Goal: Information Seeking & Learning: Learn about a topic

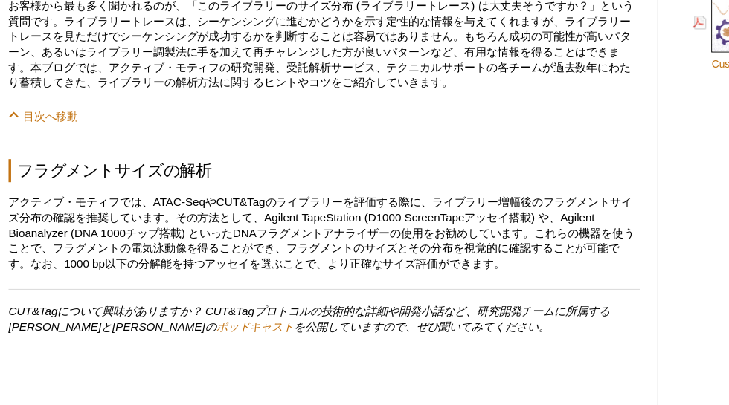
scroll to position [992, 0]
click at [240, 83] on p "お客様から最も多く聞かれるのが、「このライブラリーのサイズ分布 (ライブラリートレース) は大丈夫そうですか？」という質問です。ライブラリートレースは、シーケ…" at bounding box center [282, 91] width 550 height 80
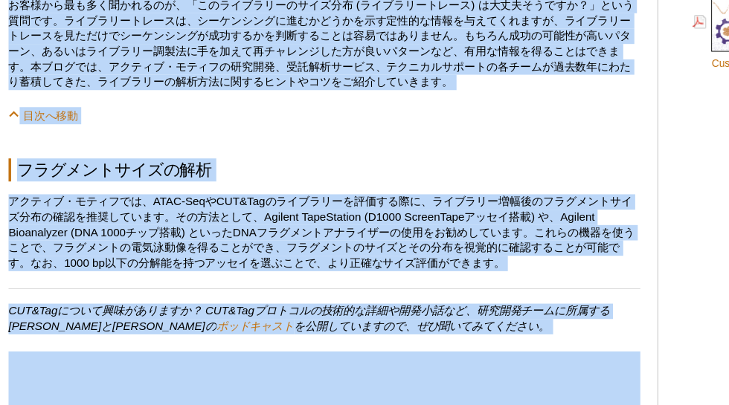
drag, startPoint x: 240, startPoint y: 83, endPoint x: 292, endPoint y: 300, distance: 223.2
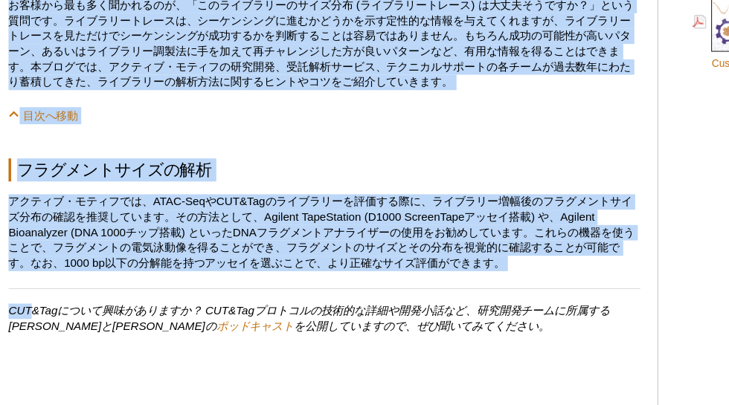
drag, startPoint x: 292, startPoint y: 300, endPoint x: 202, endPoint y: 36, distance: 278.1
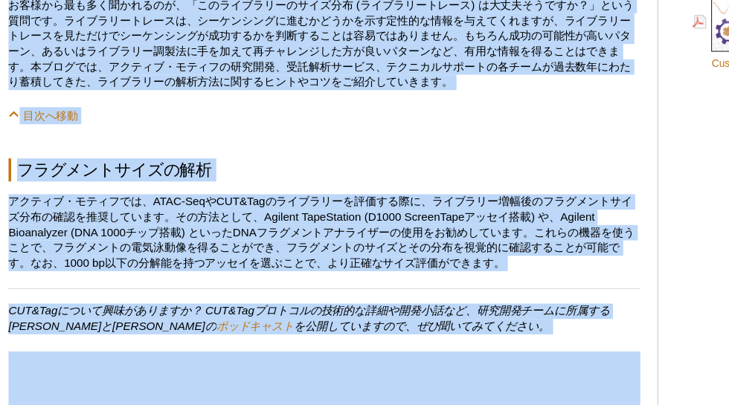
drag, startPoint x: 202, startPoint y: 36, endPoint x: 274, endPoint y: 297, distance: 270.0
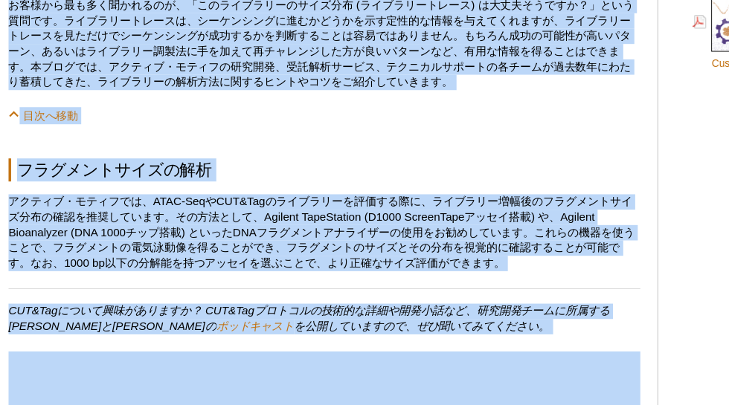
drag, startPoint x: 274, startPoint y: 297, endPoint x: 194, endPoint y: 92, distance: 219.5
click at [194, 92] on p "お客様から最も多く聞かれるのが、「このライブラリーのサイズ分布 (ライブラリートレース) は大丈夫そうですか？」という質問です。ライブラリートレースは、シーケ…" at bounding box center [282, 91] width 550 height 80
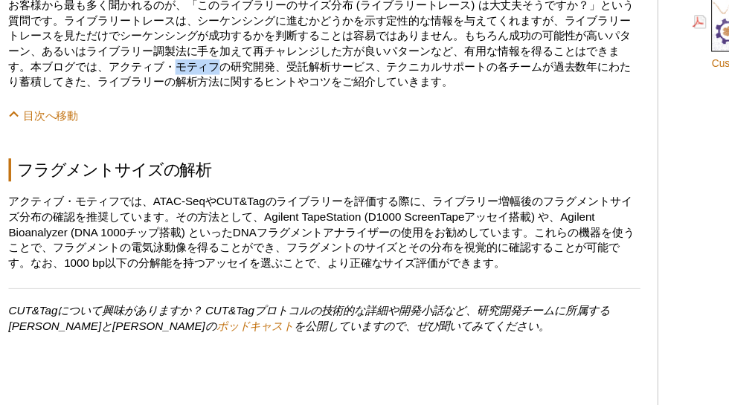
click at [194, 92] on p "お客様から最も多く聞かれるのが、「このライブラリーのサイズ分布 (ライブラリートレース) は大丈夫そうですか？」という質問です。ライブラリートレースは、シーケ…" at bounding box center [282, 91] width 550 height 80
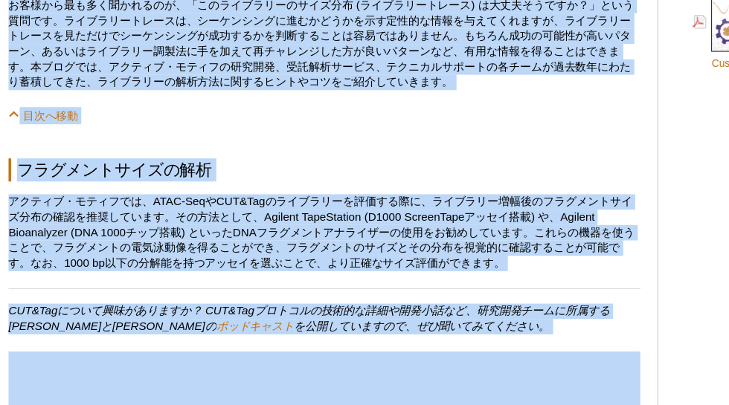
drag, startPoint x: 194, startPoint y: 92, endPoint x: 254, endPoint y: 297, distance: 213.1
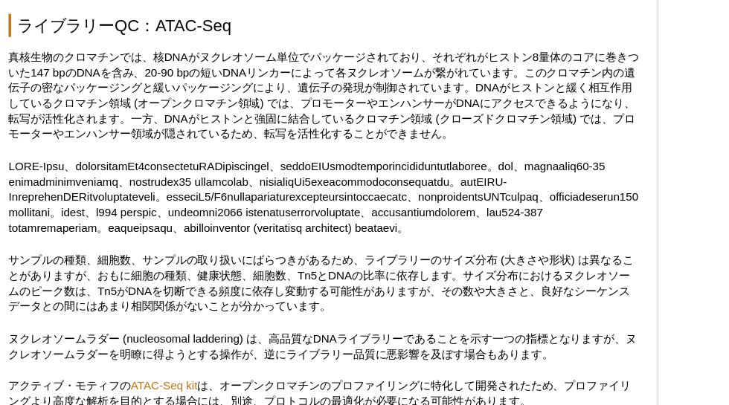
scroll to position [1524, 0]
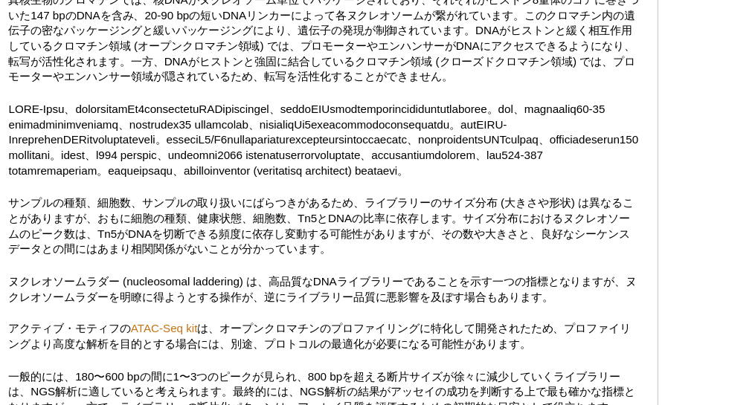
click at [254, 277] on p "サンプルの種類、細胞数、サンプルの取り扱いにばらつきがあるため、ライブラリーのサイズ分布 (大きさや形状) は異なることがありますが、おもに細胞の種類、健康状…" at bounding box center [282, 250] width 550 height 54
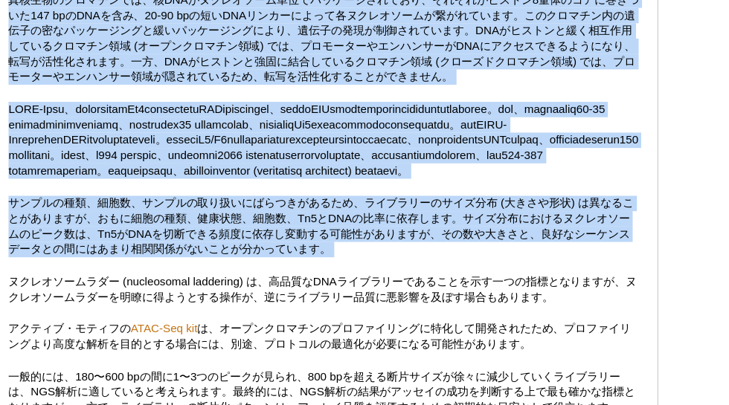
drag, startPoint x: 254, startPoint y: 297, endPoint x: 176, endPoint y: 79, distance: 231.3
click at [176, 79] on p "真核生物のクロマチンでは、核DNAがヌクレオソーム単位でパッケージされており、それぞれがヒストン8量体のコアに巻きついた147 bpのDNAを含み、20-90…" at bounding box center [282, 86] width 550 height 80
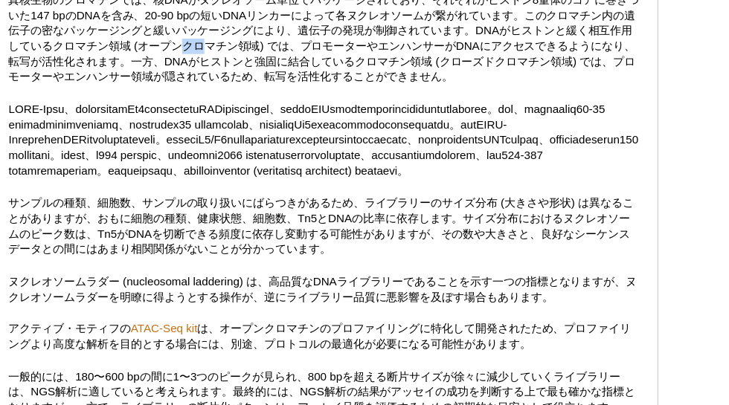
click at [176, 79] on p "真核生物のクロマチンでは、核DNAがヌクレオソーム単位でパッケージされており、それぞれがヒストン8量体のコアに巻きついた147 bpのDNAを含み、20-90…" at bounding box center [282, 86] width 550 height 80
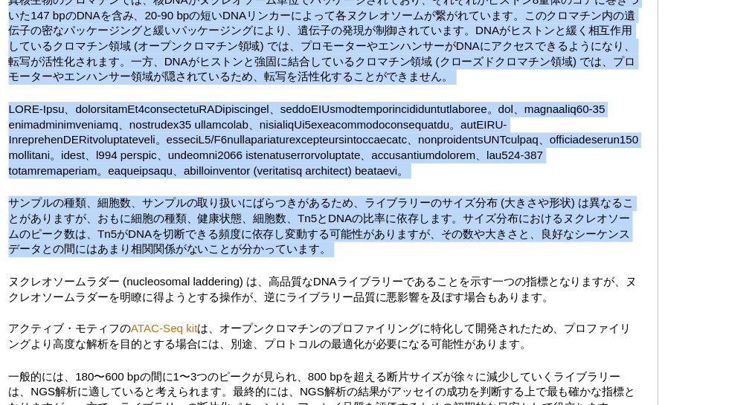
drag, startPoint x: 176, startPoint y: 79, endPoint x: 219, endPoint y: 239, distance: 165.7
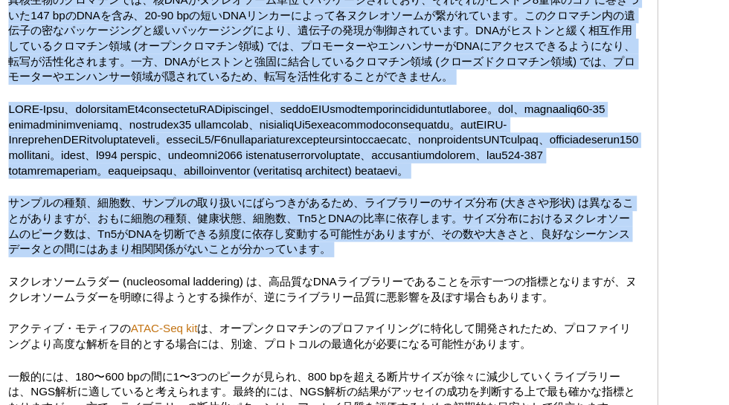
drag, startPoint x: 219, startPoint y: 239, endPoint x: 186, endPoint y: 68, distance: 173.6
click at [186, 68] on p "真核生物のクロマチンでは、核DNAがヌクレオソーム単位でパッケージされており、それぞれがヒストン8量体のコアに巻きついた147 bpのDNAを含み、20-90…" at bounding box center [282, 86] width 550 height 80
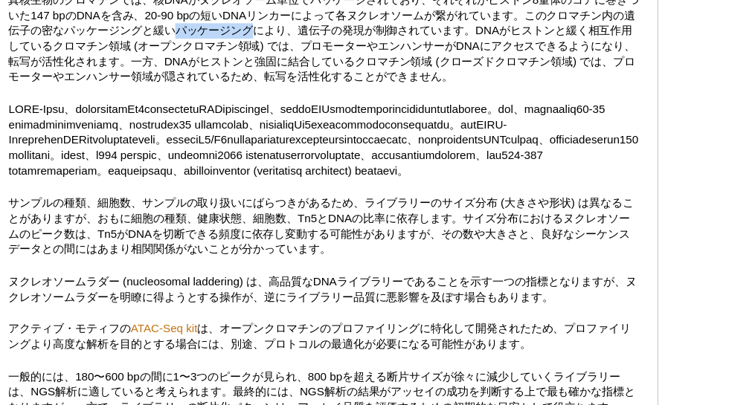
click at [186, 68] on p "真核生物のクロマチンでは、核DNAがヌクレオソーム単位でパッケージされており、それぞれがヒストン8量体のコアに巻きついた147 bpのDNAを含み、20-90…" at bounding box center [282, 86] width 550 height 80
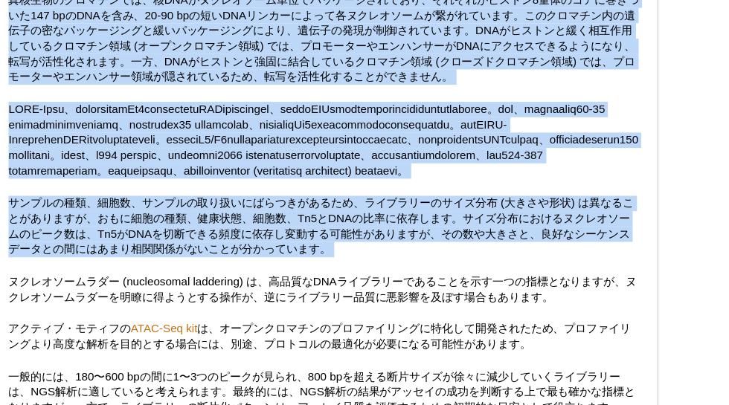
drag, startPoint x: 186, startPoint y: 68, endPoint x: 265, endPoint y: 269, distance: 215.1
click at [265, 269] on p "サンプルの種類、細胞数、サンプルの取り扱いにばらつきがあるため、ライブラリーのサイズ分布 (大きさや形状) は異なることがありますが、おもに細胞の種類、健康状…" at bounding box center [282, 250] width 550 height 54
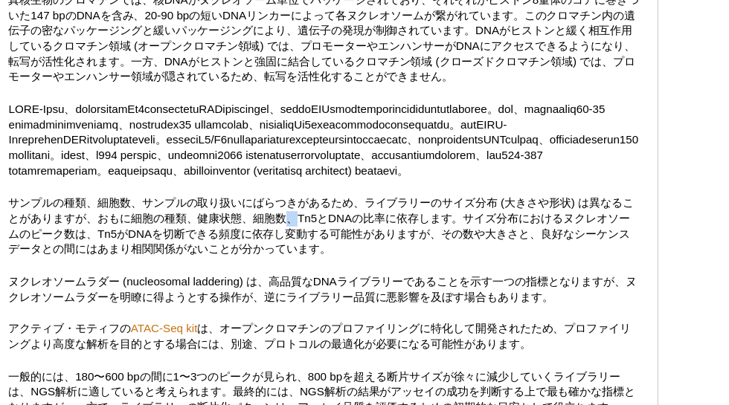
click at [265, 269] on p "サンプルの種類、細胞数、サンプルの取り扱いにばらつきがあるため、ライブラリーのサイズ分布 (大きさや形状) は異なることがありますが、おもに細胞の種類、健康状…" at bounding box center [282, 250] width 550 height 54
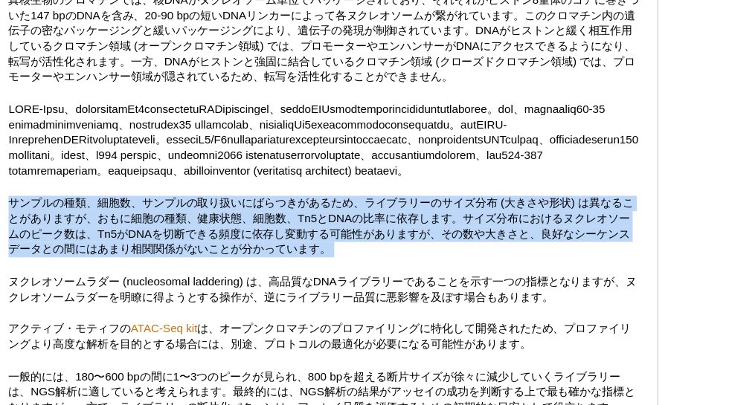
click at [265, 269] on p "サンプルの種類、細胞数、サンプルの取り扱いにばらつきがあるため、ライブラリーのサイズ分布 (大きさや形状) は異なることがありますが、おもに細胞の種類、健康状…" at bounding box center [282, 250] width 550 height 54
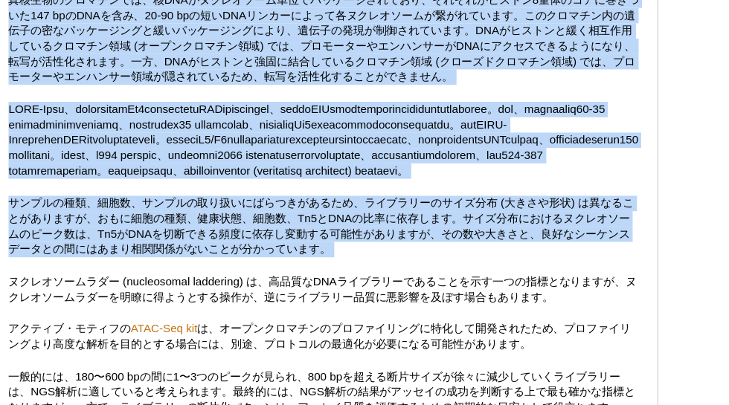
drag, startPoint x: 265, startPoint y: 269, endPoint x: 212, endPoint y: 104, distance: 172.7
click at [212, 104] on p "真核生物のクロマチンでは、核DNAがヌクレオソーム単位でパッケージされており、それぞれがヒストン8量体のコアに巻きついた147 bpのDNAを含み、20-90…" at bounding box center [282, 86] width 550 height 80
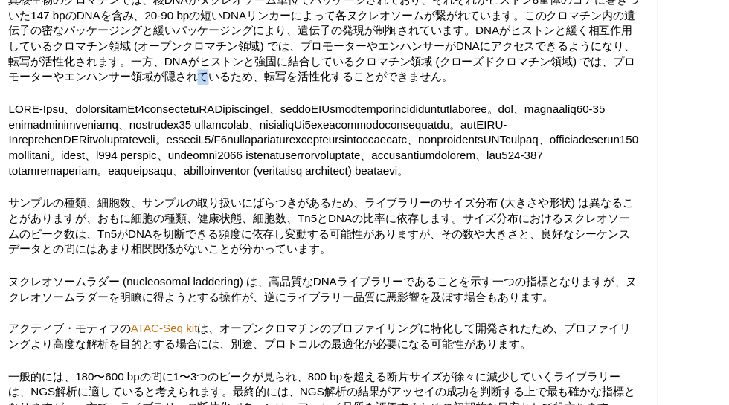
click at [212, 104] on p "真核生物のクロマチンでは、核DNAがヌクレオソーム単位でパッケージされており、それぞれがヒストン8量体のコアに巻きついた147 bpのDNAを含み、20-90…" at bounding box center [282, 86] width 550 height 80
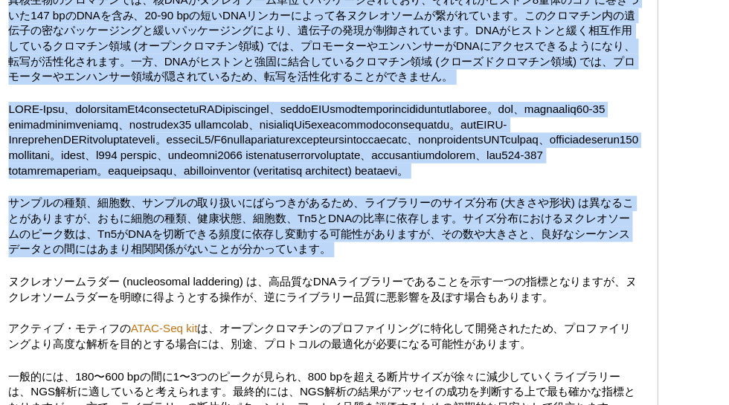
drag, startPoint x: 212, startPoint y: 104, endPoint x: 263, endPoint y: 254, distance: 158.1
click at [263, 254] on p "サンプルの種類、細胞数、サンプルの取り扱いにばらつきがあるため、ライブラリーのサイズ分布 (大きさや形状) は異なることがありますが、おもに細胞の種類、健康状…" at bounding box center [282, 250] width 550 height 54
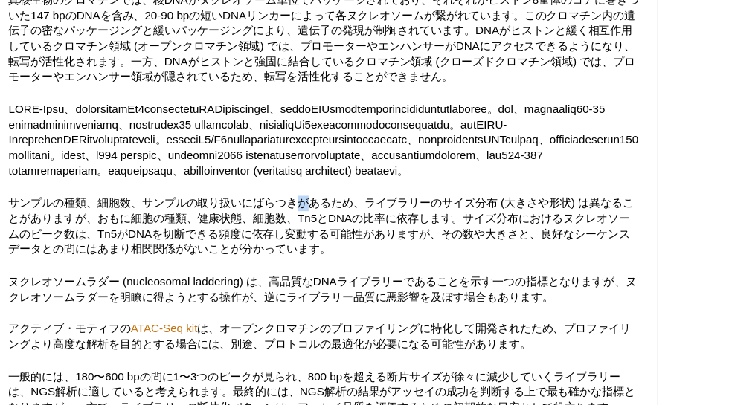
click at [263, 254] on p "サンプルの種類、細胞数、サンプルの取り扱いにばらつきがあるため、ライブラリーのサイズ分布 (大きさや形状) は異なることがありますが、おもに細胞の種類、健康状…" at bounding box center [282, 250] width 550 height 54
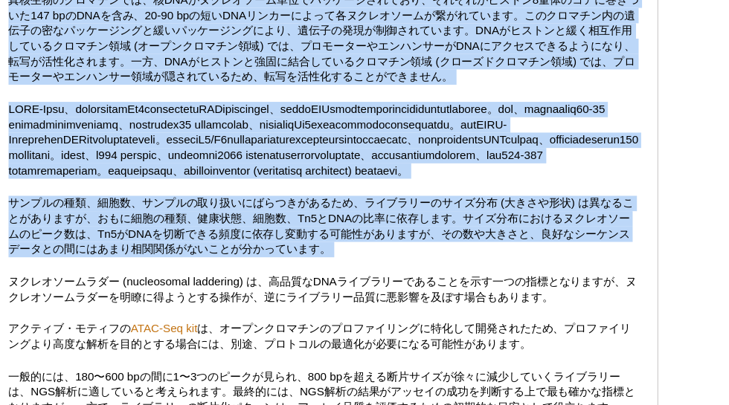
drag, startPoint x: 263, startPoint y: 254, endPoint x: 199, endPoint y: 62, distance: 201.6
click at [199, 62] on p "真核生物のクロマチンでは、核DNAがヌクレオソーム単位でパッケージされており、それぞれがヒストン8量体のコアに巻きついた147 bpのDNAを含み、20-90…" at bounding box center [282, 86] width 550 height 80
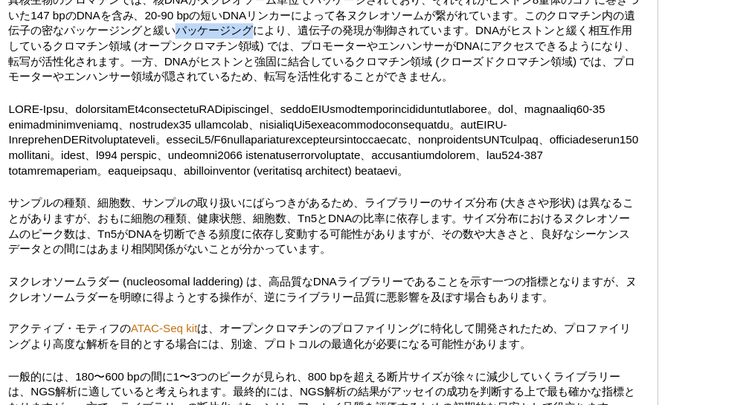
click at [199, 62] on p "真核生物のクロマチンでは、核DNAがヌクレオソーム単位でパッケージされており、それぞれがヒストン8量体のコアに巻きついた147 bpのDNAを含み、20-90…" at bounding box center [282, 86] width 550 height 80
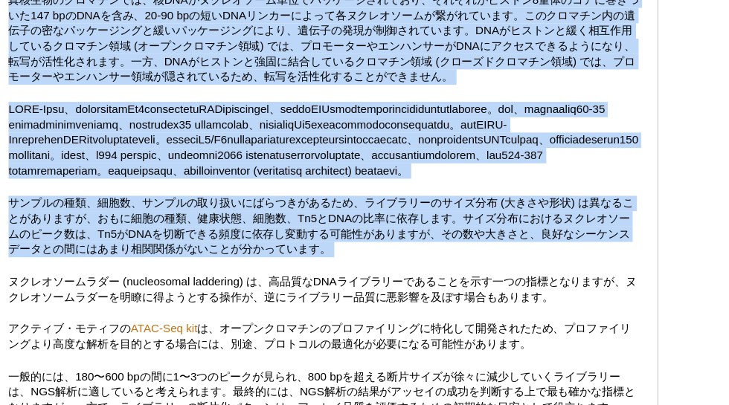
drag, startPoint x: 199, startPoint y: 62, endPoint x: 266, endPoint y: 244, distance: 193.5
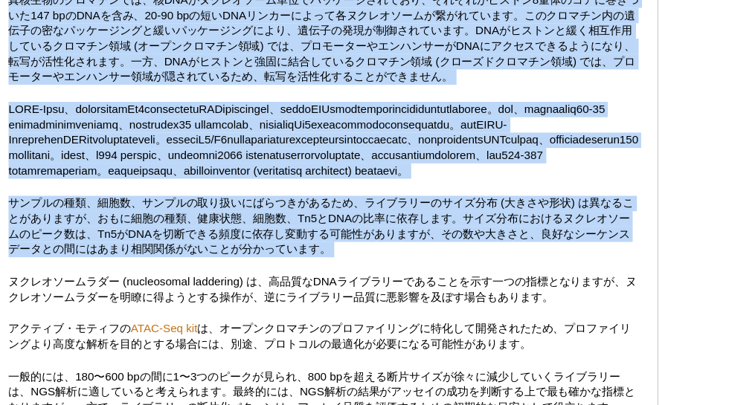
drag, startPoint x: 266, startPoint y: 244, endPoint x: 212, endPoint y: 69, distance: 183.1
click at [212, 69] on p "真核生物のクロマチンでは、核DNAがヌクレオソーム単位でパッケージされており、それぞれがヒストン8量体のコアに巻きついた147 bpのDNAを含み、20-90…" at bounding box center [282, 86] width 550 height 80
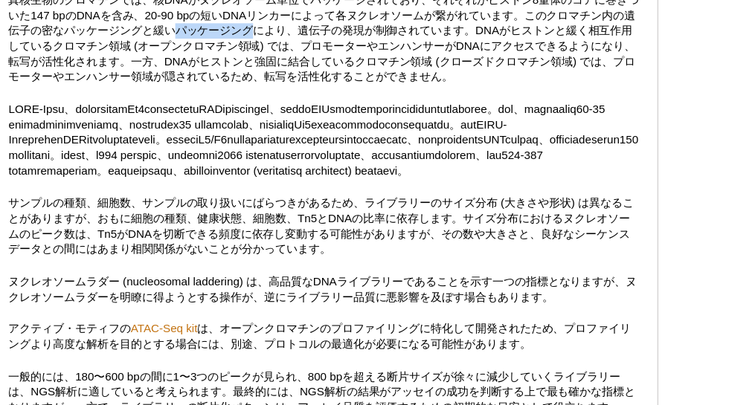
click at [212, 69] on p "真核生物のクロマチンでは、核DNAがヌクレオソーム単位でパッケージされており、それぞれがヒストン8量体のコアに巻きついた147 bpのDNAを含み、20-90…" at bounding box center [282, 86] width 550 height 80
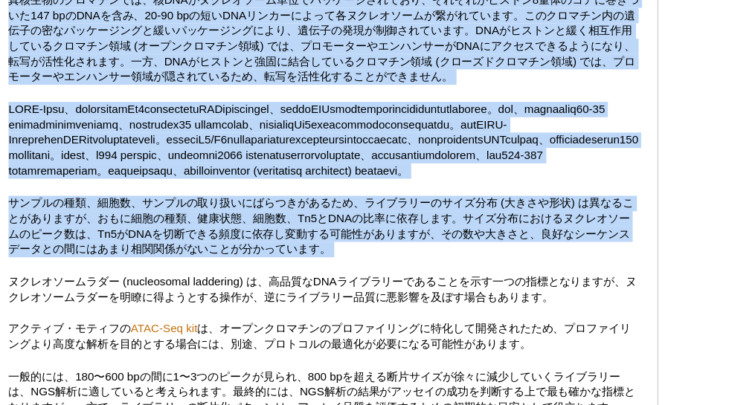
drag, startPoint x: 212, startPoint y: 69, endPoint x: 281, endPoint y: 257, distance: 200.5
click at [281, 257] on p "サンプルの種類、細胞数、サンプルの取り扱いにばらつきがあるため、ライブラリーのサイズ分布 (大きさや形状) は異なることがありますが、おもに細胞の種類、健康状…" at bounding box center [282, 250] width 550 height 54
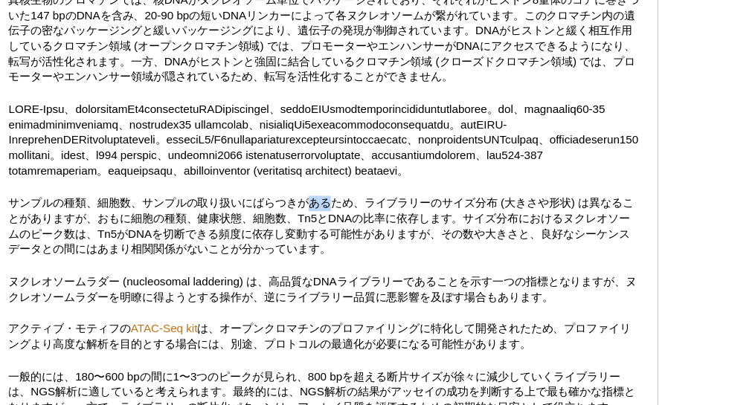
click at [281, 257] on p "サンプルの種類、細胞数、サンプルの取り扱いにばらつきがあるため、ライブラリーのサイズ分布 (大きさや形状) は異なることがありますが、おもに細胞の種類、健康状…" at bounding box center [282, 250] width 550 height 54
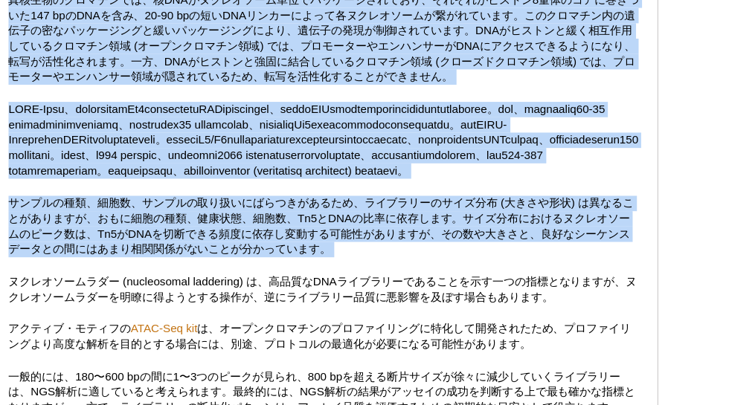
drag, startPoint x: 281, startPoint y: 257, endPoint x: 219, endPoint y: 77, distance: 190.3
click at [219, 77] on p "真核生物のクロマチンでは、核DNAがヌクレオソーム単位でパッケージされており、それぞれがヒストン8量体のコアに巻きついた147 bpのDNAを含み、20-90…" at bounding box center [282, 86] width 550 height 80
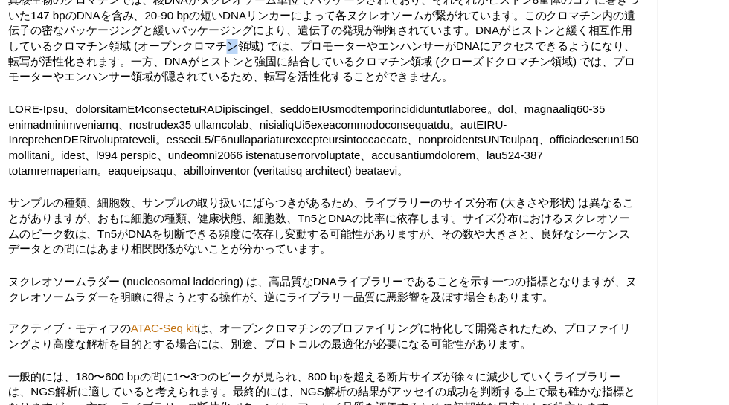
click at [219, 77] on p "真核生物のクロマチンでは、核DNAがヌクレオソーム単位でパッケージされており、それぞれがヒストン8量体のコアに巻きついた147 bpのDNAを含み、20-90…" at bounding box center [282, 86] width 550 height 80
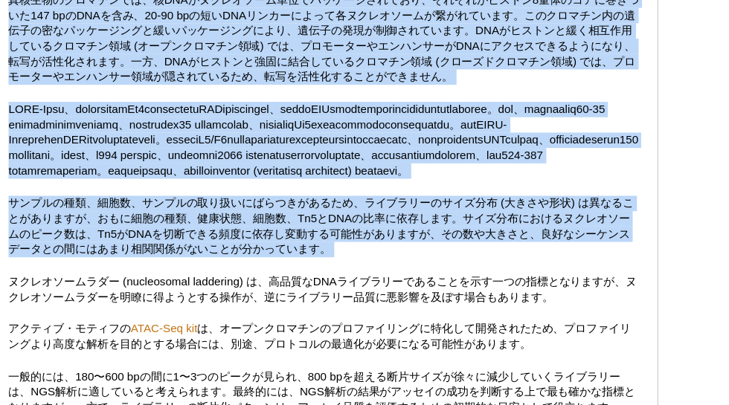
drag, startPoint x: 219, startPoint y: 77, endPoint x: 269, endPoint y: 275, distance: 203.9
click at [269, 275] on p "サンプルの種類、細胞数、サンプルの取り扱いにばらつきがあるため、ライブラリーのサイズ分布 (大きさや形状) は異なることがありますが、おもに細胞の種類、健康状…" at bounding box center [282, 250] width 550 height 54
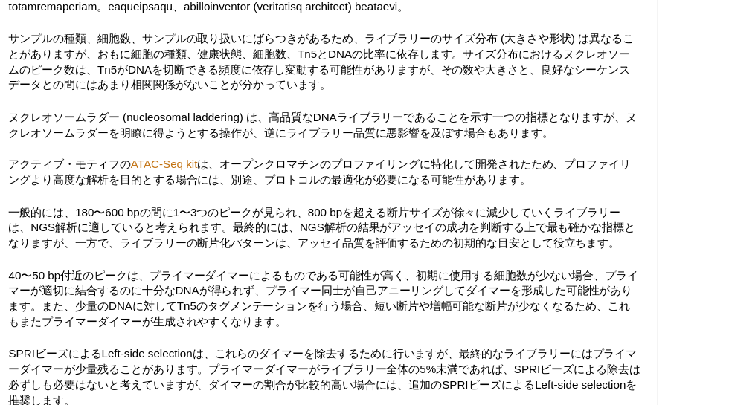
scroll to position [1679, 0]
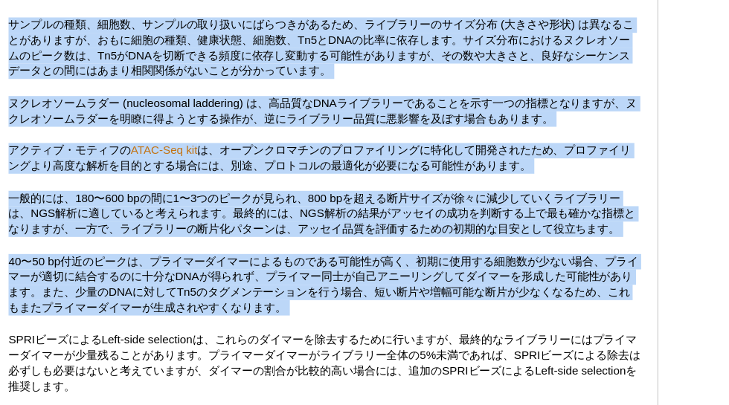
drag, startPoint x: 333, startPoint y: 93, endPoint x: 393, endPoint y: 287, distance: 203.3
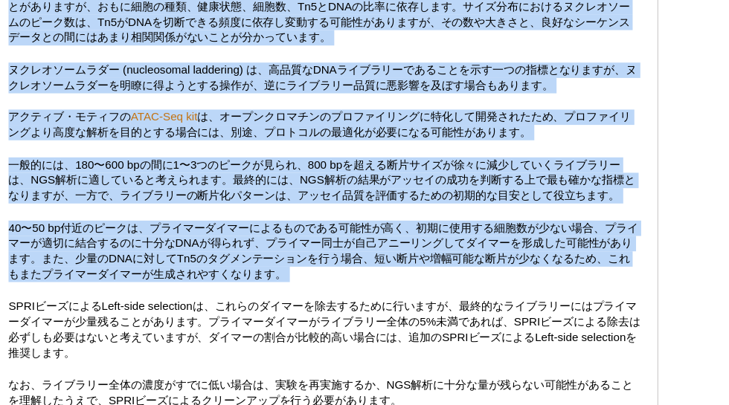
scroll to position [1716, 0]
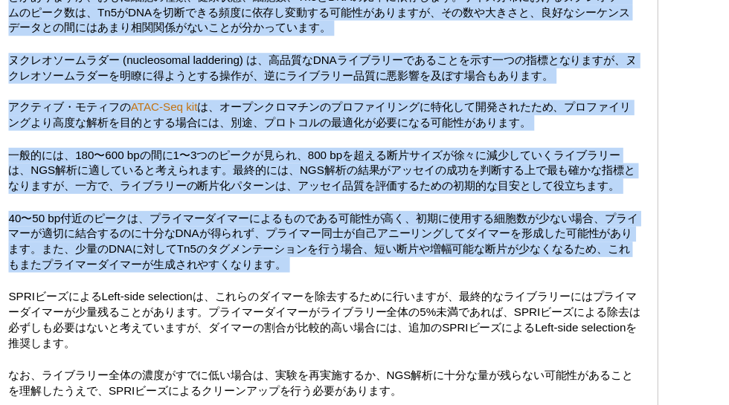
click at [399, 280] on p "40〜50 bp付近のピークは、プライマーダイマーによるものである可能性が高く、初期に使用する細胞数が少ない場合、プライマーが適切に結合するのに十分なDNAが…" at bounding box center [282, 264] width 550 height 54
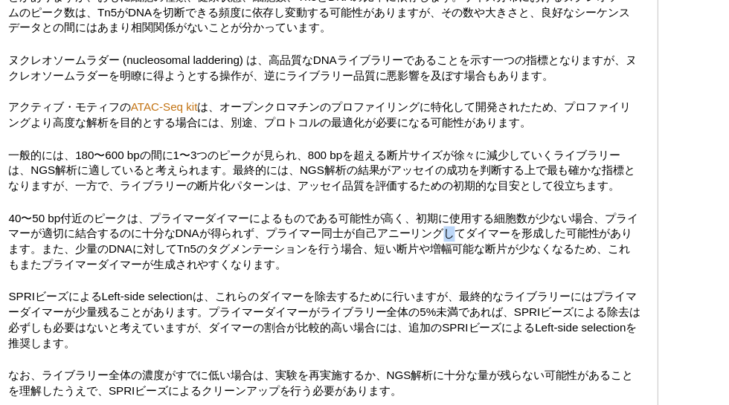
click at [399, 280] on p "40〜50 bp付近のピークは、プライマーダイマーによるものである可能性が高く、初期に使用する細胞数が少ない場合、プライマーが適切に結合するのに十分なDNAが…" at bounding box center [282, 264] width 550 height 54
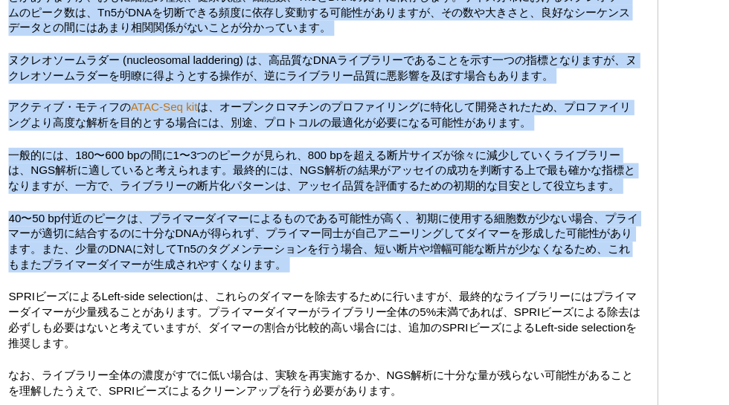
drag, startPoint x: 399, startPoint y: 280, endPoint x: 344, endPoint y: 85, distance: 203.3
click at [344, 84] on p "サンプルの種類、細胞数、サンプルの取り扱いにばらつきがあるため、ライブラリーのサイズ分布 (大きさや形状) は異なることがありますが、おもに細胞の種類、健康状…" at bounding box center [282, 58] width 550 height 54
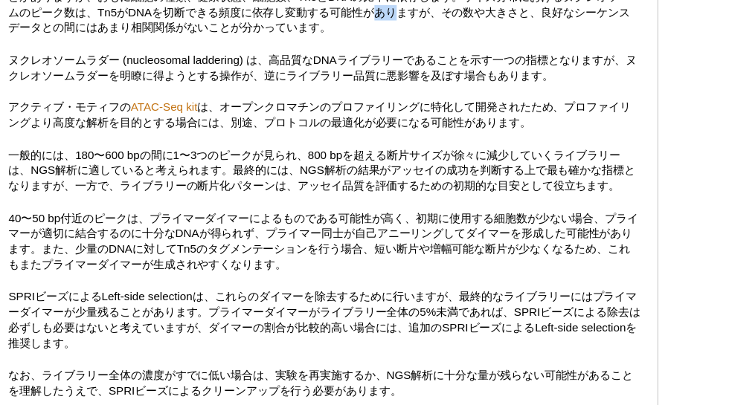
click at [344, 84] on p "サンプルの種類、細胞数、サンプルの取り扱いにばらつきがあるため、ライブラリーのサイズ分布 (大きさや形状) は異なることがありますが、おもに細胞の種類、健康状…" at bounding box center [282, 58] width 550 height 54
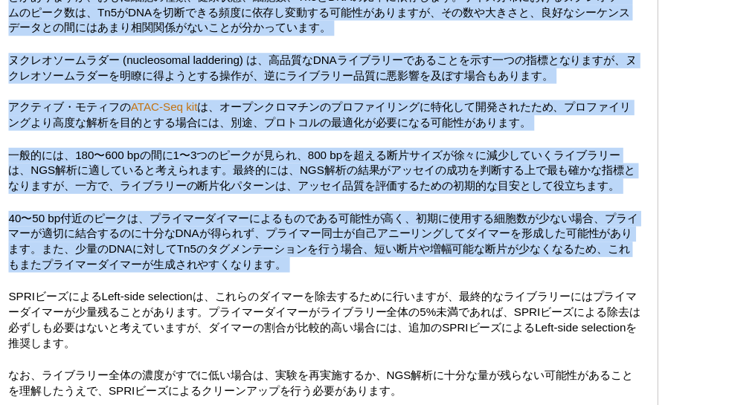
drag, startPoint x: 344, startPoint y: 85, endPoint x: 388, endPoint y: 256, distance: 176.8
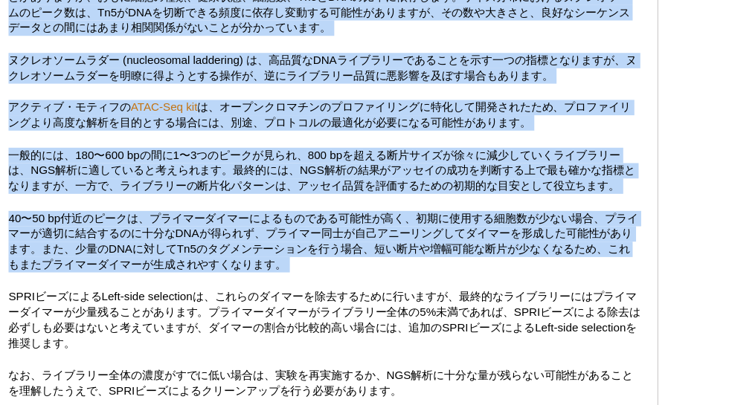
drag, startPoint x: 388, startPoint y: 256, endPoint x: 335, endPoint y: 76, distance: 187.8
click at [335, 76] on p "サンプルの種類、細胞数、サンプルの取り扱いにばらつきがあるため、ライブラリーのサイズ分布 (大きさや形状) は異なることがありますが、おもに細胞の種類、健康状…" at bounding box center [282, 58] width 550 height 54
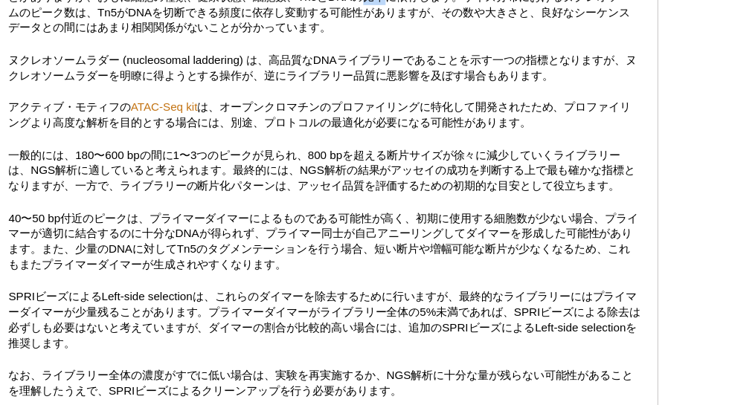
click at [335, 76] on p "サンプルの種類、細胞数、サンプルの取り扱いにばらつきがあるため、ライブラリーのサイズ分布 (大きさや形状) は異なることがありますが、おもに細胞の種類、健康状…" at bounding box center [282, 58] width 550 height 54
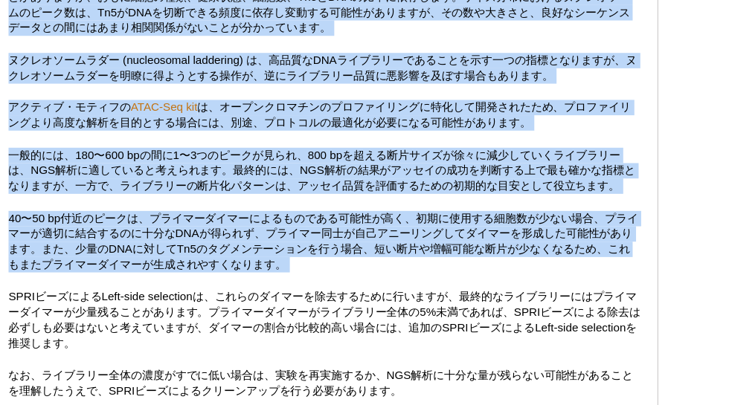
drag, startPoint x: 335, startPoint y: 76, endPoint x: 383, endPoint y: 302, distance: 231.3
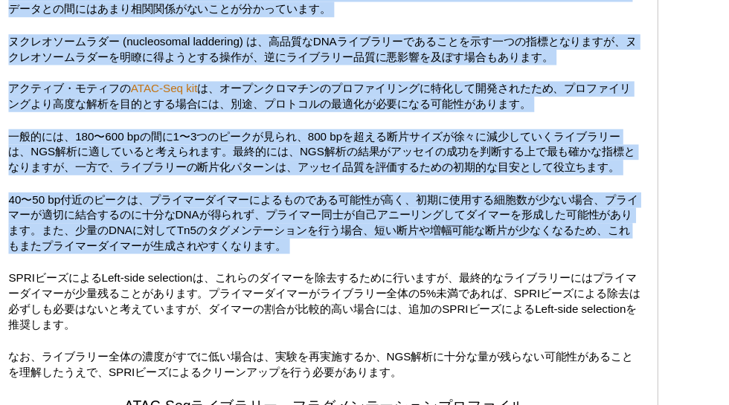
scroll to position [1737, 0]
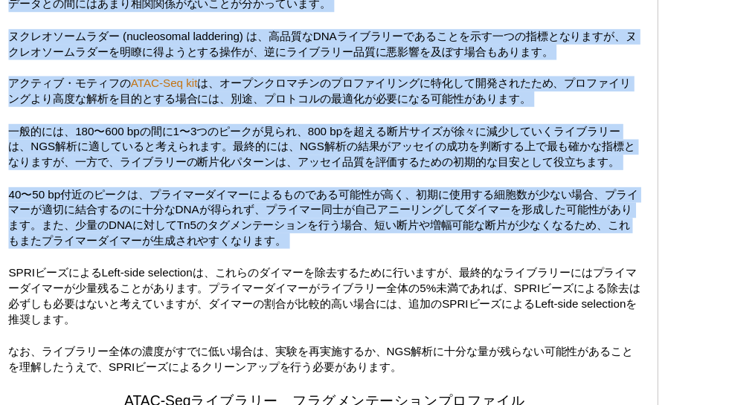
click at [356, 146] on p "アクティブ・モティフの ATAC-Seq kit は、オープンクロマチンのプロファイリングに特化して開発されたため、プロファイリングより高度な解析を目的とする…" at bounding box center [282, 132] width 550 height 27
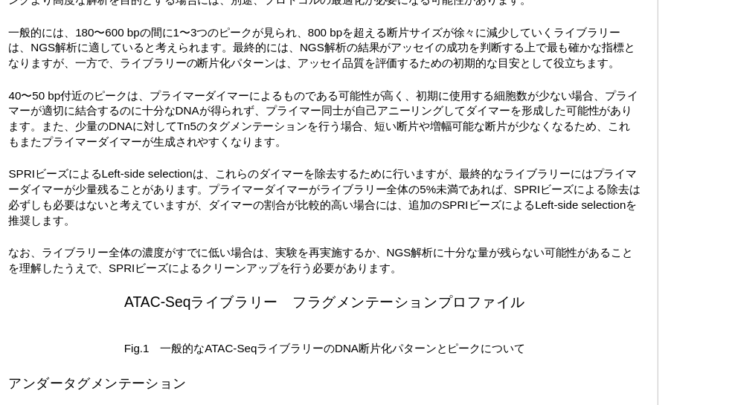
scroll to position [1829, 0]
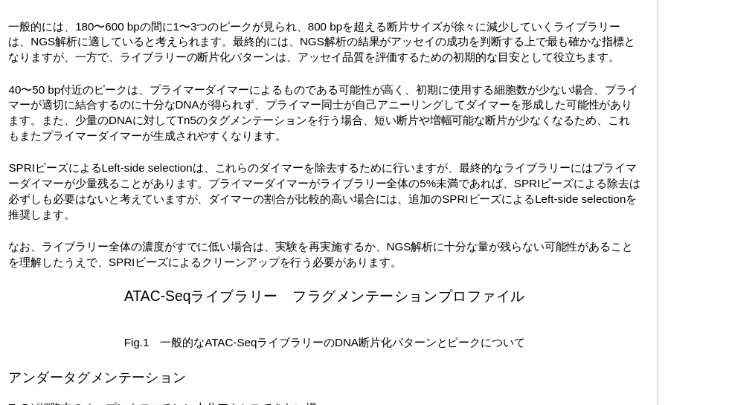
click at [370, 102] on p "一般的には、180〜600 bpの間に1〜3つのピークが見られ、800 bpを超える断片サイズが徐々に減少していくライブラリーは、NGS解析に適していると考え…" at bounding box center [282, 89] width 550 height 40
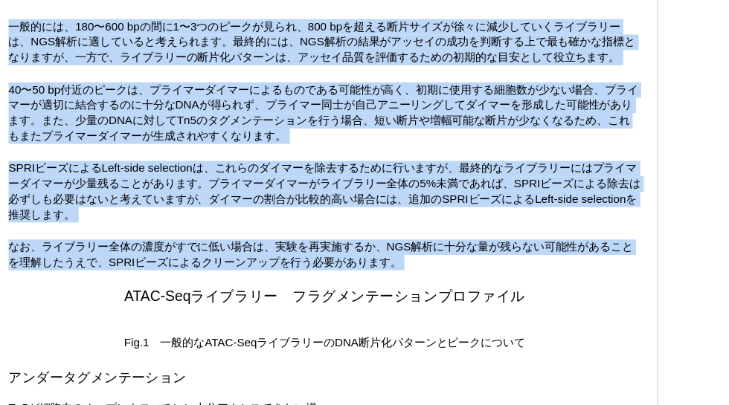
drag, startPoint x: 370, startPoint y: 102, endPoint x: 413, endPoint y: 289, distance: 191.5
click at [413, 288] on p "なお、ライブラリー全体の濃度がすでに低い場合は、実験を再実施するか、NGS解析に十分な量が残らない可能性があることを理解したうえで、SPRIビーズによるクリー…" at bounding box center [282, 274] width 550 height 27
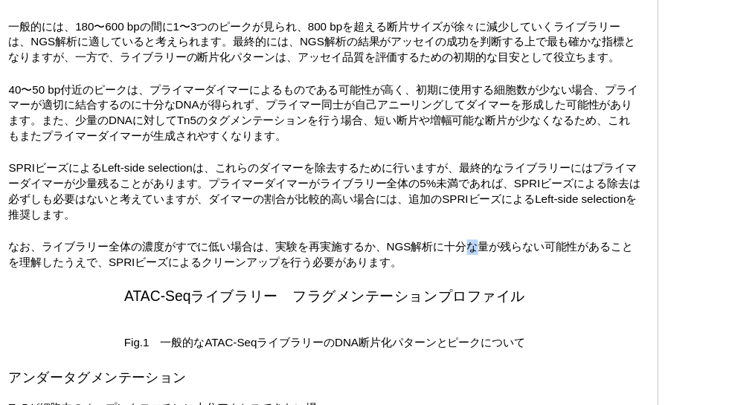
click at [413, 288] on p "なお、ライブラリー全体の濃度がすでに低い場合は、実験を再実施するか、NGS解析に十分な量が残らない可能性があることを理解したうえで、SPRIビーズによるクリー…" at bounding box center [282, 274] width 550 height 27
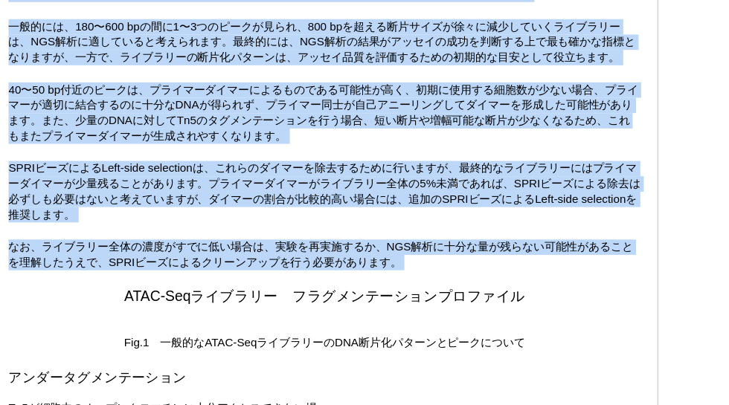
drag, startPoint x: 413, startPoint y: 289, endPoint x: 343, endPoint y: 39, distance: 258.8
click at [343, 13] on p "ヌクレオソームラダー (nucleosomal laddering) は、高品質なDNAライブラリーであることを示す一つの指標となりますが、ヌクレオソームラダ…" at bounding box center [282, 0] width 550 height 27
drag, startPoint x: 343, startPoint y: 39, endPoint x: 440, endPoint y: 313, distance: 290.3
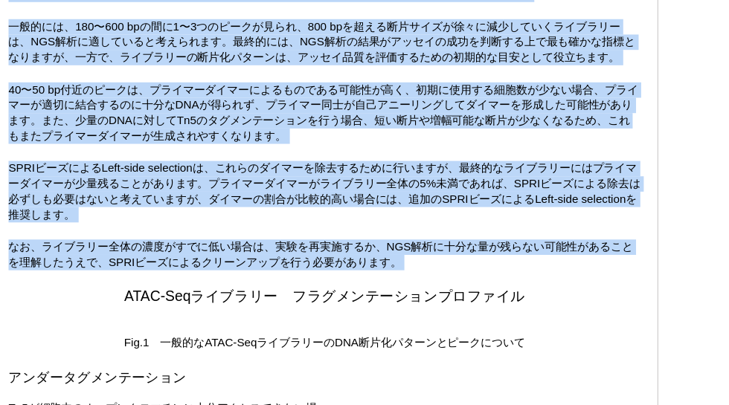
click at [440, 288] on p "なお、ライブラリー全体の濃度がすでに低い場合は、実験を再実施するか、NGS解析に十分な量が残らない可能性があることを理解したうえで、SPRIビーズによるクリー…" at bounding box center [282, 274] width 550 height 27
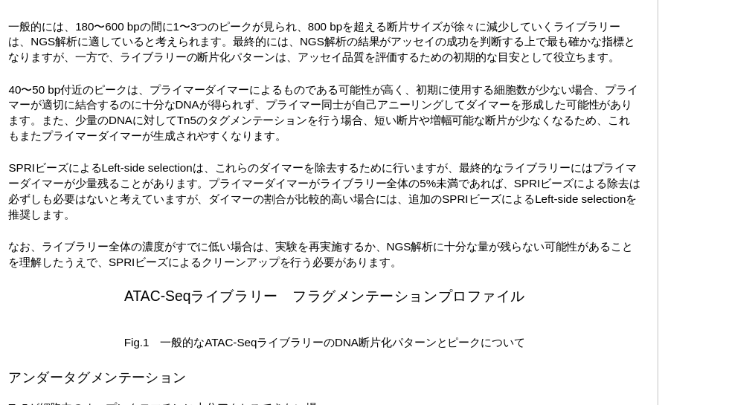
click at [440, 288] on p "なお、ライブラリー全体の濃度がすでに低い場合は、実験を再実施するか、NGS解析に十分な量が残らない可能性があることを理解したうえで、SPRIビーズによるクリー…" at bounding box center [282, 274] width 550 height 27
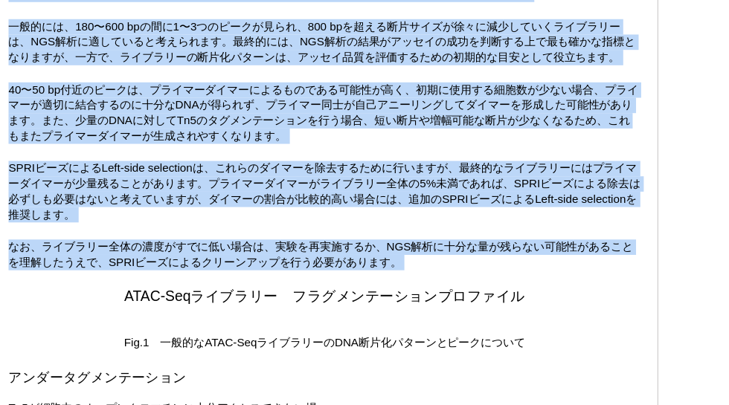
drag, startPoint x: 440, startPoint y: 313, endPoint x: 312, endPoint y: 40, distance: 301.5
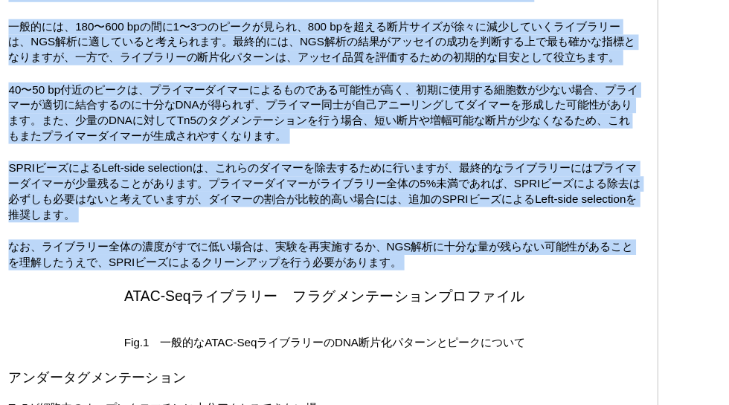
drag, startPoint x: 312, startPoint y: 40, endPoint x: 399, endPoint y: 281, distance: 256.3
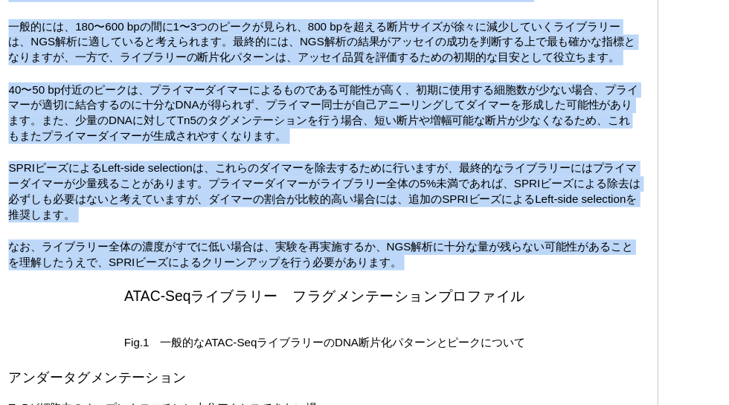
drag, startPoint x: 399, startPoint y: 281, endPoint x: 316, endPoint y: 24, distance: 270.3
click at [316, 13] on p "ヌクレオソームラダー (nucleosomal laddering) は、高品質なDNAライブラリーであることを示す一つの指標となりますが、ヌクレオソームラダ…" at bounding box center [282, 0] width 550 height 27
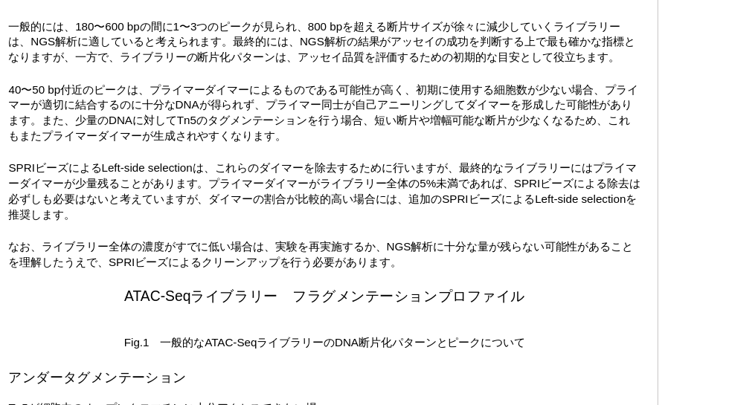
click at [316, 13] on p "ヌクレオソームラダー (nucleosomal laddering) は、高品質なDNAライブラリーであることを示す一つの指標となりますが、ヌクレオソームラダ…" at bounding box center [282, 0] width 550 height 27
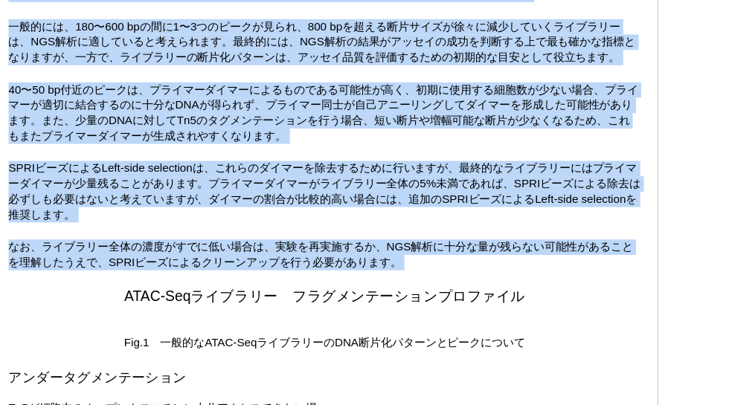
drag, startPoint x: 316, startPoint y: 24, endPoint x: 415, endPoint y: 277, distance: 271.6
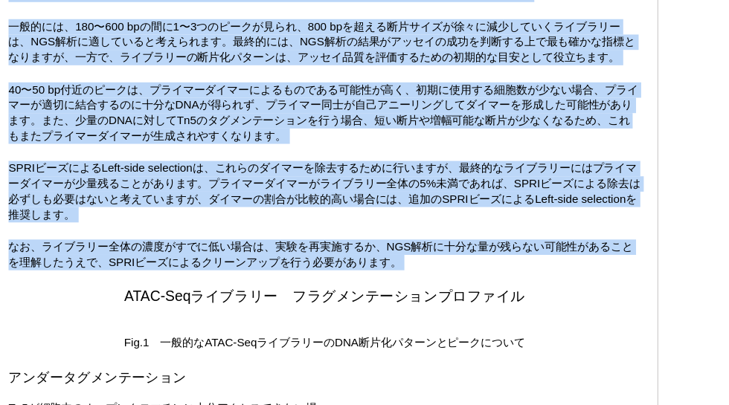
drag, startPoint x: 415, startPoint y: 277, endPoint x: 298, endPoint y: 44, distance: 260.8
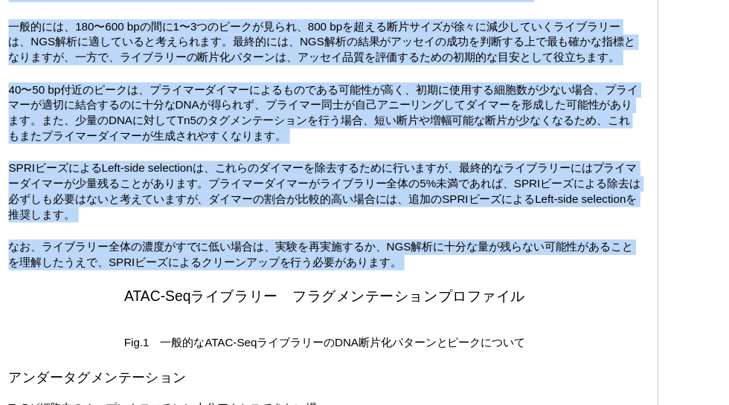
drag, startPoint x: 298, startPoint y: 44, endPoint x: 391, endPoint y: 278, distance: 252.1
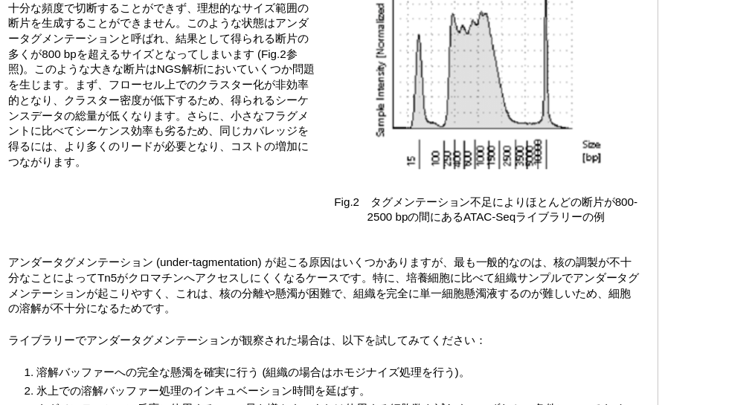
scroll to position [2465, 0]
click at [198, 128] on p "Tn5が細胞内のオープンクロマチンに十分アクセスできない場合、あるいはTn5とDNAの比率が低すぎる場合には、DNAを十分な頻度で切断することができず、理想的…" at bounding box center [141, 91] width 269 height 174
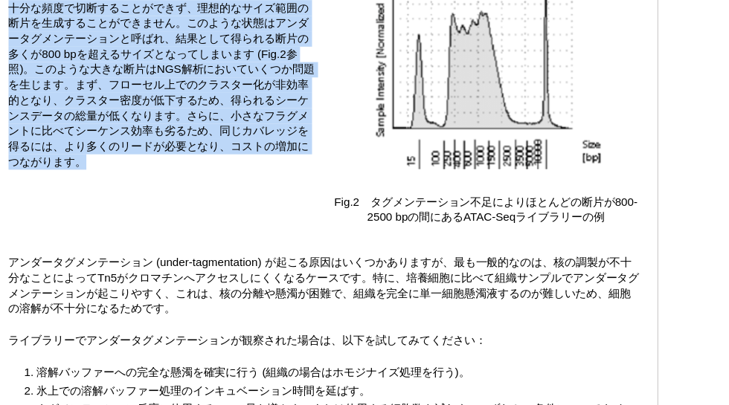
click at [198, 128] on p "Tn5が細胞内のオープンクロマチンに十分アクセスできない場合、あるいはTn5とDNAの比率が低すぎる場合には、DNAを十分な頻度で切断することができず、理想的…" at bounding box center [141, 91] width 269 height 174
click at [209, 123] on p "Tn5が細胞内のオープンクロマチンに十分アクセスできない場合、あるいはTn5とDNAの比率が低すぎる場合には、DNAを十分な頻度で切断することができず、理想的…" at bounding box center [141, 91] width 269 height 174
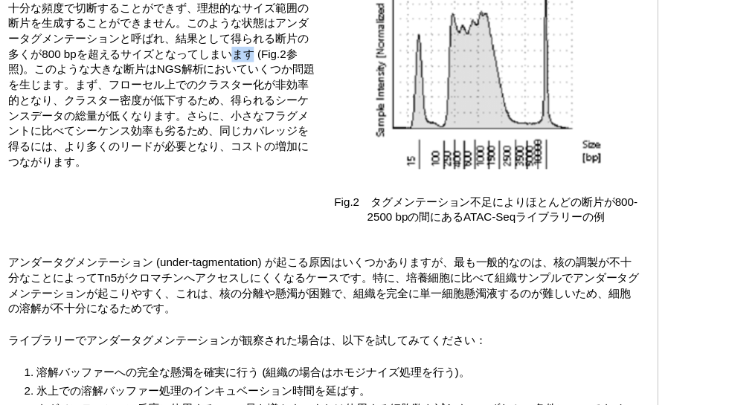
click at [209, 123] on p "Tn5が細胞内のオープンクロマチンに十分アクセスできない場合、あるいはTn5とDNAの比率が低すぎる場合には、DNAを十分な頻度で切断することができず、理想的…" at bounding box center [141, 91] width 269 height 174
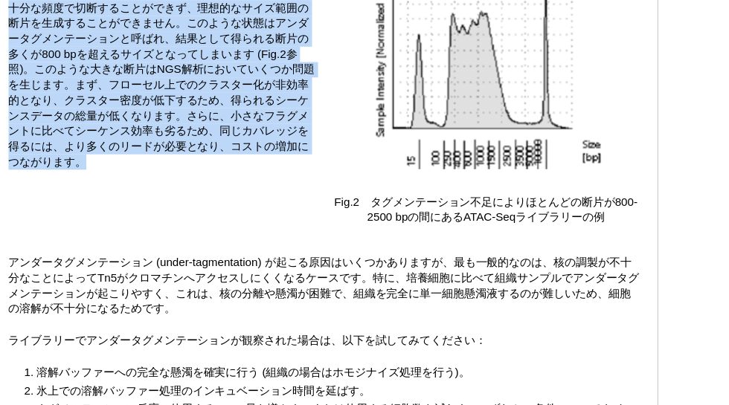
click at [209, 123] on p "Tn5が細胞内のオープンクロマチンに十分アクセスできない場合、あるいはTn5とDNAの比率が低すぎる場合には、DNAを十分な頻度で切断することができず、理想的…" at bounding box center [141, 91] width 269 height 174
click at [219, 122] on p "Tn5が細胞内のオープンクロマチンに十分アクセスできない場合、あるいはTn5とDNAの比率が低すぎる場合には、DNAを十分な頻度で切断することができず、理想的…" at bounding box center [141, 91] width 269 height 174
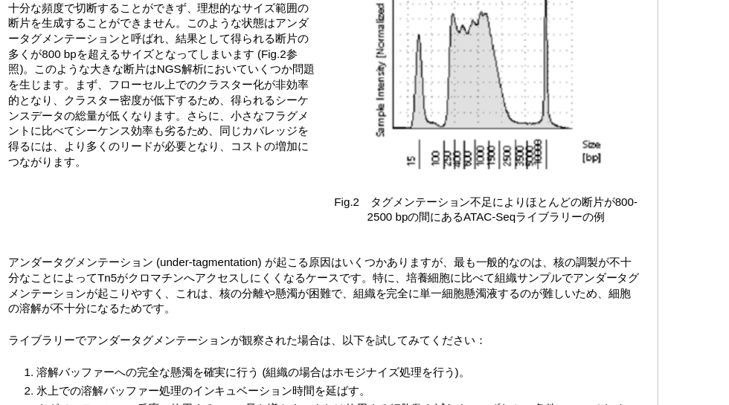
click at [219, 122] on p "Tn5が細胞内のオープンクロマチンに十分アクセスできない場合、あるいはTn5とDNAの比率が低すぎる場合には、DNAを十分な頻度で切断することができず、理想的…" at bounding box center [141, 91] width 269 height 174
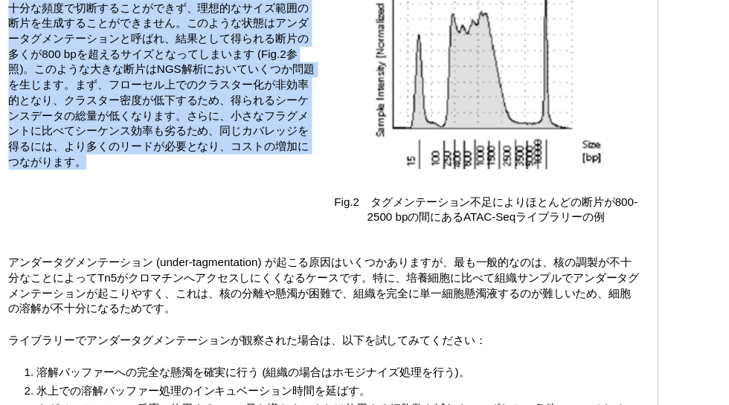
click at [219, 122] on p "Tn5が細胞内のオープンクロマチンに十分アクセスできない場合、あるいはTn5とDNAの比率が低すぎる場合には、DNAを十分な頻度で切断することができず、理想的…" at bounding box center [141, 91] width 269 height 174
click at [232, 111] on p "Tn5が細胞内のオープンクロマチンに十分アクセスできない場合、あるいはTn5とDNAの比率が低すぎる場合には、DNAを十分な頻度で切断することができず、理想的…" at bounding box center [141, 91] width 269 height 174
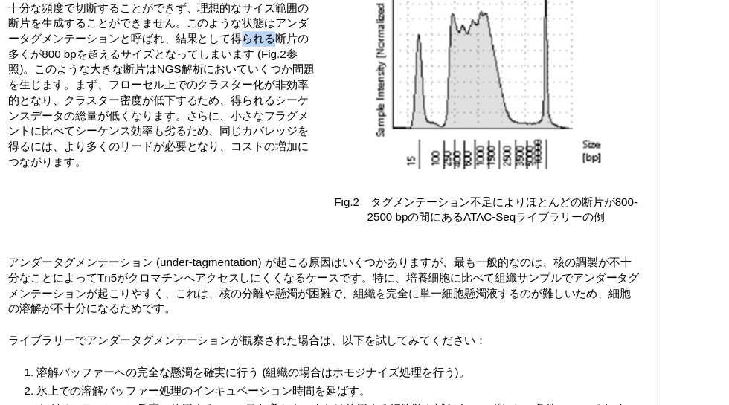
click at [232, 111] on p "Tn5が細胞内のオープンクロマチンに十分アクセスできない場合、あるいはTn5とDNAの比率が低すぎる場合には、DNAを十分な頻度で切断することができず、理想的…" at bounding box center [141, 91] width 269 height 174
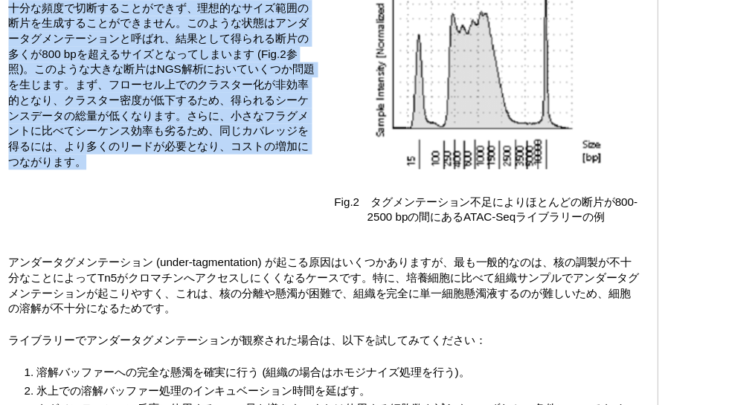
click at [232, 111] on p "Tn5が細胞内のオープンクロマチンに十分アクセスできない場合、あるいはTn5とDNAの比率が低すぎる場合には、DNAを十分な頻度で切断することができず、理想的…" at bounding box center [141, 91] width 269 height 174
click at [216, 134] on p "Tn5が細胞内のオープンクロマチンに十分アクセスできない場合、あるいはTn5とDNAの比率が低すぎる場合には、DNAを十分な頻度で切断することができず、理想的…" at bounding box center [141, 91] width 269 height 174
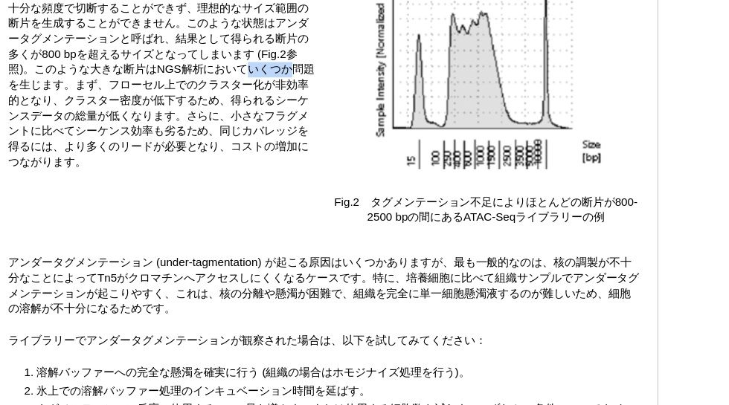
click at [216, 134] on p "Tn5が細胞内のオープンクロマチンに十分アクセスできない場合、あるいはTn5とDNAの比率が低すぎる場合には、DNAを十分な頻度で切断することができず、理想的…" at bounding box center [141, 91] width 269 height 174
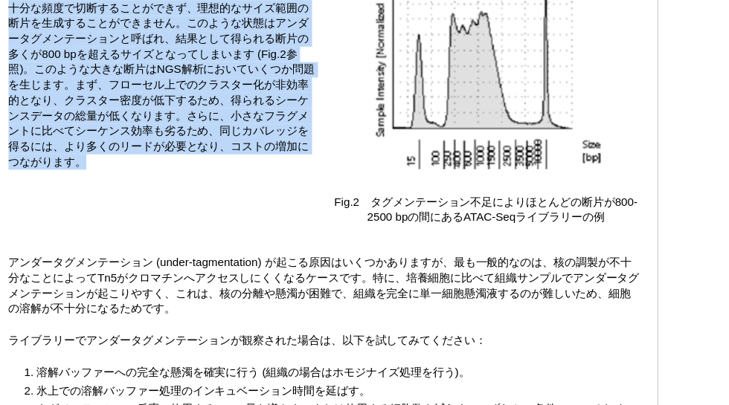
click at [216, 134] on p "Tn5が細胞内のオープンクロマチンに十分アクセスできない場合、あるいはTn5とDNAの比率が低すぎる場合には、DNAを十分な頻度で切断することができず、理想的…" at bounding box center [141, 91] width 269 height 174
click at [214, 141] on p "Tn5が細胞内のオープンクロマチンに十分アクセスできない場合、あるいはTn5とDNAの比率が低すぎる場合には、DNAを十分な頻度で切断することができず、理想的…" at bounding box center [141, 91] width 269 height 174
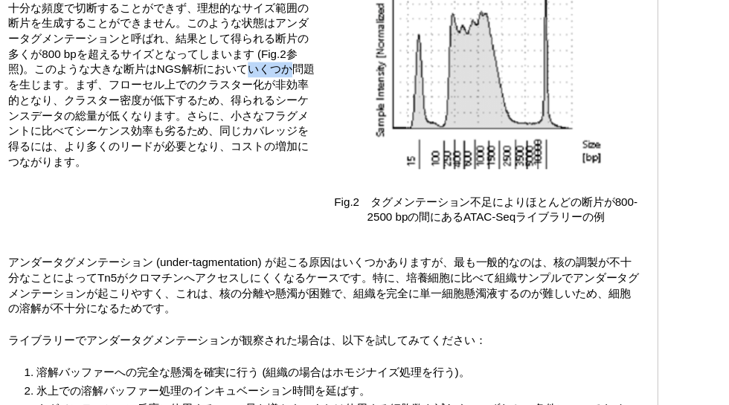
click at [214, 141] on p "Tn5が細胞内のオープンクロマチンに十分アクセスできない場合、あるいはTn5とDNAの比率が低すぎる場合には、DNAを十分な頻度で切断することができず、理想的…" at bounding box center [141, 91] width 269 height 174
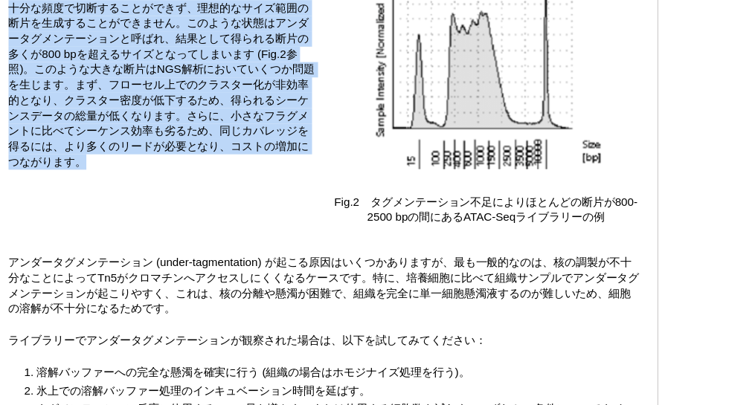
click at [214, 141] on p "Tn5が細胞内のオープンクロマチンに十分アクセスできない場合、あるいはTn5とDNAの比率が低すぎる場合には、DNAを十分な頻度で切断することができず、理想的…" at bounding box center [141, 91] width 269 height 174
click at [228, 129] on p "Tn5が細胞内のオープンクロマチンに十分アクセスできない場合、あるいはTn5とDNAの比率が低すぎる場合には、DNAを十分な頻度で切断することができず、理想的…" at bounding box center [141, 91] width 269 height 174
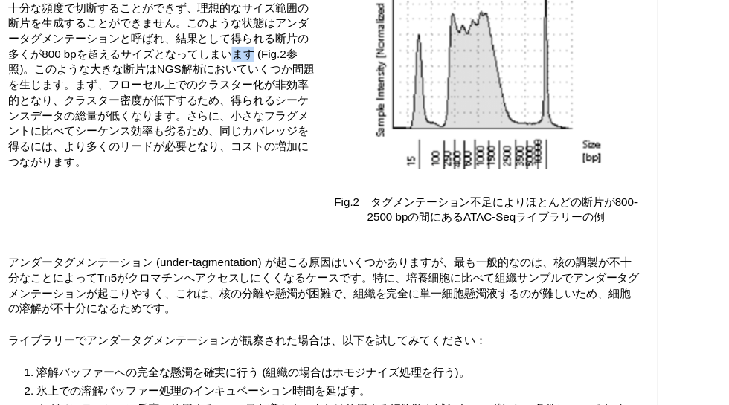
click at [228, 129] on p "Tn5が細胞内のオープンクロマチンに十分アクセスできない場合、あるいはTn5とDNAの比率が低すぎる場合には、DNAを十分な頻度で切断することができず、理想的…" at bounding box center [141, 91] width 269 height 174
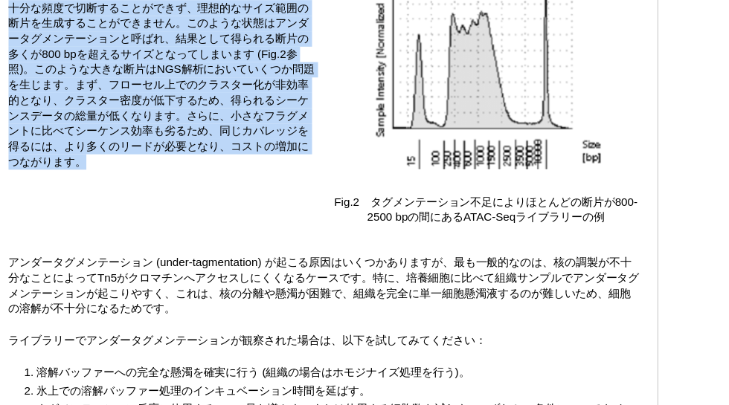
click at [228, 129] on p "Tn5が細胞内のオープンクロマチンに十分アクセスできない場合、あるいはTn5とDNAの比率が低すぎる場合には、DNAを十分な頻度で切断することができず、理想的…" at bounding box center [141, 91] width 269 height 174
click at [235, 128] on p "Tn5が細胞内のオープンクロマチンに十分アクセスできない場合、あるいはTn5とDNAの比率が低すぎる場合には、DNAを十分な頻度で切断することができず、理想的…" at bounding box center [141, 91] width 269 height 174
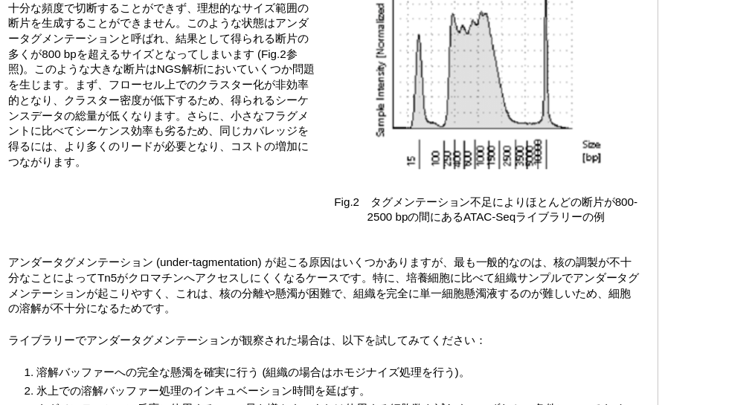
click at [235, 128] on p "Tn5が細胞内のオープンクロマチンに十分アクセスできない場合、あるいはTn5とDNAの比率が低すぎる場合には、DNAを十分な頻度で切断することができず、理想的…" at bounding box center [141, 91] width 269 height 174
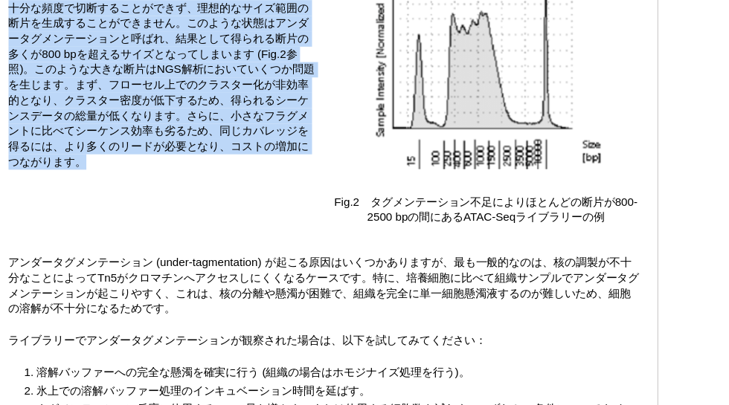
click at [235, 128] on p "Tn5が細胞内のオープンクロマチンに十分アクセスできない場合、あるいはTn5とDNAの比率が低すぎる場合には、DNAを十分な頻度で切断することができず、理想的…" at bounding box center [141, 91] width 269 height 174
click at [243, 122] on p "Tn5が細胞内のオープンクロマチンに十分アクセスできない場合、あるいはTn5とDNAの比率が低すぎる場合には、DNAを十分な頻度で切断することができず、理想的…" at bounding box center [141, 91] width 269 height 174
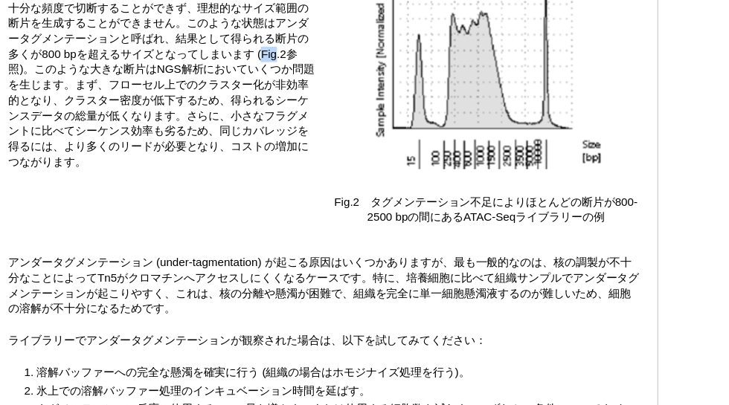
click at [243, 122] on p "Tn5が細胞内のオープンクロマチンに十分アクセスできない場合、あるいはTn5とDNAの比率が低すぎる場合には、DNAを十分な頻度で切断することができず、理想的…" at bounding box center [141, 91] width 269 height 174
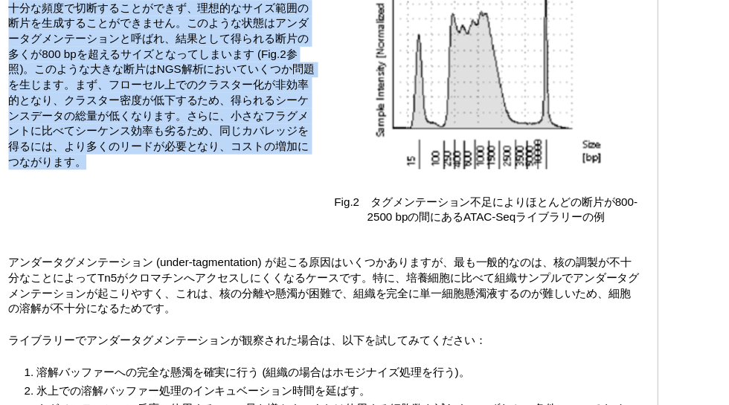
click at [243, 122] on p "Tn5が細胞内のオープンクロマチンに十分アクセスできない場合、あるいはTn5とDNAの比率が低すぎる場合には、DNAを十分な頻度で切断することができず、理想的…" at bounding box center [141, 91] width 269 height 174
click at [231, 148] on p "Tn5が細胞内のオープンクロマチンに十分アクセスできない場合、あるいはTn5とDNAの比率が低すぎる場合には、DNAを十分な頻度で切断することができず、理想的…" at bounding box center [141, 91] width 269 height 174
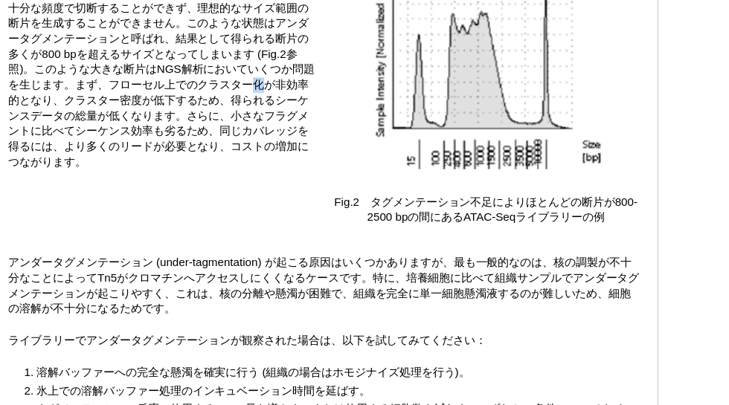
click at [231, 148] on p "Tn5が細胞内のオープンクロマチンに十分アクセスできない場合、あるいはTn5とDNAの比率が低すぎる場合には、DNAを十分な頻度で切断することができず、理想的…" at bounding box center [141, 91] width 269 height 174
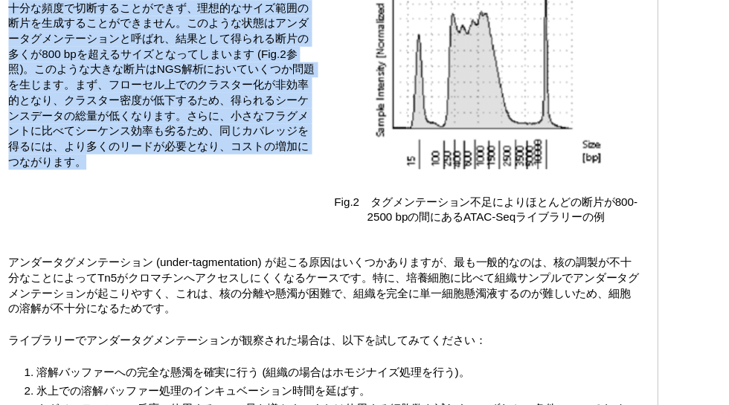
click at [231, 148] on p "Tn5が細胞内のオープンクロマチンに十分アクセスできない場合、あるいはTn5とDNAの比率が低すぎる場合には、DNAを十分な頻度で切断することができず、理想的…" at bounding box center [141, 91] width 269 height 174
click at [238, 141] on p "Tn5が細胞内のオープンクロマチンに十分アクセスできない場合、あるいはTn5とDNAの比率が低すぎる場合には、DNAを十分な頻度で切断することができず、理想的…" at bounding box center [141, 91] width 269 height 174
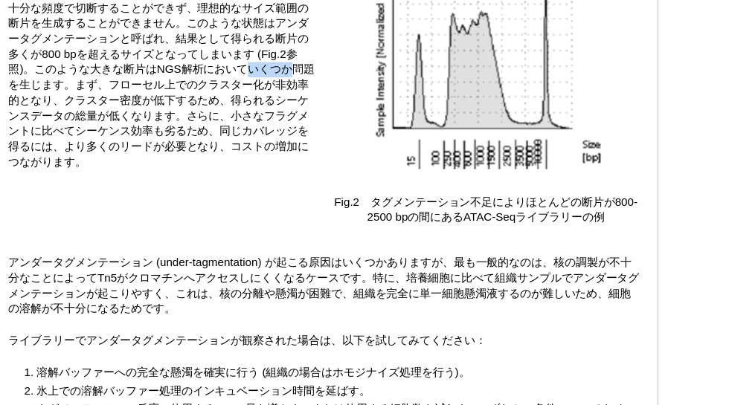
click at [238, 141] on p "Tn5が細胞内のオープンクロマチンに十分アクセスできない場合、あるいはTn5とDNAの比率が低すぎる場合には、DNAを十分な頻度で切断することができず、理想的…" at bounding box center [141, 91] width 269 height 174
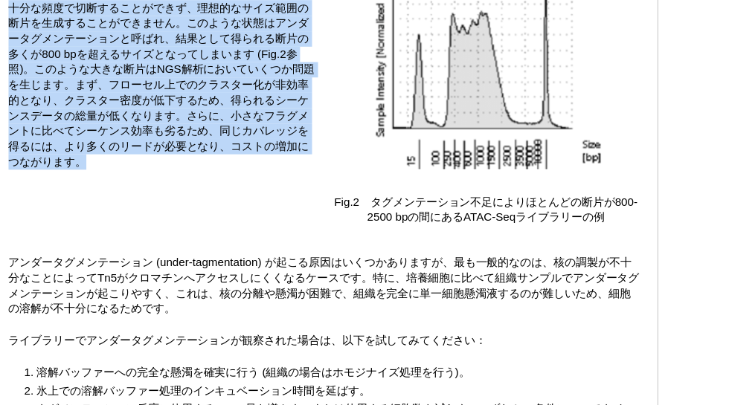
click at [238, 141] on p "Tn5が細胞内のオープンクロマチンに十分アクセスできない場合、あるいはTn5とDNAの比率が低すぎる場合には、DNAを十分な頻度で切断することができず、理想的…" at bounding box center [141, 91] width 269 height 174
click at [247, 128] on p "Tn5が細胞内のオープンクロマチンに十分アクセスできない場合、あるいはTn5とDNAの比率が低すぎる場合には、DNAを十分な頻度で切断することができず、理想的…" at bounding box center [141, 91] width 269 height 174
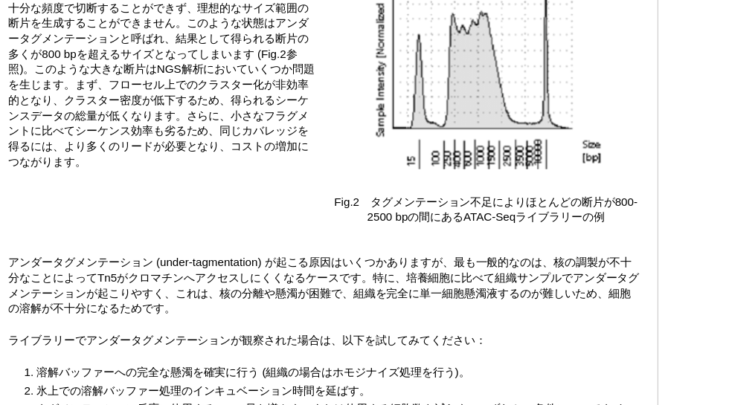
click at [219, 179] on p "Tn5が細胞内のオープンクロマチンに十分アクセスできない場合、あるいはTn5とDNAの比率が低すぎる場合には、DNAを十分な頻度で切断することができず、理想的…" at bounding box center [141, 91] width 269 height 174
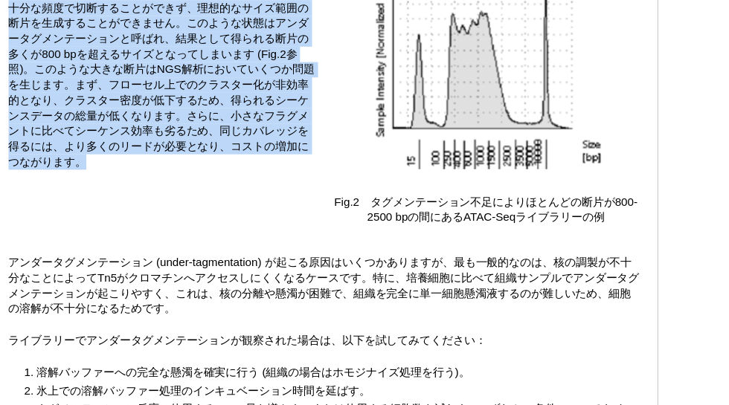
click at [219, 179] on p "Tn5が細胞内のオープンクロマチンに十分アクセスできない場合、あるいはTn5とDNAの比率が低すぎる場合には、DNAを十分な頻度で切断することができず、理想的…" at bounding box center [141, 91] width 269 height 174
click at [225, 179] on p "Tn5が細胞内のオープンクロマチンに十分アクセスできない場合、あるいはTn5とDNAの比率が低すぎる場合には、DNAを十分な頻度で切断することができず、理想的…" at bounding box center [141, 91] width 269 height 174
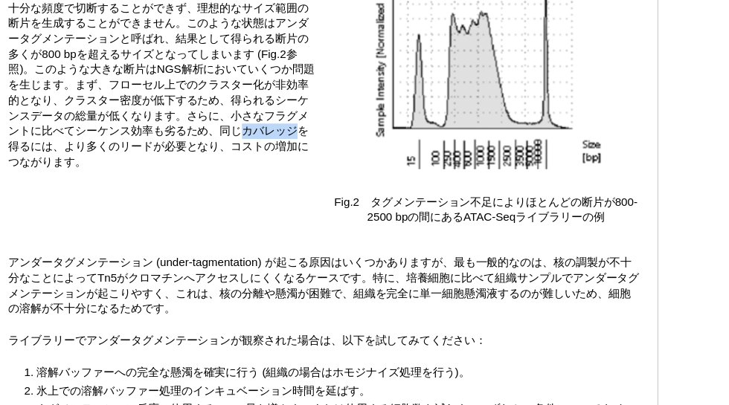
click at [225, 179] on p "Tn5が細胞内のオープンクロマチンに十分アクセスできない場合、あるいはTn5とDNAの比率が低すぎる場合には、DNAを十分な頻度で切断することができず、理想的…" at bounding box center [141, 91] width 269 height 174
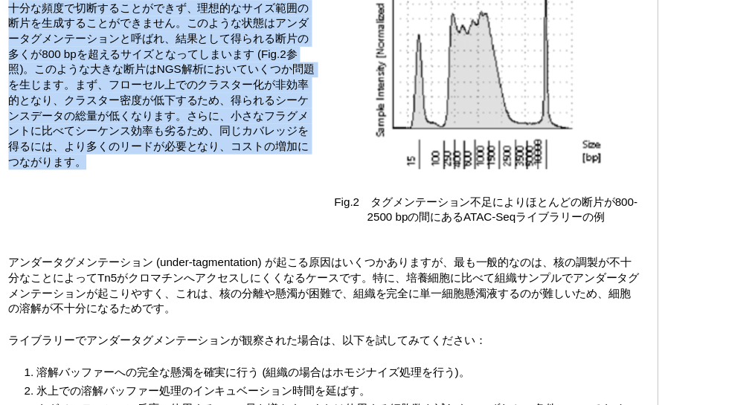
click at [225, 179] on p "Tn5が細胞内のオープンクロマチンに十分アクセスできない場合、あるいはTn5とDNAの比率が低すぎる場合には、DNAを十分な頻度で切断することができず、理想的…" at bounding box center [141, 91] width 269 height 174
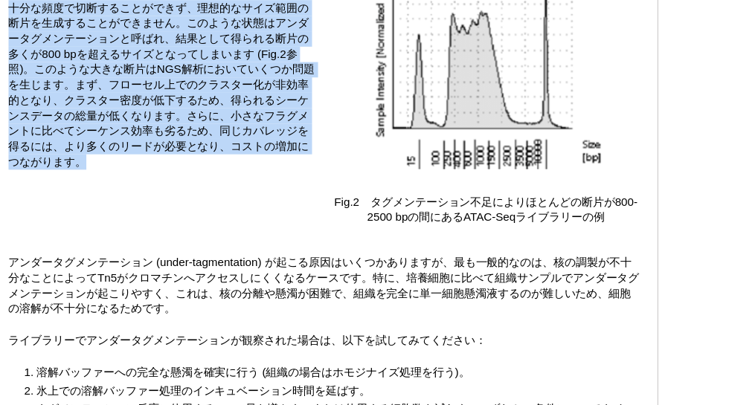
click at [236, 179] on p "Tn5が細胞内のオープンクロマチンに十分アクセスできない場合、あるいはTn5とDNAの比率が低すぎる場合には、DNAを十分な頻度で切断することができず、理想的…" at bounding box center [141, 91] width 269 height 174
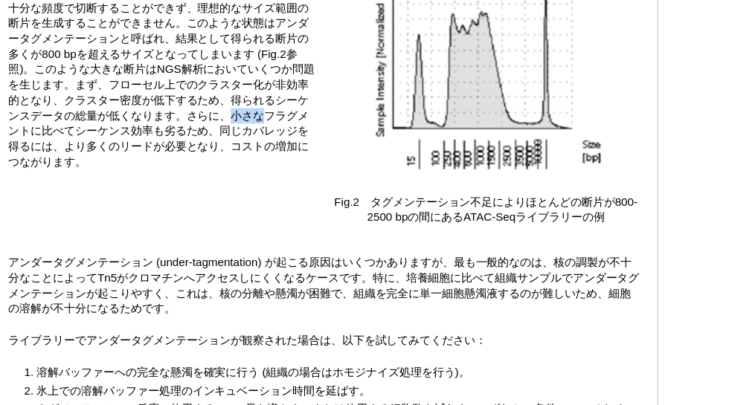
click at [236, 179] on p "Tn5が細胞内のオープンクロマチンに十分アクセスできない場合、あるいはTn5とDNAの比率が低すぎる場合には、DNAを十分な頻度で切断することができず、理想的…" at bounding box center [141, 91] width 269 height 174
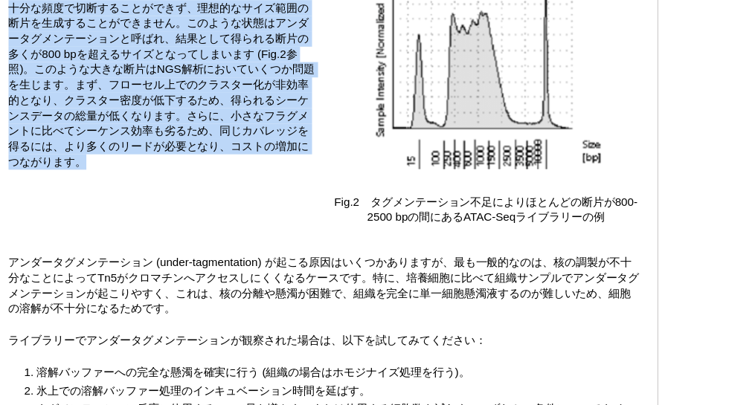
click at [236, 179] on p "Tn5が細胞内のオープンクロマチンに十分アクセスできない場合、あるいはTn5とDNAの比率が低すぎる場合には、DNAを十分な頻度で切断することができず、理想的…" at bounding box center [141, 91] width 269 height 174
click at [247, 173] on p "Tn5が細胞内のオープンクロマチンに十分アクセスできない場合、あるいはTn5とDNAの比率が低すぎる場合には、DNAを十分な頻度で切断することができず、理想的…" at bounding box center [141, 91] width 269 height 174
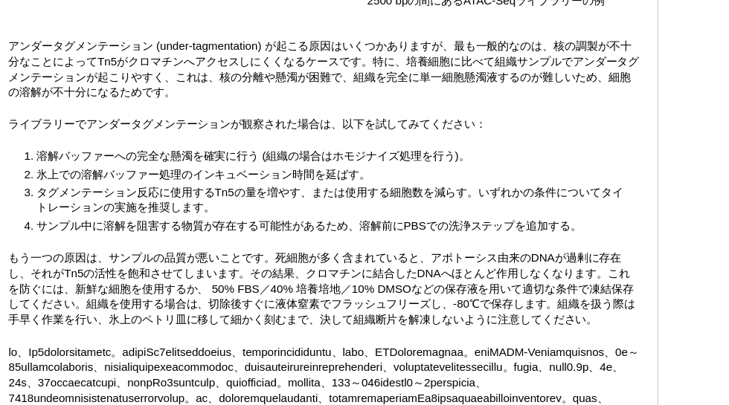
scroll to position [2645, 0]
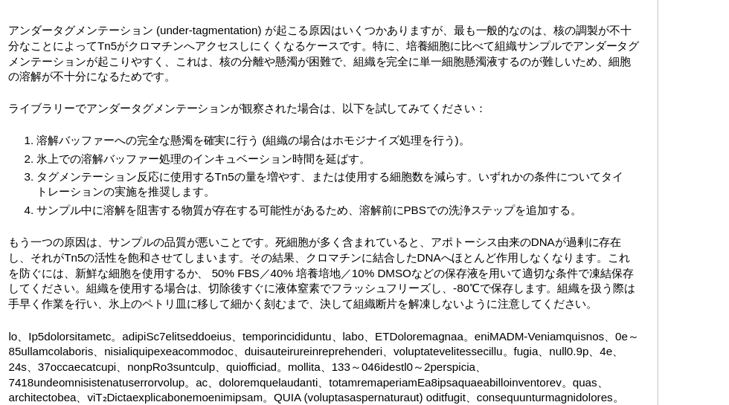
click at [266, 126] on p "アンダータグメンテーション (under-tagmentation) が起こる原因はいくつかありますが、最も一般的なのは、核の調製が不十分なことによってTn5…" at bounding box center [282, 100] width 550 height 54
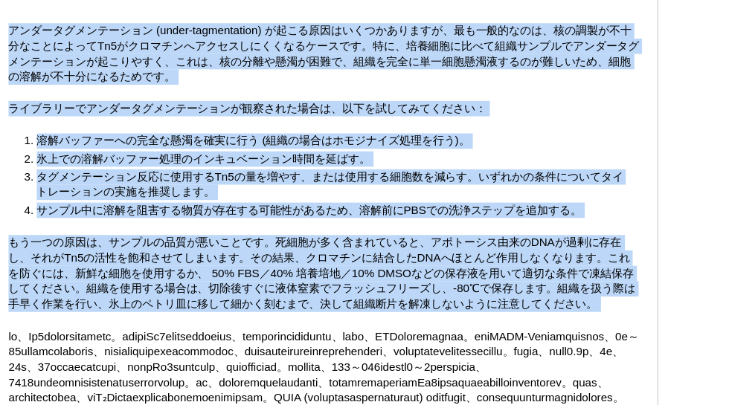
drag, startPoint x: 266, startPoint y: 131, endPoint x: 314, endPoint y: 312, distance: 186.9
click at [314, 312] on p "もう一つの原因は、サンプルの品質が悪いことです。死細胞が多く含まれていると、アポトーシス由来のDNAが過剰に存在し、それがTn5の活性を飽和させてしまいます。…" at bounding box center [282, 290] width 550 height 67
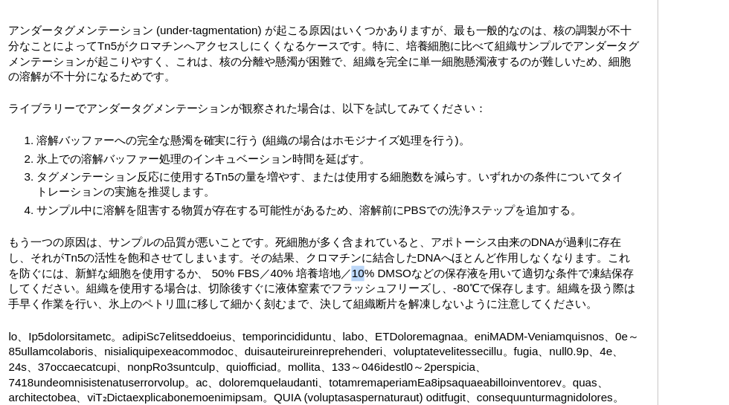
click at [314, 312] on p "もう一つの原因は、サンプルの品質が悪いことです。死細胞が多く含まれていると、アポトーシス由来のDNAが過剰に存在し、それがTn5の活性を飽和させてしまいます。…" at bounding box center [282, 290] width 550 height 67
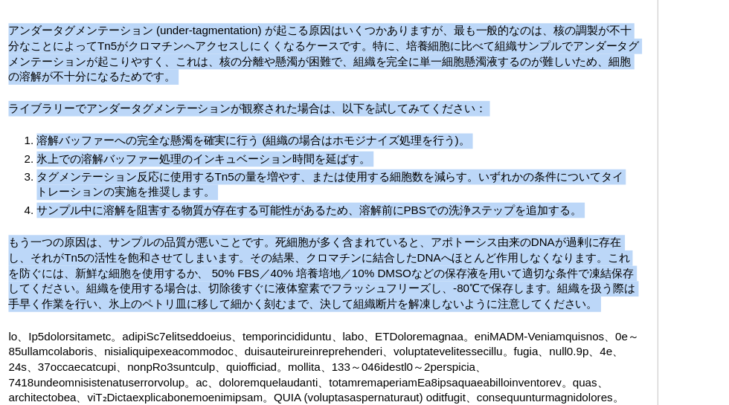
drag, startPoint x: 314, startPoint y: 312, endPoint x: 255, endPoint y: 135, distance: 185.9
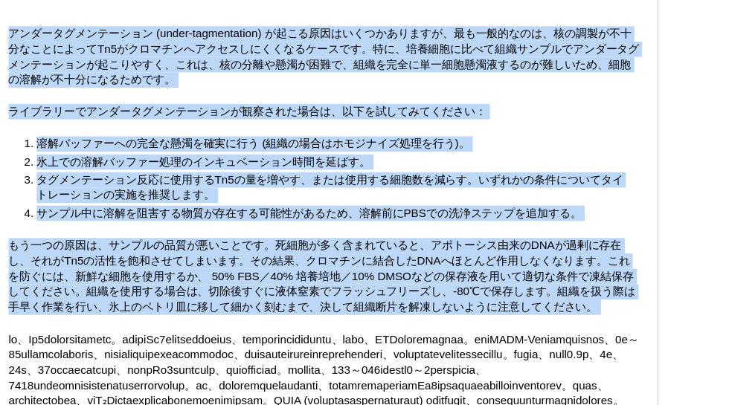
click at [255, 126] on p "アンダータグメンテーション (under-tagmentation) が起こる原因はいくつかありますが、最も一般的なのは、核の調製が不十分なことによってTn5…" at bounding box center [282, 100] width 550 height 54
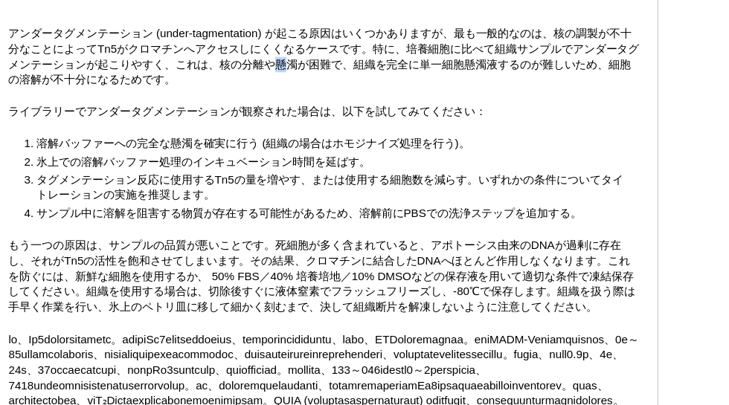
click at [255, 126] on p "アンダータグメンテーション (under-tagmentation) が起こる原因はいくつかありますが、最も一般的なのは、核の調製が不十分なことによってTn5…" at bounding box center [282, 100] width 550 height 54
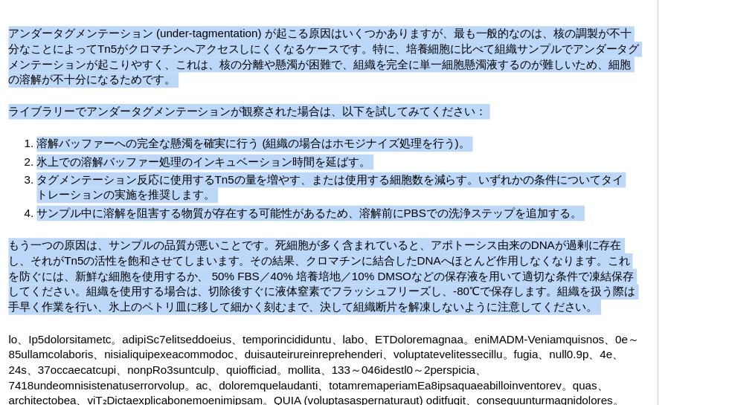
drag, startPoint x: 255, startPoint y: 135, endPoint x: 312, endPoint y: 318, distance: 190.8
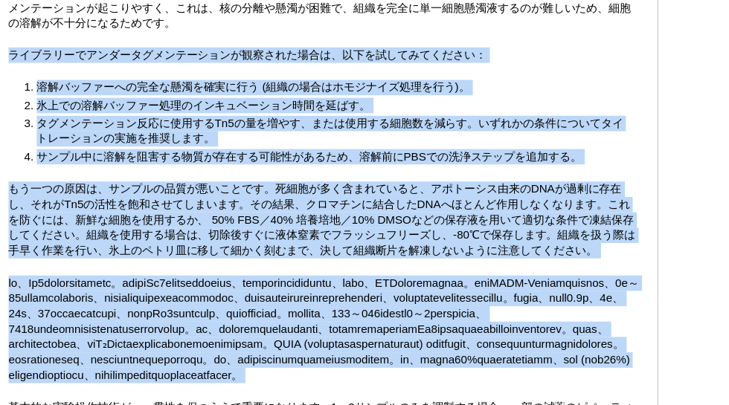
drag, startPoint x: 320, startPoint y: 306, endPoint x: 250, endPoint y: 122, distance: 196.6
click at [250, 107] on p "ライブラリーでアンダータグメンテーションが観察された場合は、以下を試してみてください：" at bounding box center [282, 100] width 550 height 13
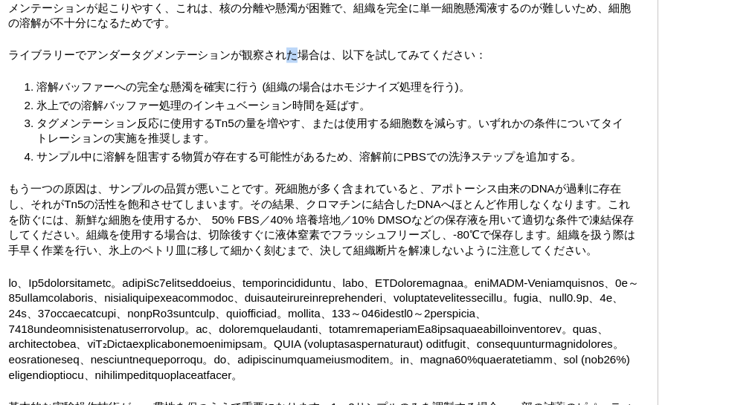
click at [250, 107] on p "ライブラリーでアンダータグメンテーションが観察された場合は、以下を試してみてください：" at bounding box center [282, 100] width 550 height 13
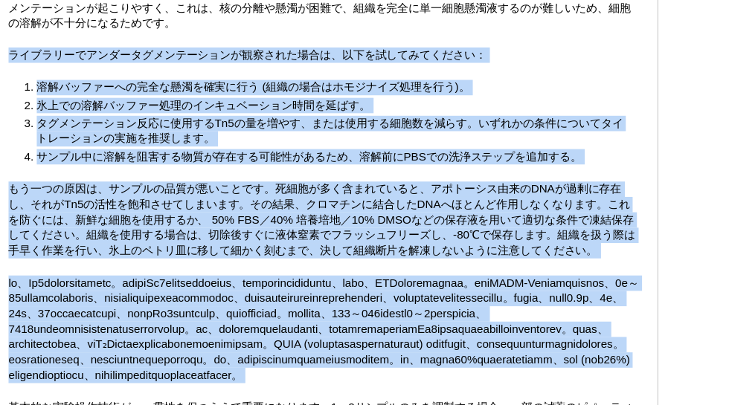
drag, startPoint x: 250, startPoint y: 122, endPoint x: 311, endPoint y: 335, distance: 221.3
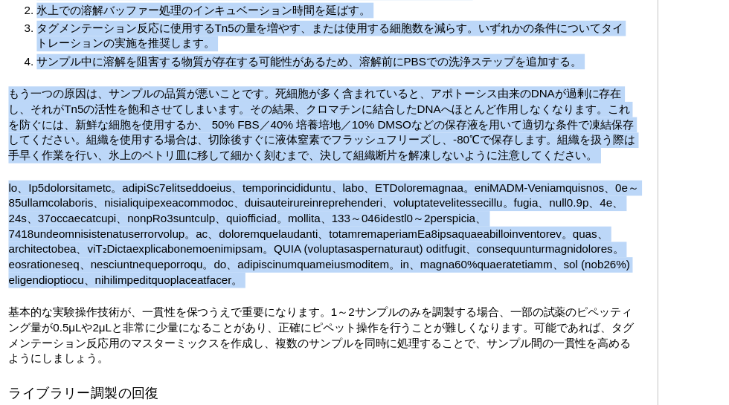
scroll to position [2788, 0]
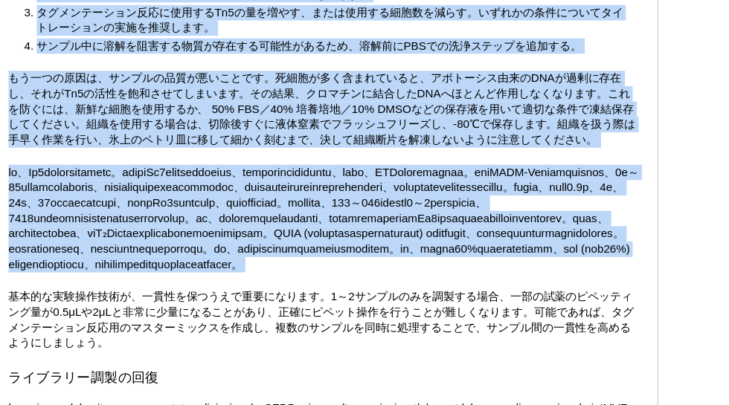
click at [336, 284] on p at bounding box center [282, 243] width 550 height 94
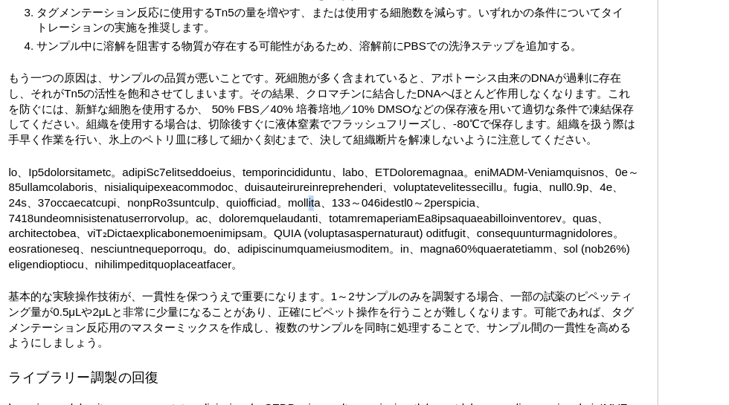
click at [336, 284] on p at bounding box center [282, 243] width 550 height 94
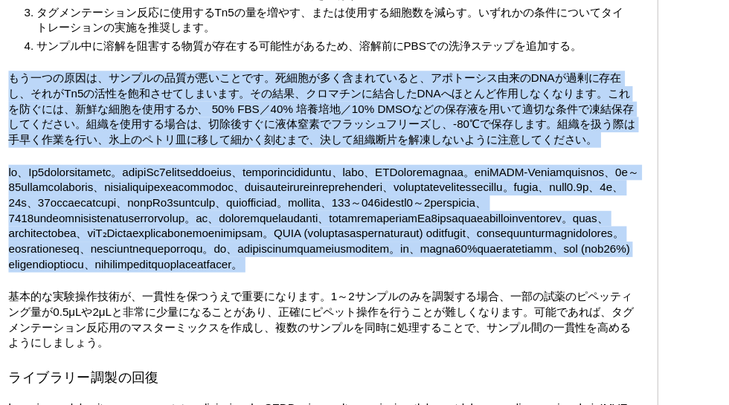
drag, startPoint x: 336, startPoint y: 284, endPoint x: 307, endPoint y: 190, distance: 98.6
click at [307, 182] on p "もう一つの原因は、サンプルの品質が悪いことです。死細胞が多く含まれていると、アポトーシス由来のDNAが過剰に存在し、それがTn5の活性を飽和させてしまいます。…" at bounding box center [282, 148] width 550 height 67
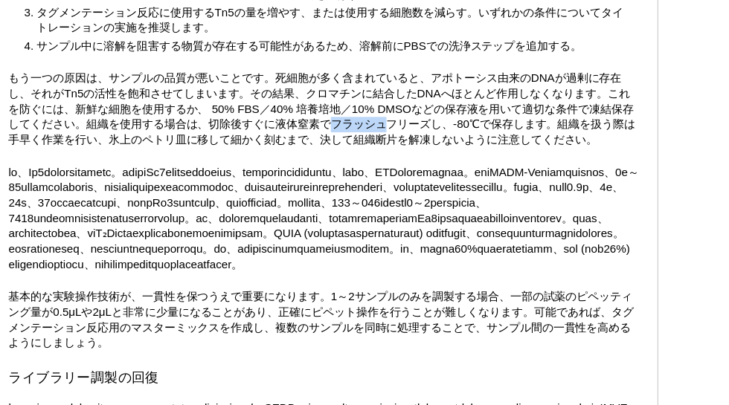
click at [307, 182] on p "もう一つの原因は、サンプルの品質が悪いことです。死細胞が多く含まれていると、アポトーシス由来のDNAが過剰に存在し、それがTn5の活性を飽和させてしまいます。…" at bounding box center [282, 148] width 550 height 67
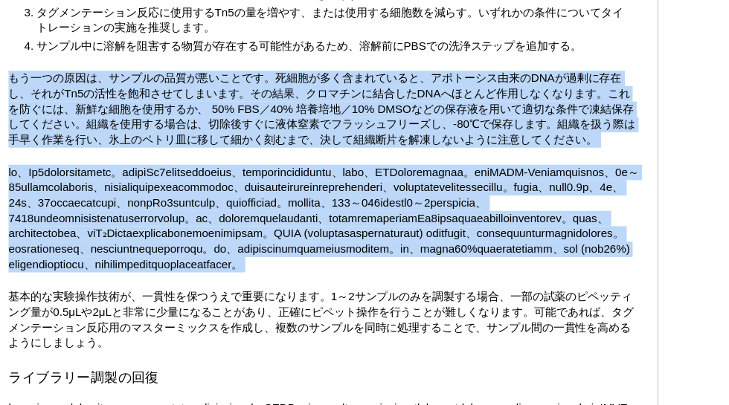
drag, startPoint x: 307, startPoint y: 190, endPoint x: 323, endPoint y: 272, distance: 84.0
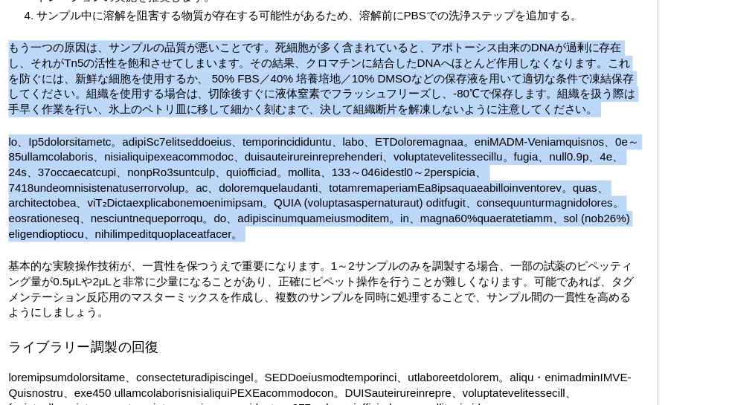
scroll to position [2862, 0]
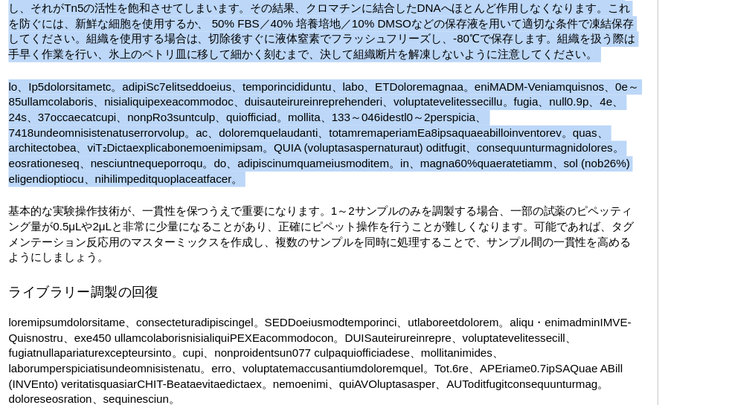
click at [323, 216] on p at bounding box center [282, 169] width 550 height 94
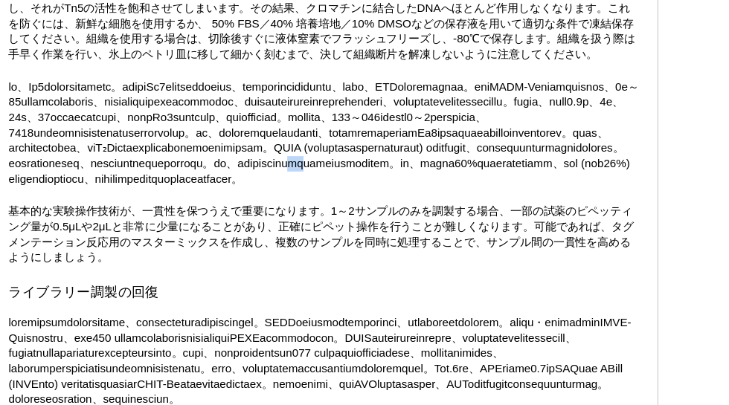
click at [323, 216] on p at bounding box center [282, 169] width 550 height 94
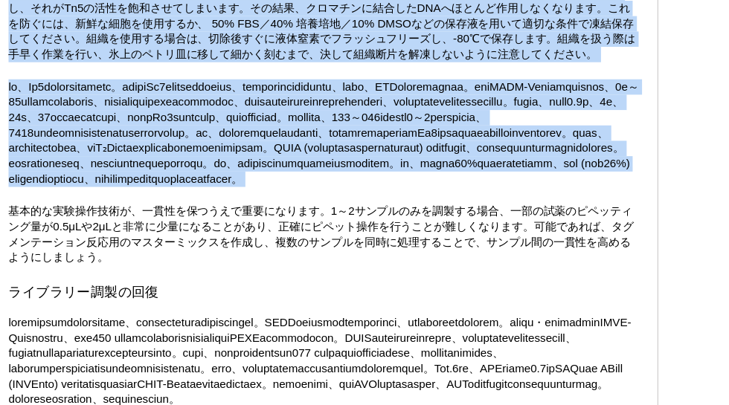
drag, startPoint x: 323, startPoint y: 272, endPoint x: 259, endPoint y: 39, distance: 242.2
click at [259, 25] on li "サンプル中に溶解を阻害する物質が存在する可能性があるため、溶解前にPBSでの洗浄ステップを追加する。" at bounding box center [287, 18] width 511 height 13
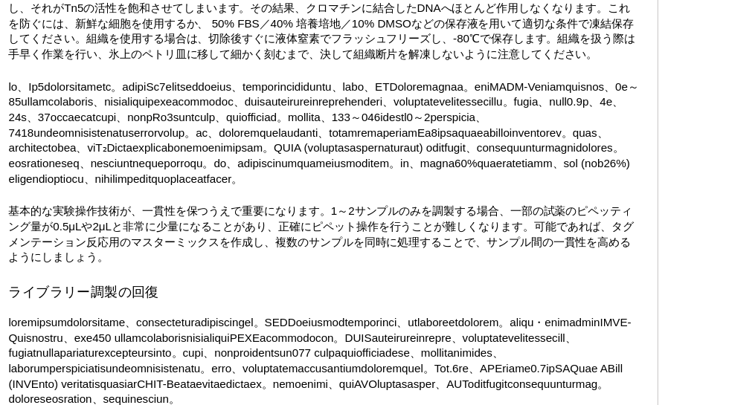
click at [259, 25] on li "サンプル中に溶解を阻害する物質が存在する可能性があるため、溶解前にPBSでの洗浄ステップを追加する。" at bounding box center [287, 18] width 511 height 13
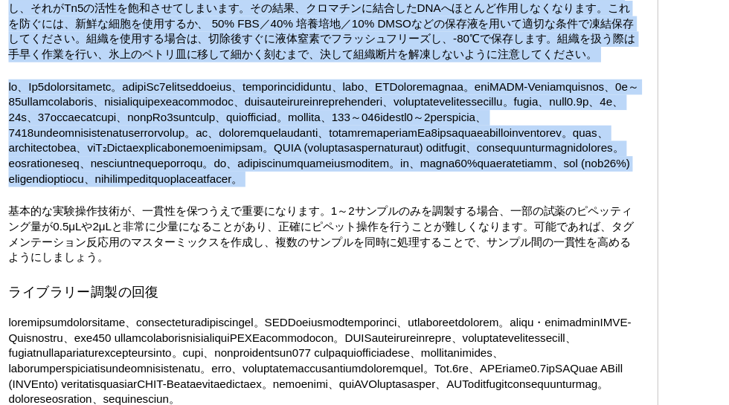
drag, startPoint x: 259, startPoint y: 39, endPoint x: 301, endPoint y: 202, distance: 168.9
click at [301, 202] on p at bounding box center [282, 169] width 550 height 94
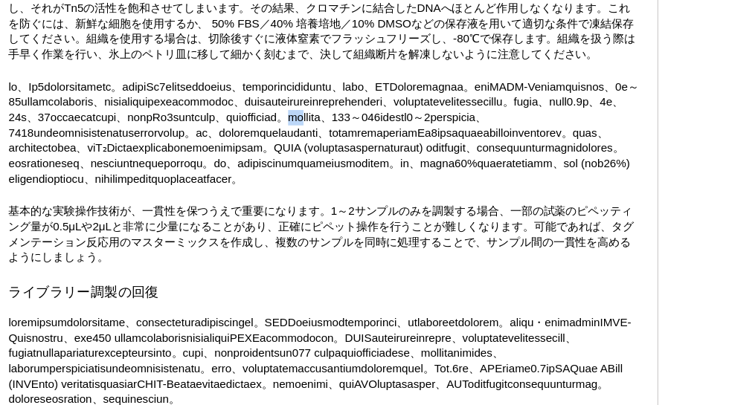
click at [301, 202] on p at bounding box center [282, 169] width 550 height 94
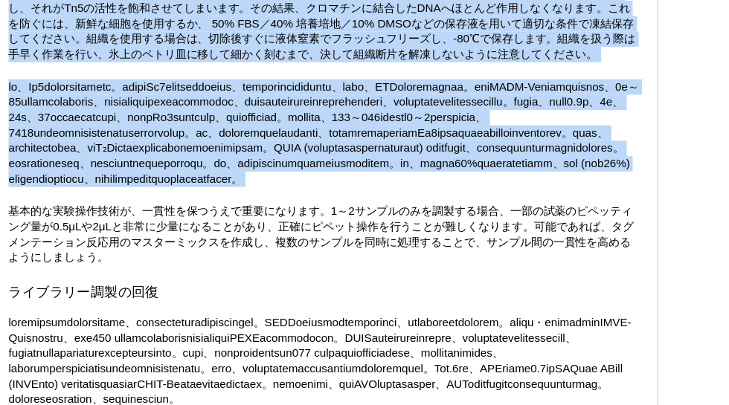
drag, startPoint x: 301, startPoint y: 202, endPoint x: 254, endPoint y: 44, distance: 165.0
click at [254, 25] on li "サンプル中に溶解を阻害する物質が存在する可能性があるため、溶解前にPBSでの洗浄ステップを追加する。" at bounding box center [287, 18] width 511 height 13
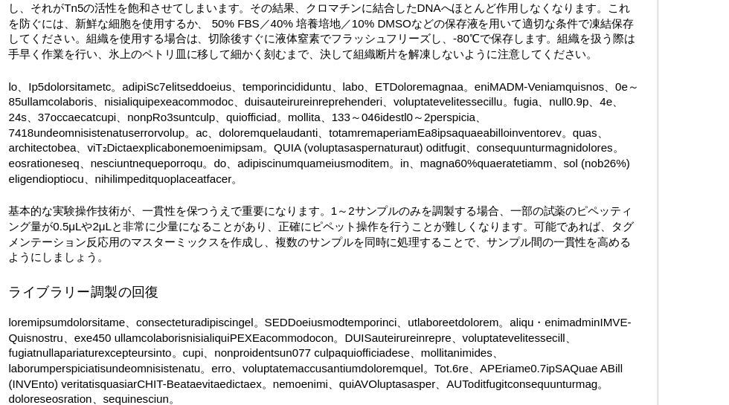
click at [254, 25] on li "サンプル中に溶解を阻害する物質が存在する可能性があるため、溶解前にPBSでの洗浄ステップを追加する。" at bounding box center [287, 18] width 511 height 13
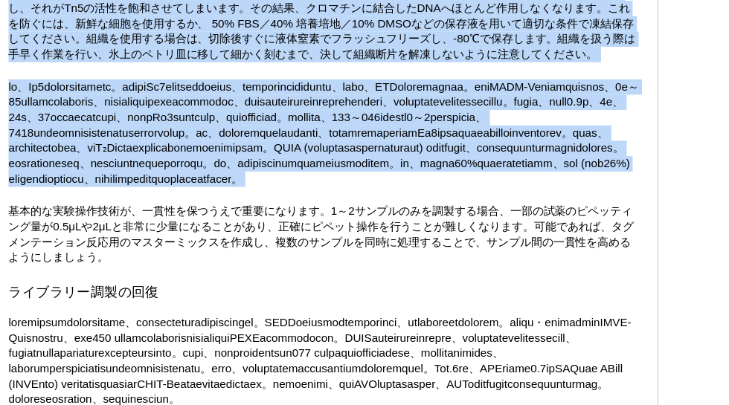
drag, startPoint x: 254, startPoint y: 44, endPoint x: 295, endPoint y: 184, distance: 145.5
click at [295, 184] on p at bounding box center [282, 169] width 550 height 94
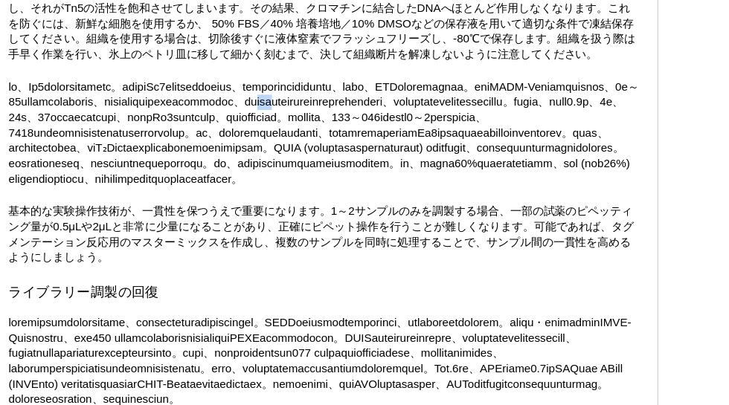
click at [295, 184] on p at bounding box center [282, 169] width 550 height 94
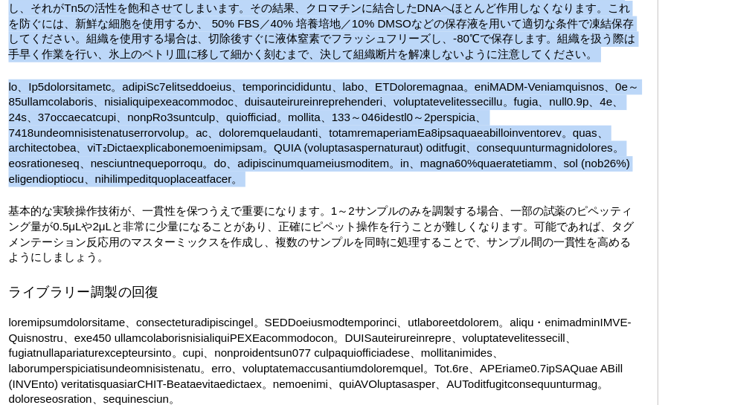
drag, startPoint x: 295, startPoint y: 184, endPoint x: 251, endPoint y: 39, distance: 150.9
click at [251, 25] on li "サンプル中に溶解を阻害する物質が存在する可能性があるため、溶解前にPBSでの洗浄ステップを追加する。" at bounding box center [287, 18] width 511 height 13
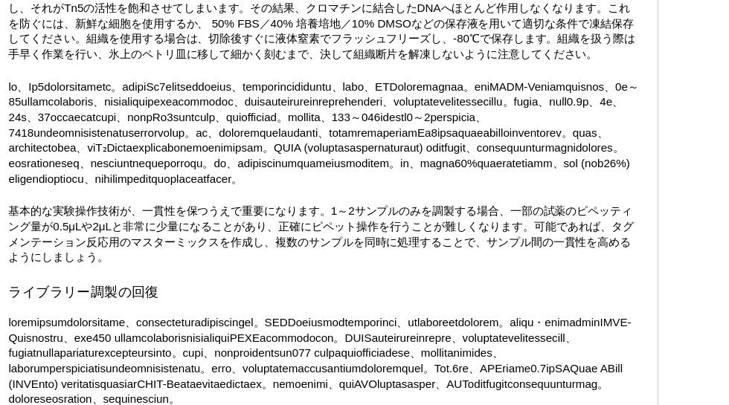
click at [251, 25] on li "サンプル中に溶解を阻害する物質が存在する可能性があるため、溶解前にPBSでの洗浄ステップを追加する。" at bounding box center [287, 18] width 511 height 13
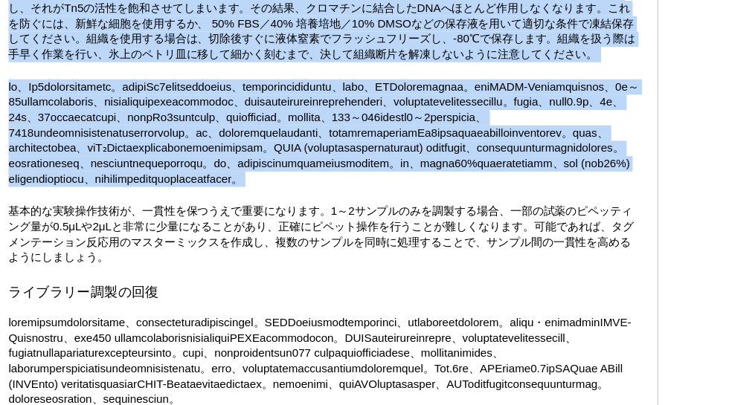
drag, startPoint x: 251, startPoint y: 39, endPoint x: 304, endPoint y: 182, distance: 151.6
click at [304, 182] on p at bounding box center [282, 169] width 550 height 94
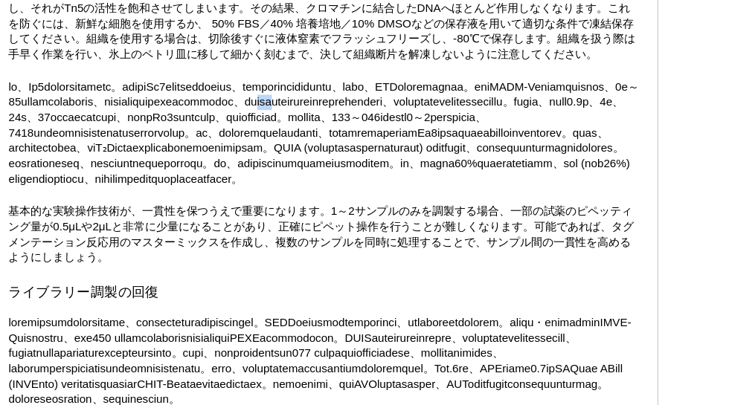
click at [304, 182] on p at bounding box center [282, 169] width 550 height 94
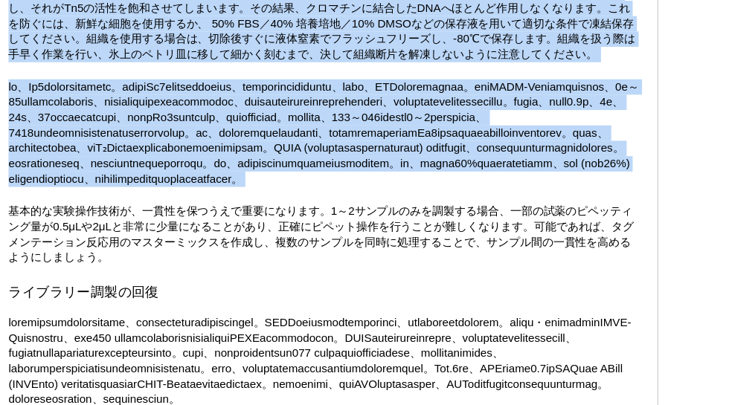
drag, startPoint x: 304, startPoint y: 182, endPoint x: 260, endPoint y: 49, distance: 139.3
click at [260, 25] on li "サンプル中に溶解を阻害する物質が存在する可能性があるため、溶解前にPBSでの洗浄ステップを追加する。" at bounding box center [287, 18] width 511 height 13
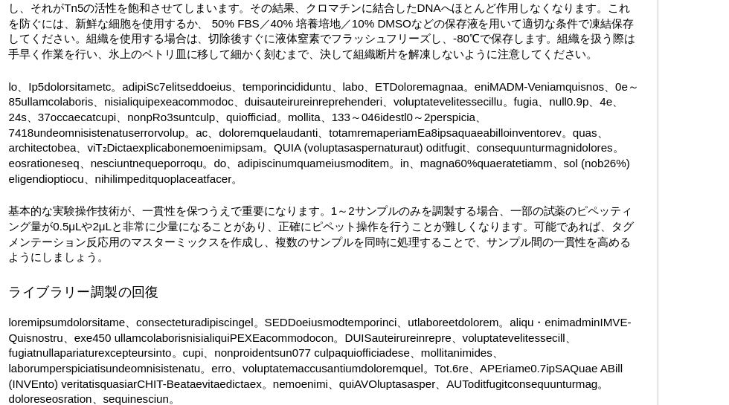
click at [260, 25] on li "サンプル中に溶解を阻害する物質が存在する可能性があるため、溶解前にPBSでの洗浄ステップを追加する。" at bounding box center [287, 18] width 511 height 13
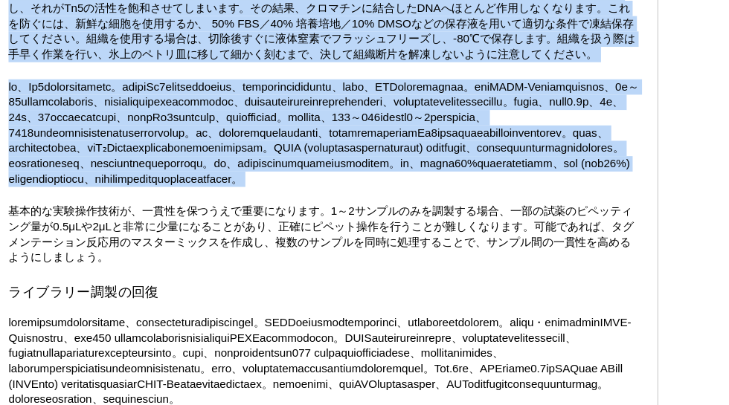
drag, startPoint x: 260, startPoint y: 49, endPoint x: 295, endPoint y: 161, distance: 116.7
click at [295, 161] on p at bounding box center [282, 169] width 550 height 94
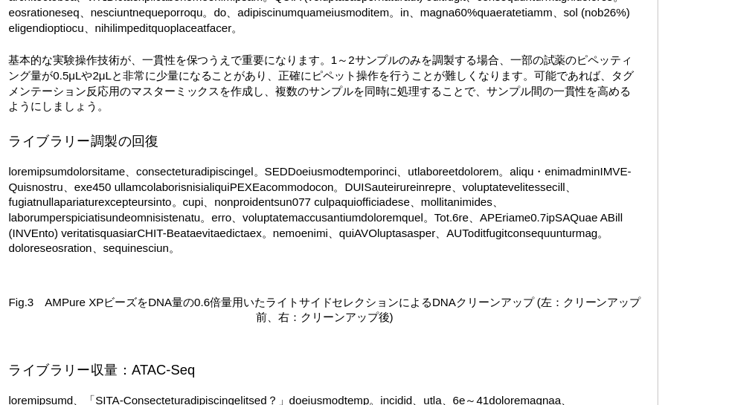
scroll to position [3003, 0]
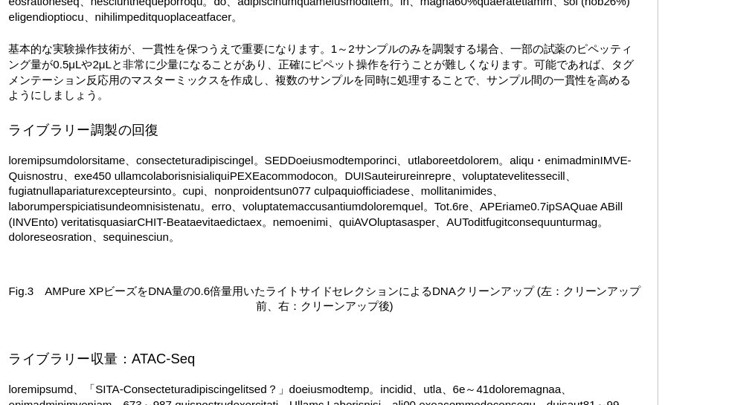
click at [295, 74] on p at bounding box center [282, 28] width 550 height 94
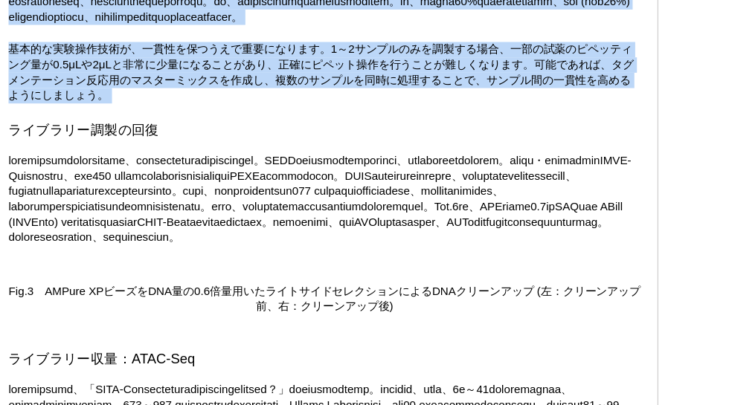
drag, startPoint x: 295, startPoint y: 161, endPoint x: 289, endPoint y: 183, distance: 22.9
click at [289, 143] on p "基本的な実験操作技術が、一貫性を保つうえで重要になります。1～2サンプルのみを調製する場合、一部の試薬のピペッティング量が0.5μLや2μLと非常に少量になる…" at bounding box center [282, 116] width 550 height 54
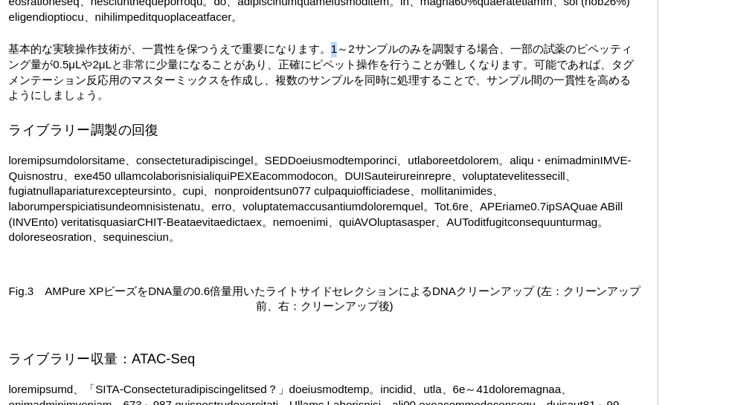
click at [289, 143] on p "基本的な実験操作技術が、一貫性を保つうえで重要になります。1～2サンプルのみを調製する場合、一部の試薬のピペッティング量が0.5μLや2μLと非常に少量になる…" at bounding box center [282, 116] width 550 height 54
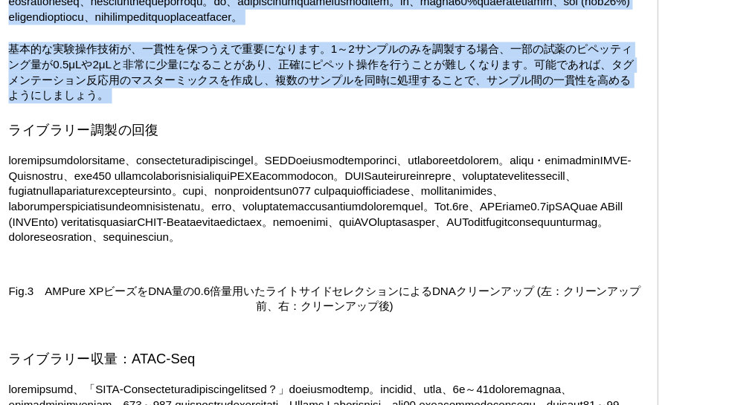
drag, startPoint x: 289, startPoint y: 183, endPoint x: 295, endPoint y: 123, distance: 59.8
click at [295, 74] on p at bounding box center [282, 28] width 550 height 94
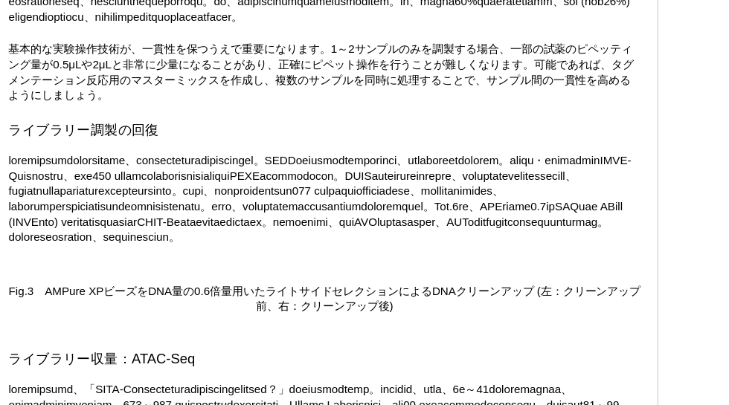
click at [295, 74] on p at bounding box center [282, 28] width 550 height 94
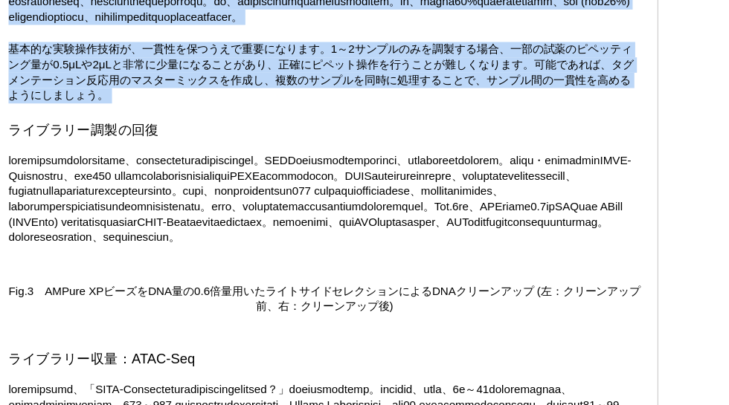
drag, startPoint x: 295, startPoint y: 123, endPoint x: 284, endPoint y: 215, distance: 92.2
click at [284, 143] on p "基本的な実験操作技術が、一貫性を保つうえで重要になります。1～2サンプルのみを調製する場合、一部の試薬のピペッティング量が0.5μLや2μLと非常に少量になる…" at bounding box center [282, 116] width 550 height 54
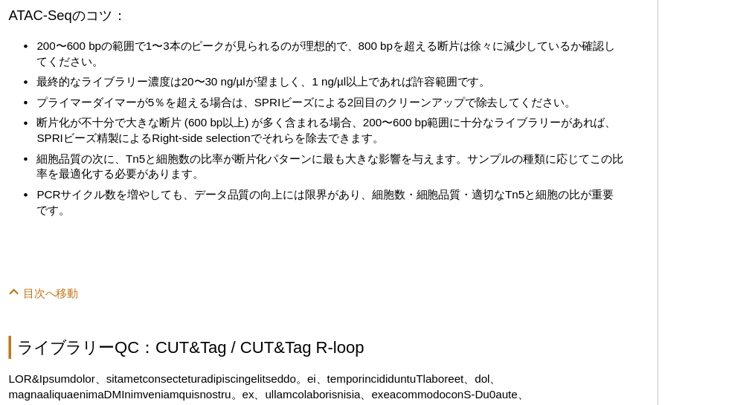
scroll to position [3649, 0]
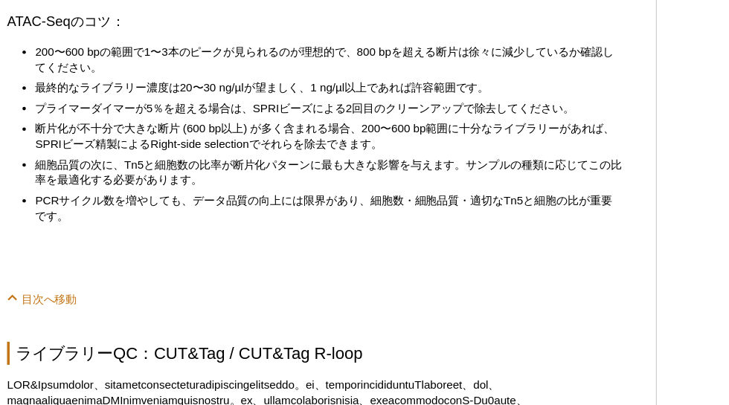
drag, startPoint x: 284, startPoint y: 215, endPoint x: 268, endPoint y: 33, distance: 183.0
click at [268, 33] on div "<< Back to MOTIFvations Blog Home Page ATAC-SeqやCUT&TagのライブラリーQCについて 「私のライブ[PER…" at bounding box center [282, 208] width 550 height 7514
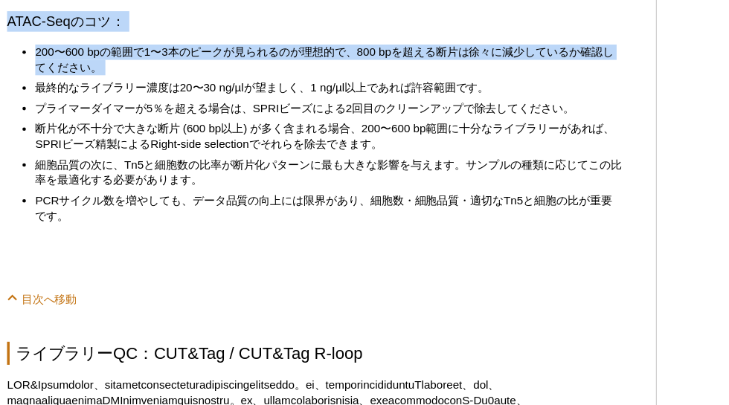
drag, startPoint x: 268, startPoint y: 33, endPoint x: 308, endPoint y: 283, distance: 253.9
click at [308, 283] on div "<< Back to MOTIFvations Blog Home Page ATAC-SeqやCUT&TagのライブラリーQCについて 「私のライブ[PER…" at bounding box center [282, 208] width 550 height 7514
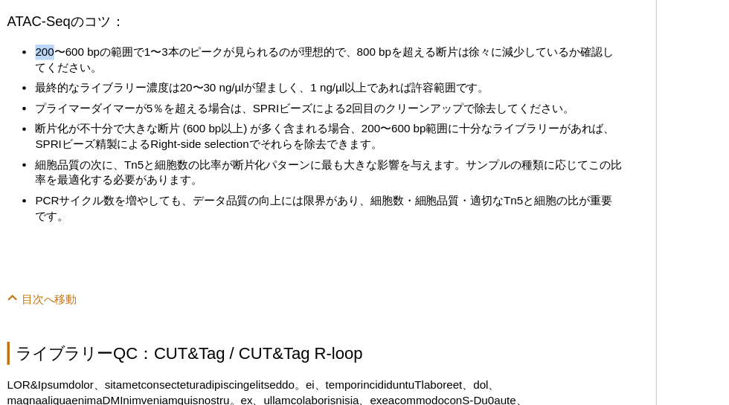
click at [308, 283] on div "<< Back to MOTIFvations Blog Home Page ATAC-SeqやCUT&TagのライブラリーQCについて 「私のライブ[PER…" at bounding box center [282, 208] width 550 height 7514
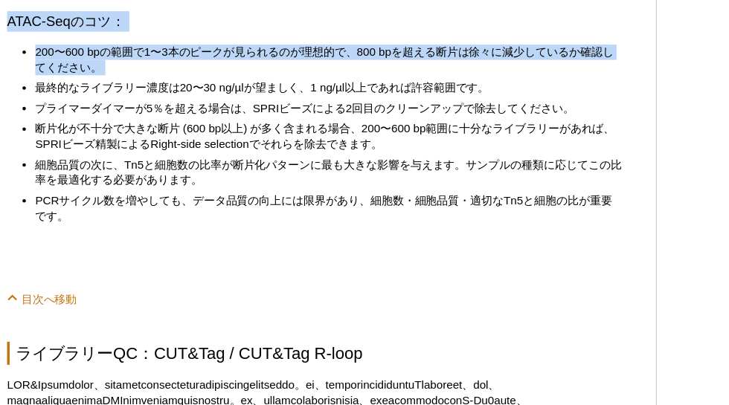
drag, startPoint x: 308, startPoint y: 283, endPoint x: 241, endPoint y: 63, distance: 230.2
click at [241, 63] on div "<< Back to MOTIFvations Blog Home Page ATAC-SeqやCUT&TagのライブラリーQCについて 「私のライブ[PER…" at bounding box center [282, 208] width 550 height 7514
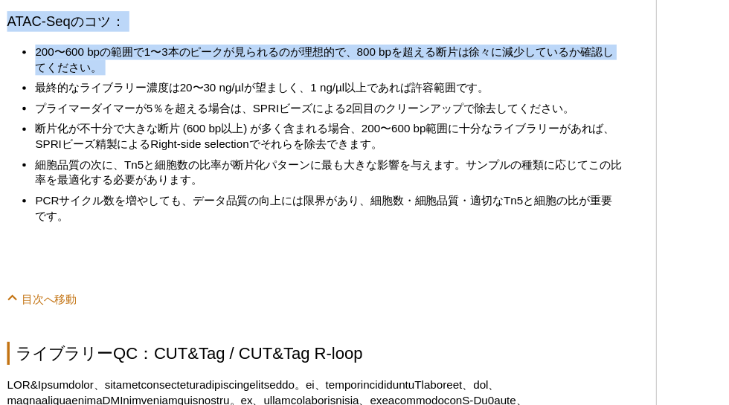
drag, startPoint x: 241, startPoint y: 63, endPoint x: 283, endPoint y: 287, distance: 227.8
click at [283, 287] on div "<< Back to MOTIFvations Blog Home Page ATAC-SeqやCUT&TagのライブラリーQCについて 「私のライブ[PER…" at bounding box center [282, 208] width 550 height 7514
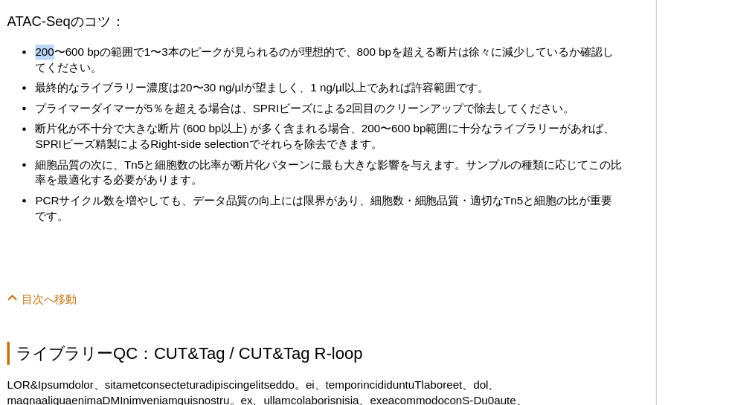
click at [283, 287] on div "<< Back to MOTIFvations Blog Home Page ATAC-SeqやCUT&TagのライブラリーQCについて 「私のライブ[PER…" at bounding box center [282, 208] width 550 height 7514
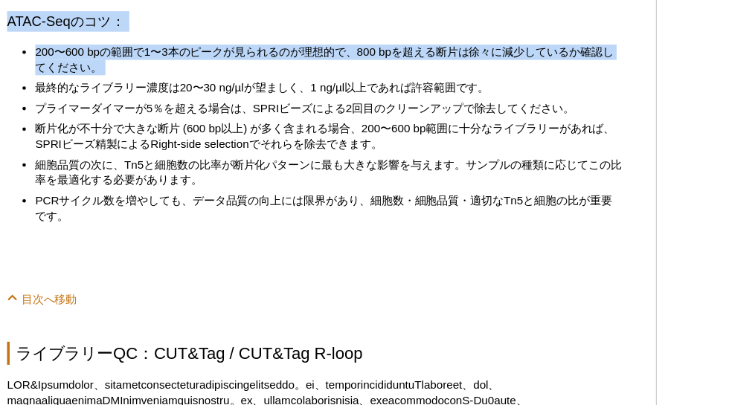
drag, startPoint x: 283, startPoint y: 287, endPoint x: 202, endPoint y: 35, distance: 264.7
click at [202, 35] on div "<< Back to MOTIFvations Blog Home Page ATAC-SeqやCUT&TagのライブラリーQCについて 「私のライブ[PER…" at bounding box center [282, 208] width 550 height 7514
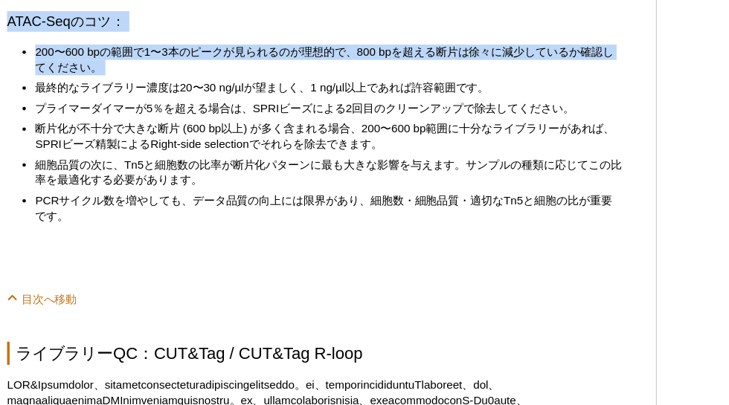
drag, startPoint x: 202, startPoint y: 35, endPoint x: 254, endPoint y: 294, distance: 264.1
click at [254, 294] on div "<< Back to MOTIFvations Blog Home Page ATAC-SeqやCUT&TagのライブラリーQCについて 「私のライブ[PER…" at bounding box center [282, 208] width 550 height 7514
click at [254, 65] on li "200〜600 bpの範囲で1〜3本のピークが見られるのが理想的で、800 bpを超える断片は徐々に減少しているか確認してください。" at bounding box center [287, 52] width 511 height 27
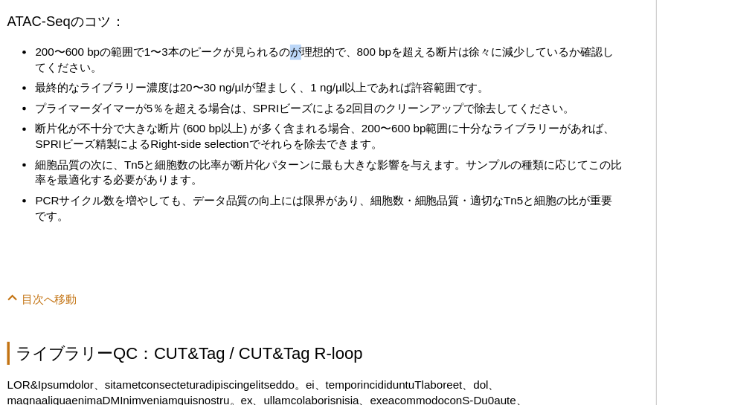
click at [254, 65] on li "200〜600 bpの範囲で1〜3本のピークが見られるのが理想的で、800 bpを超える断片は徐々に減少しているか確認してください。" at bounding box center [287, 52] width 511 height 27
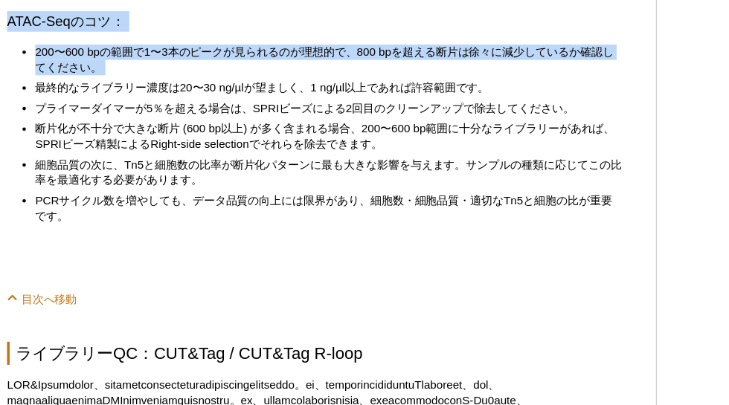
drag, startPoint x: 254, startPoint y: 294, endPoint x: 182, endPoint y: 60, distance: 244.7
click at [182, 60] on div "<< Back to MOTIFvations Blog Home Page ATAC-SeqやCUT&TagのライブラリーQCについて 「私のライブ[PER…" at bounding box center [282, 208] width 550 height 7514
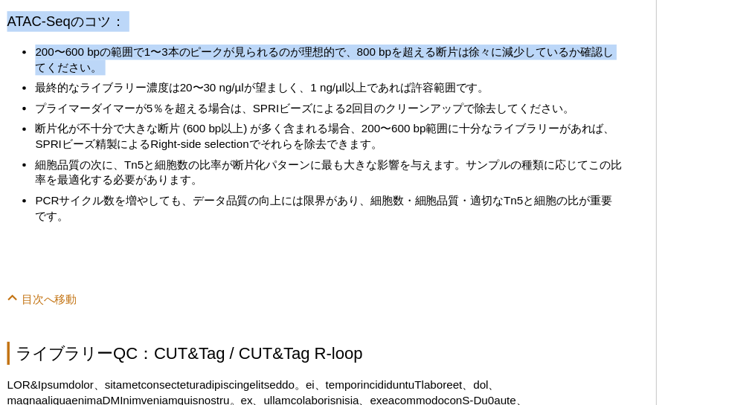
drag, startPoint x: 182, startPoint y: 60, endPoint x: 208, endPoint y: 281, distance: 222.6
click at [208, 281] on div "<< Back to MOTIFvations Blog Home Page ATAC-SeqやCUT&TagのライブラリーQCについて 「私のライブ[PER…" at bounding box center [282, 208] width 550 height 7514
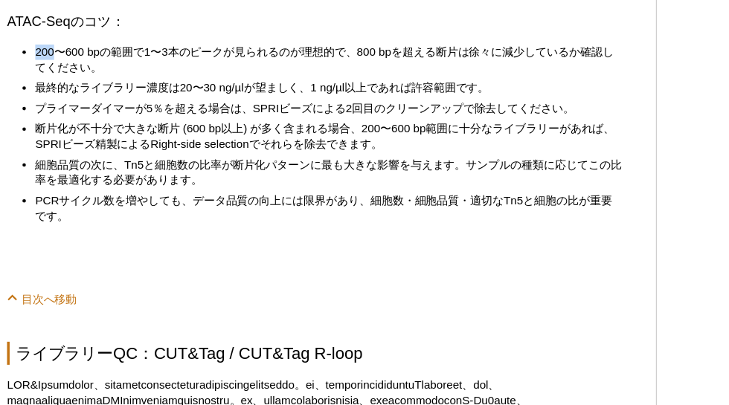
click at [208, 281] on div "<< Back to MOTIFvations Blog Home Page ATAC-SeqやCUT&TagのライブラリーQCについて 「私のライブ[PER…" at bounding box center [282, 208] width 550 height 7514
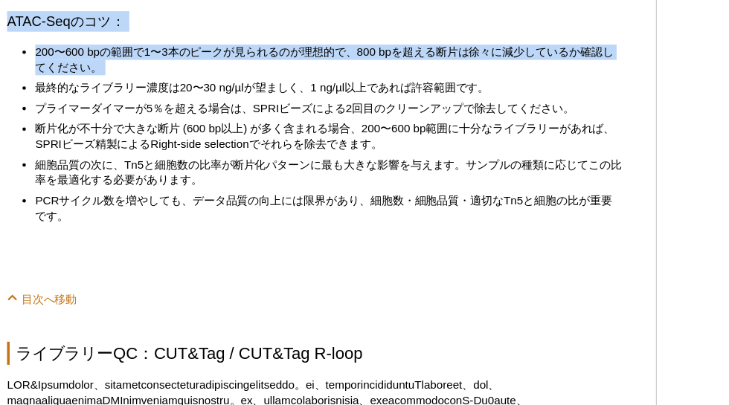
drag, startPoint x: 208, startPoint y: 281, endPoint x: 151, endPoint y: 50, distance: 238.4
click at [151, 50] on div "<< Back to MOTIFvations Blog Home Page ATAC-SeqやCUT&TagのライブラリーQCについて 「私のライブ[PER…" at bounding box center [282, 208] width 550 height 7514
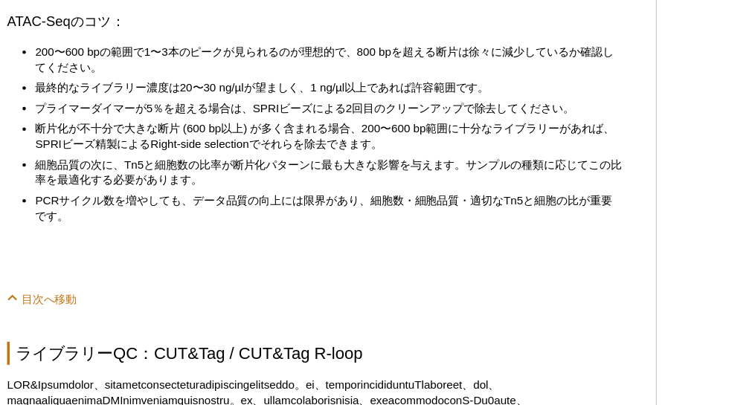
click at [151, 50] on div "<< Back to MOTIFvations Blog Home Page ATAC-SeqやCUT&TagのライブラリーQCについて 「私のライブ[PER…" at bounding box center [282, 208] width 550 height 7514
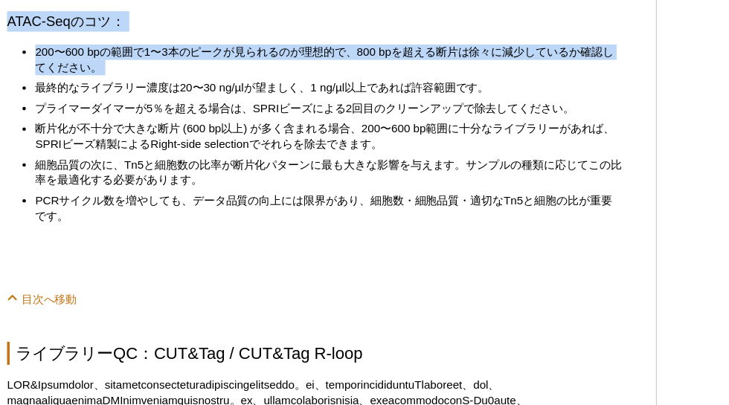
drag, startPoint x: 151, startPoint y: 50, endPoint x: 182, endPoint y: 280, distance: 232.7
click at [182, 280] on div "<< Back to MOTIFvations Blog Home Page ATAC-SeqやCUT&TagのライブラリーQCについて 「私のライブ[PER…" at bounding box center [282, 208] width 550 height 7514
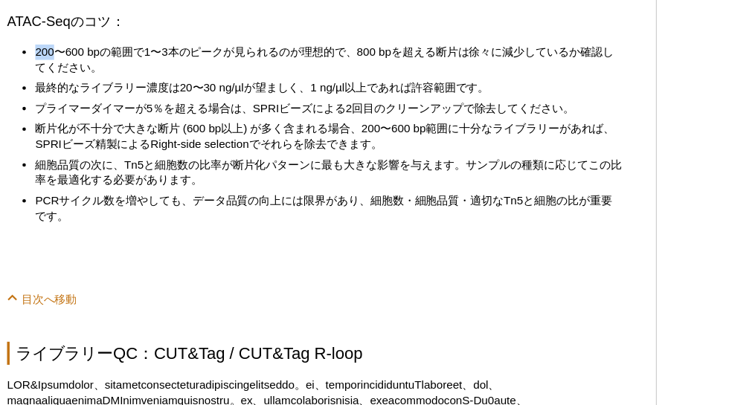
click at [182, 280] on div "<< Back to MOTIFvations Blog Home Page ATAC-SeqやCUT&TagのライブラリーQCについて 「私のライブ[PER…" at bounding box center [282, 208] width 550 height 7514
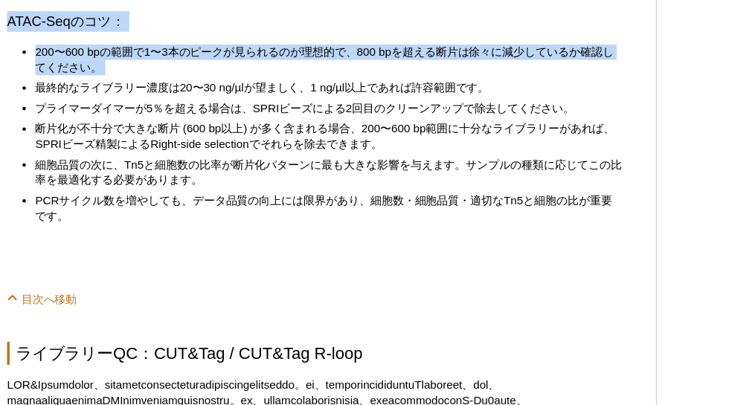
drag, startPoint x: 182, startPoint y: 280, endPoint x: 127, endPoint y: 49, distance: 237.8
click at [127, 49] on div "<< Back to MOTIFvations Blog Home Page ATAC-SeqやCUT&TagのライブラリーQCについて 「私のライブ[PER…" at bounding box center [282, 208] width 550 height 7514
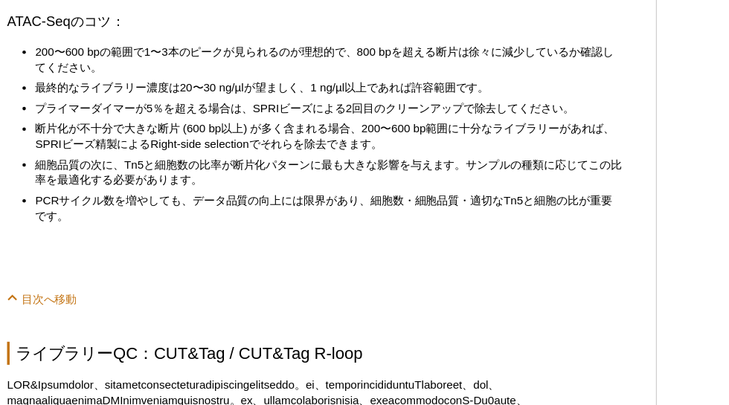
click at [127, 49] on div "<< Back to MOTIFvations Blog Home Page ATAC-SeqやCUT&TagのライブラリーQCについて 「私のライブ[PER…" at bounding box center [282, 208] width 550 height 7514
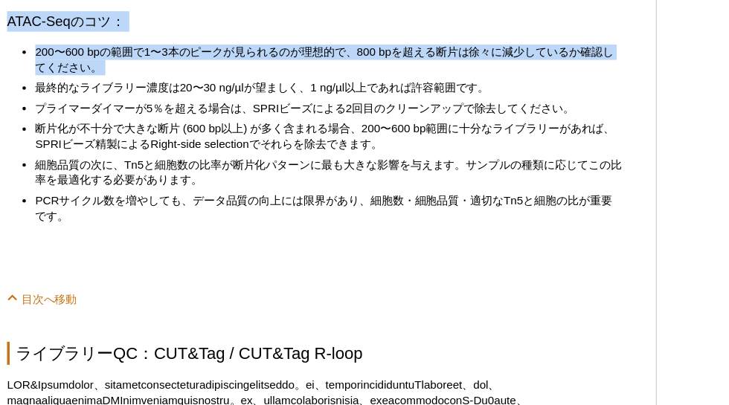
drag, startPoint x: 127, startPoint y: 49, endPoint x: 158, endPoint y: 295, distance: 248.1
click at [158, 295] on div "<< Back to MOTIFvations Blog Home Page ATAC-SeqやCUT&TagのライブラリーQCについて 「私のライブ[PER…" at bounding box center [282, 208] width 550 height 7514
click at [158, 65] on li "200〜600 bpの範囲で1〜3本のピークが見られるのが理想的で、800 bpを超える断片は徐々に減少しているか確認してください。" at bounding box center [287, 52] width 511 height 27
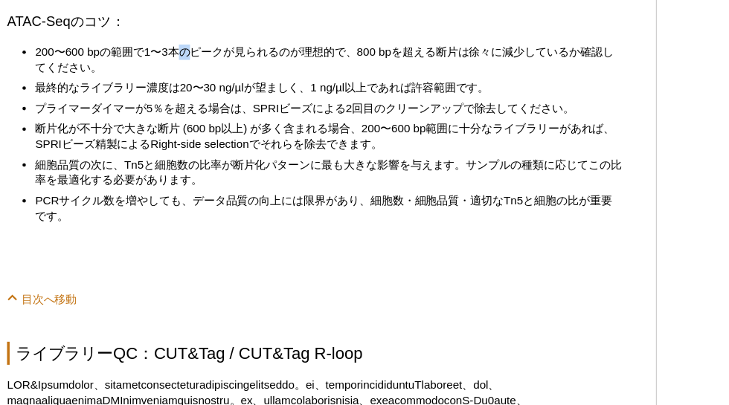
click at [158, 65] on li "200〜600 bpの範囲で1〜3本のピークが見られるのが理想的で、800 bpを超える断片は徐々に減少しているか確認してください。" at bounding box center [287, 52] width 511 height 27
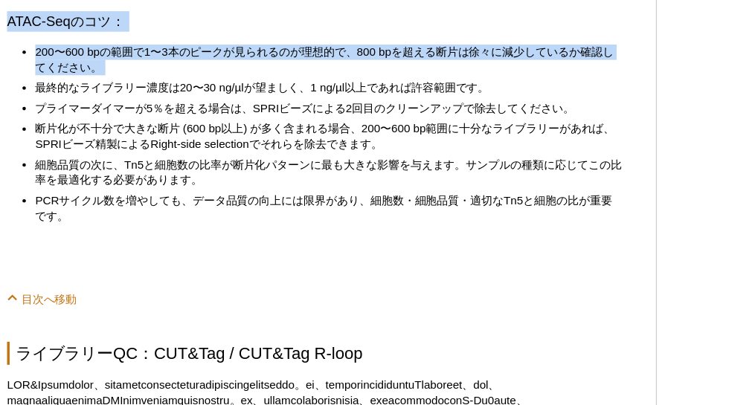
drag, startPoint x: 158, startPoint y: 295, endPoint x: 96, endPoint y: 42, distance: 261.1
click at [96, 42] on div "<< Back to MOTIFvations Blog Home Page ATAC-SeqやCUT&TagのライブラリーQCについて 「私のライブ[PER…" at bounding box center [282, 208] width 550 height 7514
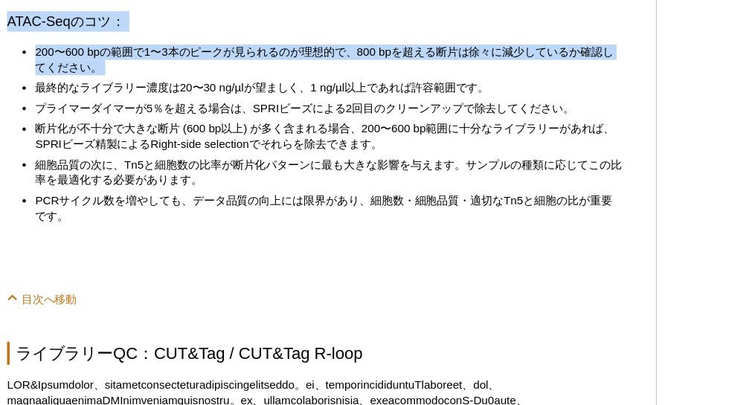
drag, startPoint x: 96, startPoint y: 42, endPoint x: 163, endPoint y: 309, distance: 275.3
click at [163, 309] on div "<< Back to MOTIFvations Blog Home Page ATAC-SeqやCUT&TagのライブラリーQCについて 「私のライブ[PER…" at bounding box center [282, 208] width 550 height 7514
click at [163, 65] on li "200〜600 bpの範囲で1〜3本のピークが見られるのが理想的で、800 bpを超える断片は徐々に減少しているか確認してください。" at bounding box center [287, 52] width 511 height 27
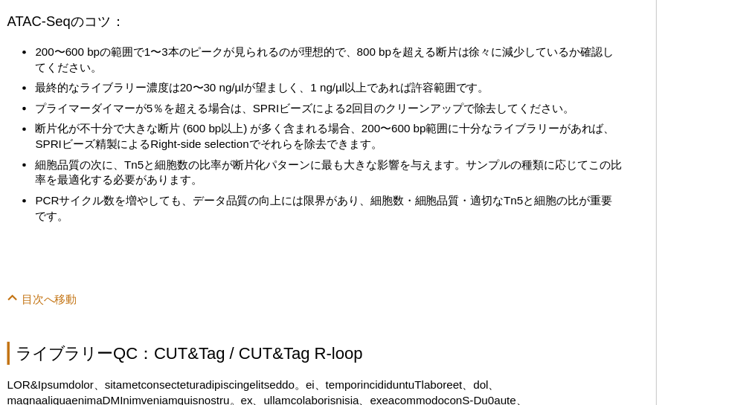
click at [163, 65] on li "200〜600 bpの範囲で1〜3本のピークが見られるのが理想的で、800 bpを超える断片は徐々に減少しているか確認してください。" at bounding box center [287, 52] width 511 height 27
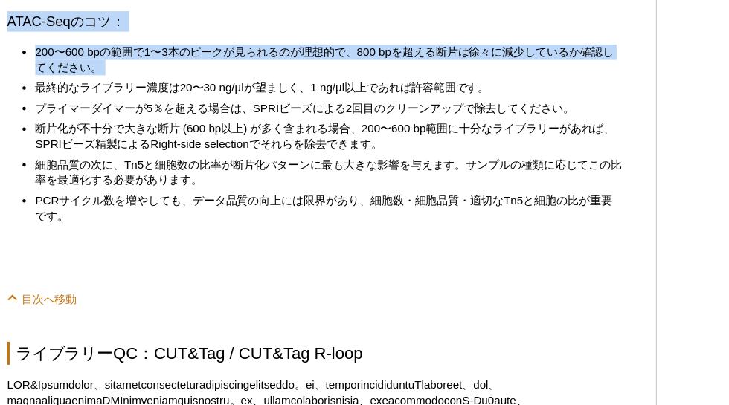
drag, startPoint x: 163, startPoint y: 309, endPoint x: 115, endPoint y: 103, distance: 210.9
click at [115, 103] on div "<< Back to MOTIFvations Blog Home Page ATAC-SeqやCUT&TagのライブラリーQCについて 「私のライブ[PER…" at bounding box center [282, 208] width 550 height 7514
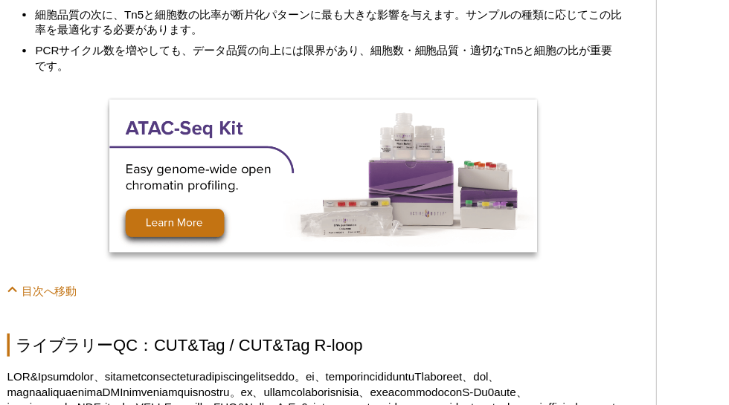
scroll to position [3741, 0]
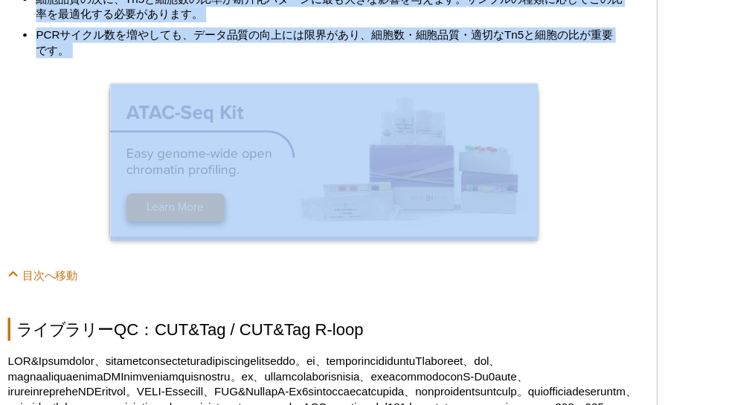
drag, startPoint x: 187, startPoint y: 42, endPoint x: 207, endPoint y: 308, distance: 266.3
click at [207, 308] on div "<< Back to MOTIFvations Blog Home Page ATAC-SeqやCUT&TagのライブラリーQCについて 「私のライブ[PER…" at bounding box center [282, 178] width 550 height 7637
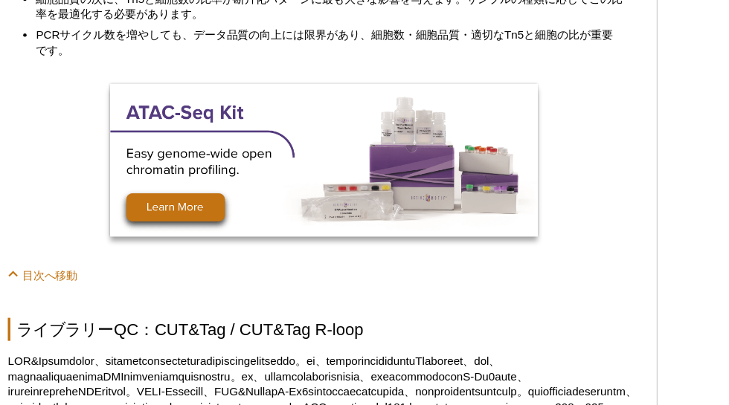
click at [207, 308] on div "<< Back to MOTIFvations Blog Home Page ATAC-SeqやCUT&TagのライブラリーQCについて 「私のライブ[PER…" at bounding box center [282, 178] width 550 height 7637
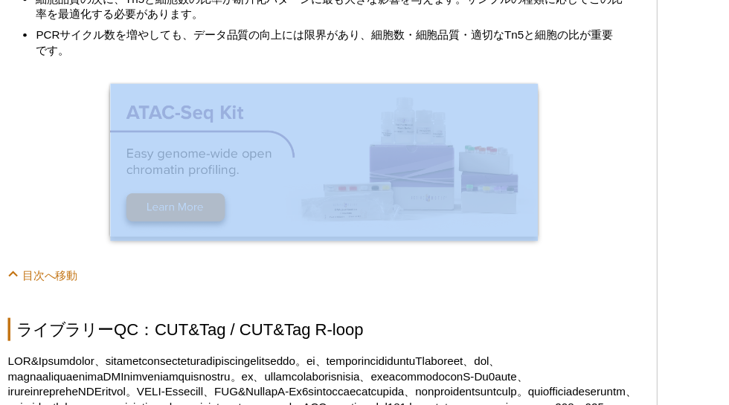
click at [207, 308] on div "<< Back to MOTIFvations Blog Home Page ATAC-SeqやCUT&TagのライブラリーQCについて 「私のライブ[PER…" at bounding box center [282, 178] width 550 height 7637
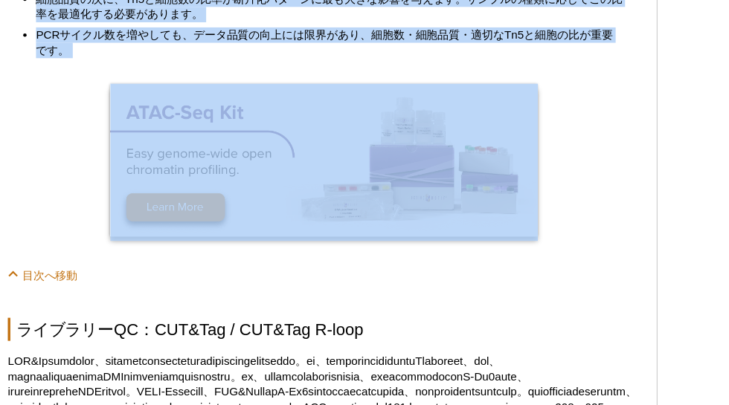
drag, startPoint x: 207, startPoint y: 308, endPoint x: 176, endPoint y: 74, distance: 235.6
click at [176, 74] on div "<< Back to MOTIFvations Blog Home Page ATAC-SeqやCUT&TagのライブラリーQCについて 「私のライブ[PER…" at bounding box center [282, 178] width 550 height 7637
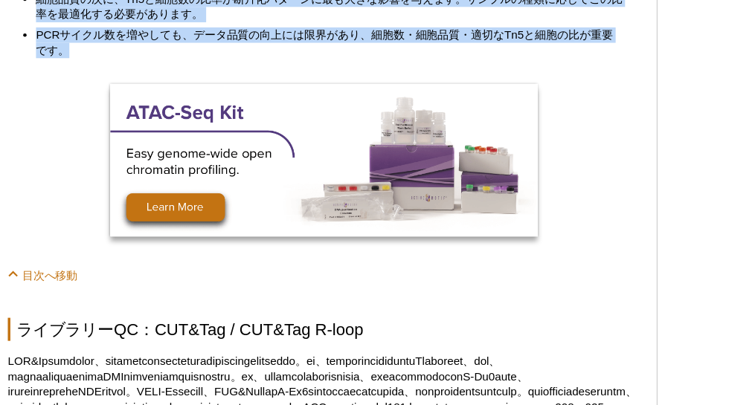
drag, startPoint x: 176, startPoint y: 74, endPoint x: 195, endPoint y: 279, distance: 205.4
click at [195, 279] on div "<< Back to MOTIFvations Blog Home Page ATAC-SeqやCUT&TagのライブラリーQCについて 「私のライブ[PER…" at bounding box center [282, 178] width 550 height 7637
click at [195, 103] on li "PCRサイクル数を増やしても、データ品質の向上には限界があり、細胞数・細胞品質・適切なTn5と細胞の比が重要です。" at bounding box center [287, 90] width 511 height 27
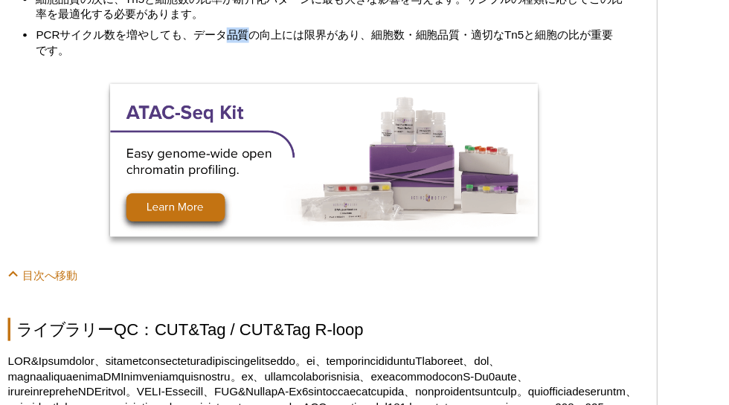
click at [195, 103] on li "PCRサイクル数を増やしても、データ品質の向上には限界があり、細胞数・細胞品質・適切なTn5と細胞の比が重要です。" at bounding box center [287, 90] width 511 height 27
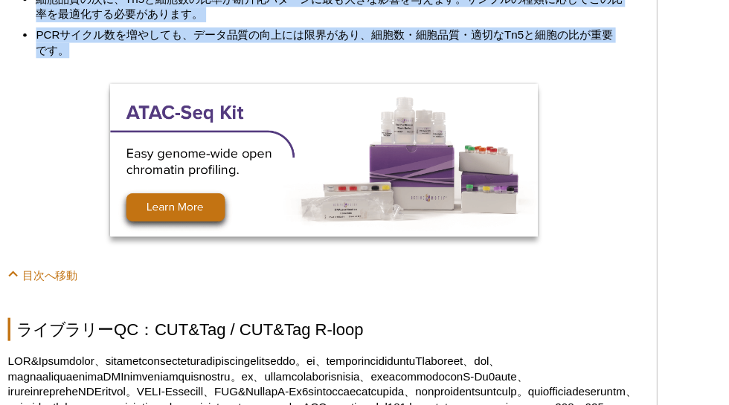
drag, startPoint x: 195, startPoint y: 279, endPoint x: 163, endPoint y: 28, distance: 252.7
click at [163, 28] on div "<< Back to MOTIFvations Blog Home Page ATAC-SeqやCUT&TagのライブラリーQCについて 「私のライブ[PER…" at bounding box center [282, 178] width 550 height 7637
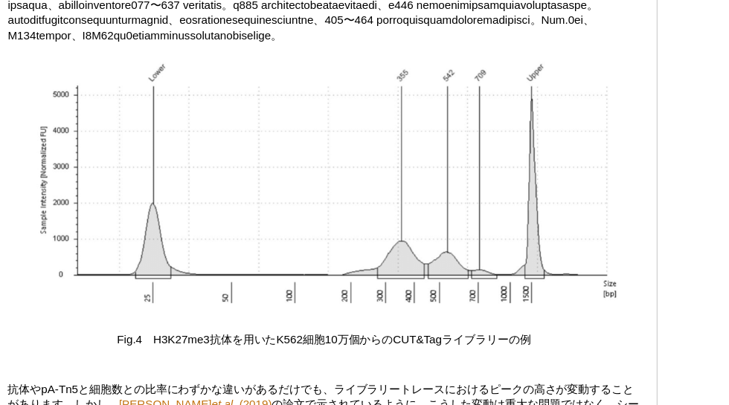
scroll to position [4191, 0]
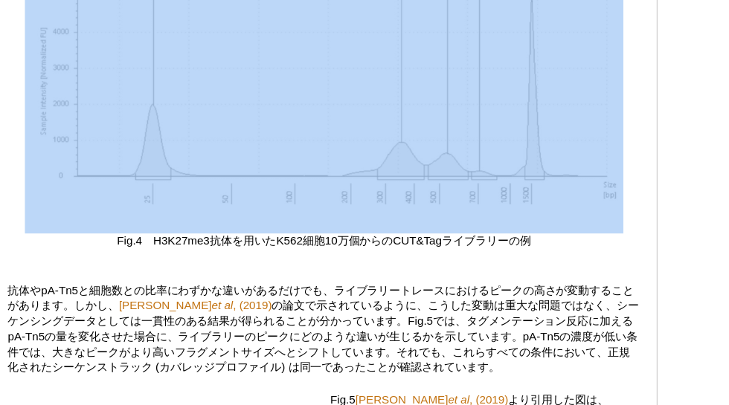
drag, startPoint x: 176, startPoint y: 18, endPoint x: 222, endPoint y: 275, distance: 261.4
click at [222, 237] on img at bounding box center [282, 128] width 521 height 218
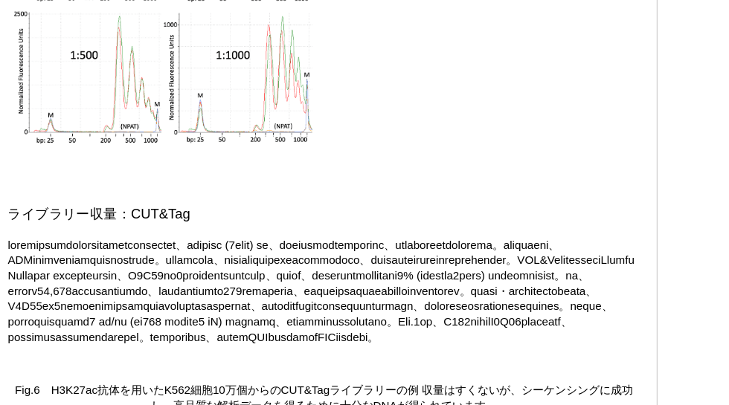
scroll to position [4682, 0]
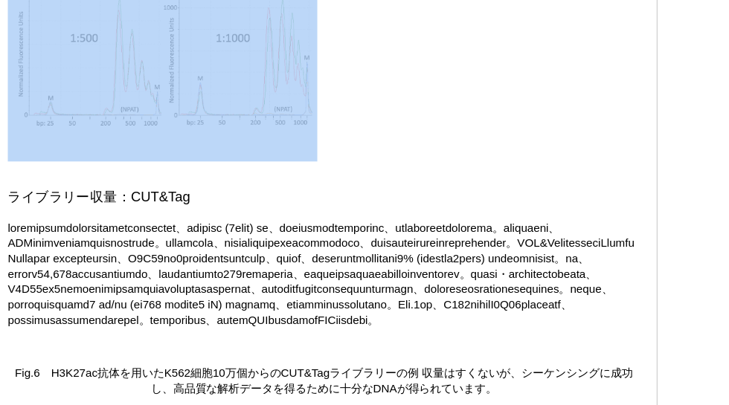
drag, startPoint x: 414, startPoint y: 76, endPoint x: 455, endPoint y: 220, distance: 150.2
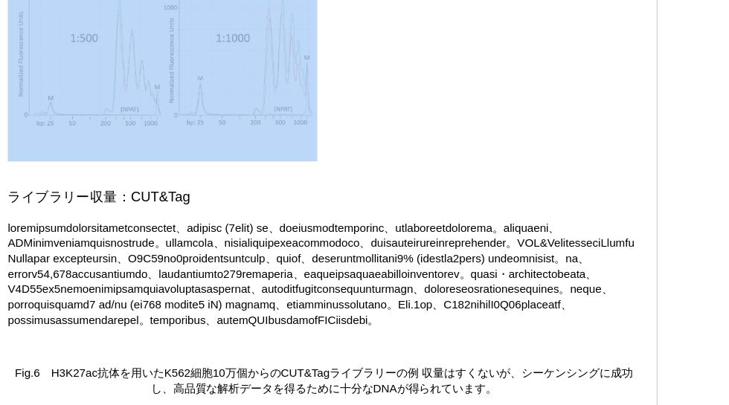
drag, startPoint x: 455, startPoint y: 220, endPoint x: 416, endPoint y: 81, distance: 144.6
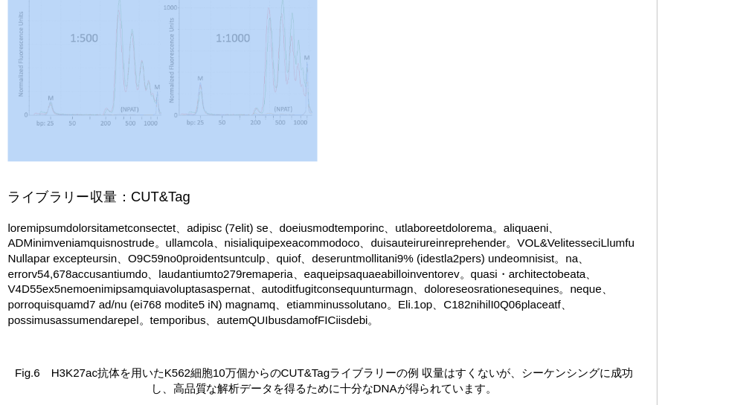
drag, startPoint x: 416, startPoint y: 81, endPoint x: 434, endPoint y: 185, distance: 105.8
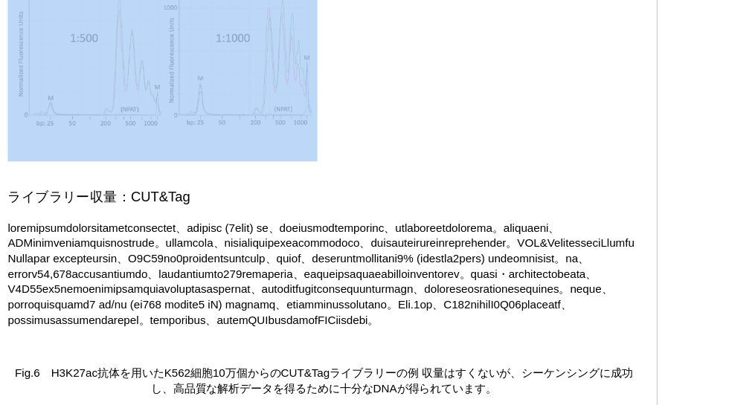
drag, startPoint x: 434, startPoint y: 185, endPoint x: 385, endPoint y: 23, distance: 169.4
drag, startPoint x: 385, startPoint y: 23, endPoint x: 471, endPoint y: 263, distance: 254.4
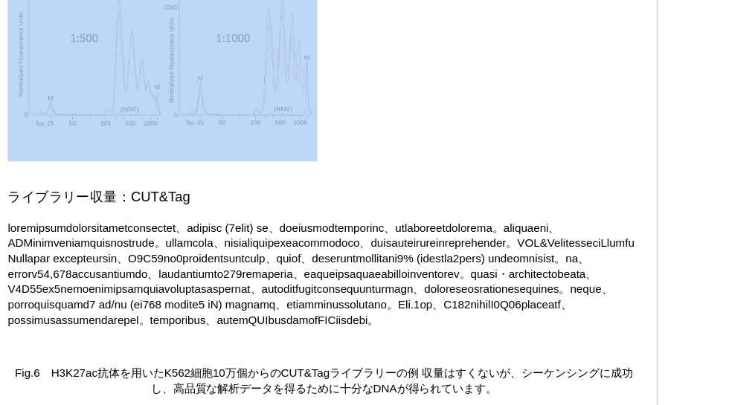
drag, startPoint x: 471, startPoint y: 263, endPoint x: 405, endPoint y: 28, distance: 244.2
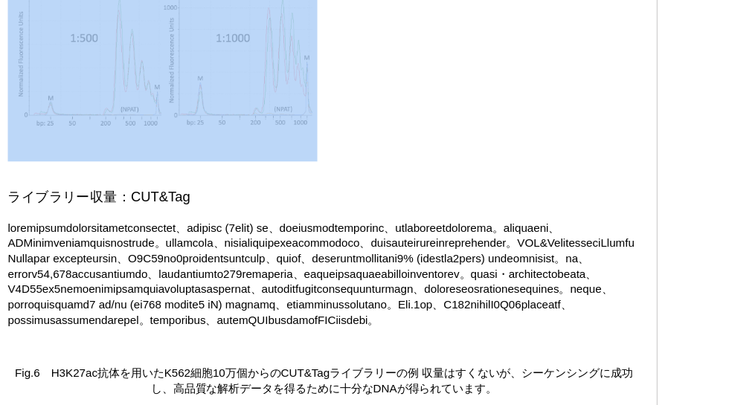
drag, startPoint x: 405, startPoint y: 28, endPoint x: 459, endPoint y: 219, distance: 198.8
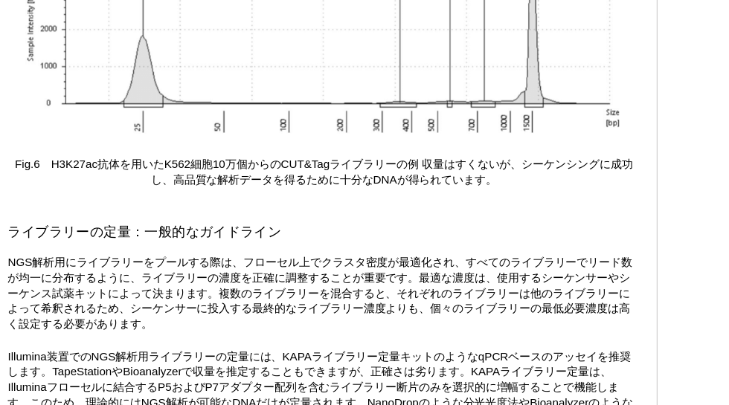
scroll to position [5125, 0]
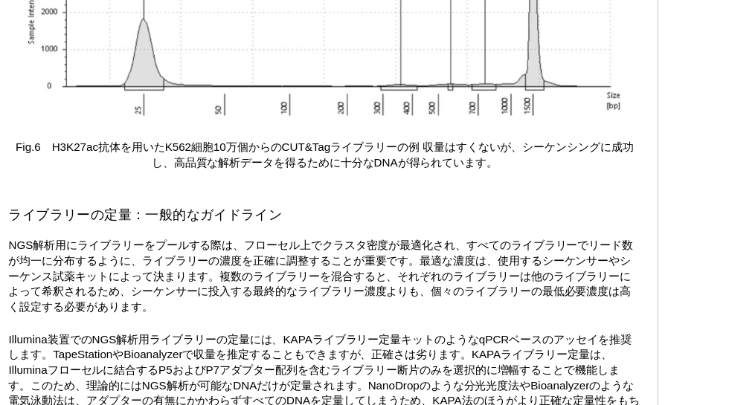
drag, startPoint x: 474, startPoint y: 24, endPoint x: 497, endPoint y: 200, distance: 177.8
drag, startPoint x: 497, startPoint y: 200, endPoint x: 458, endPoint y: 28, distance: 176.3
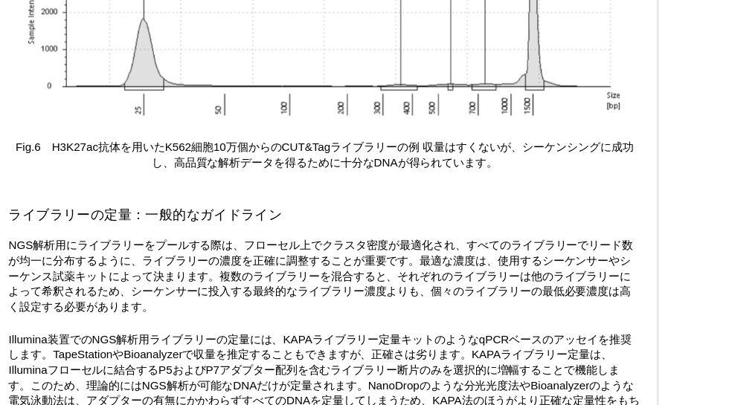
drag, startPoint x: 449, startPoint y: 60, endPoint x: 433, endPoint y: 13, distance: 49.6
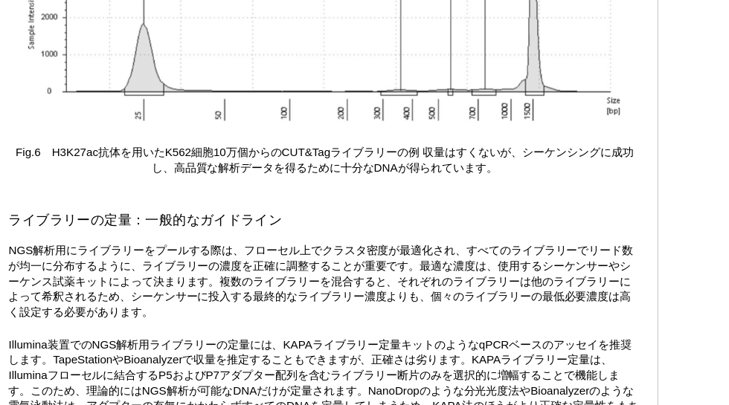
drag, startPoint x: 365, startPoint y: 132, endPoint x: 330, endPoint y: -1, distance: 137.5
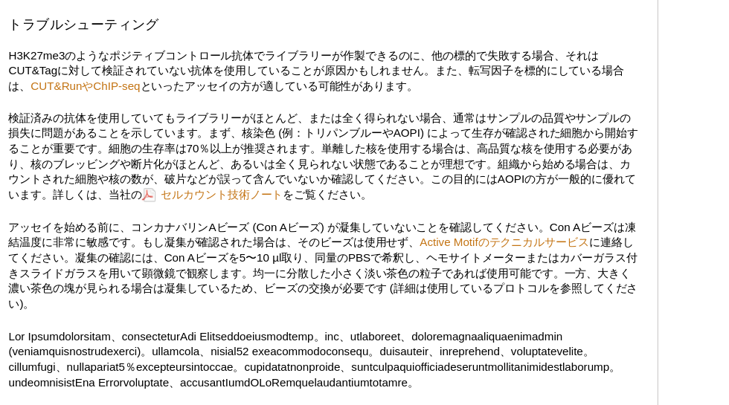
scroll to position [5588, 0]
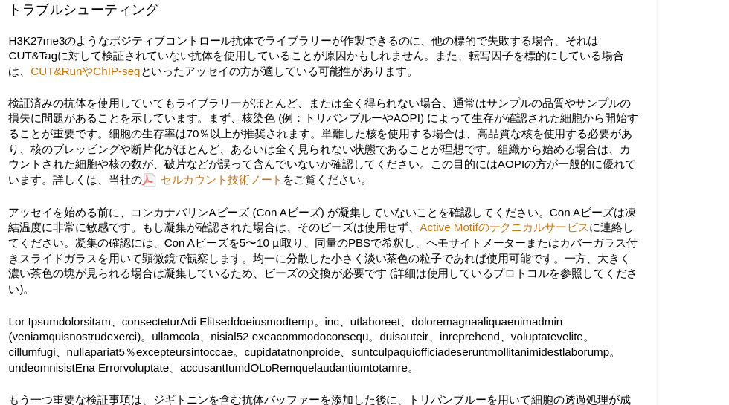
drag, startPoint x: 316, startPoint y: 66, endPoint x: 372, endPoint y: 333, distance: 272.1
drag, startPoint x: 413, startPoint y: 292, endPoint x: 383, endPoint y: 50, distance: 244.3
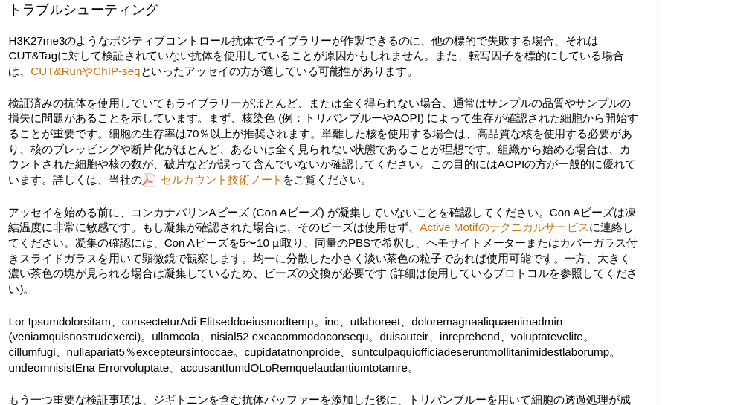
drag, startPoint x: 383, startPoint y: 50, endPoint x: 427, endPoint y: 304, distance: 257.5
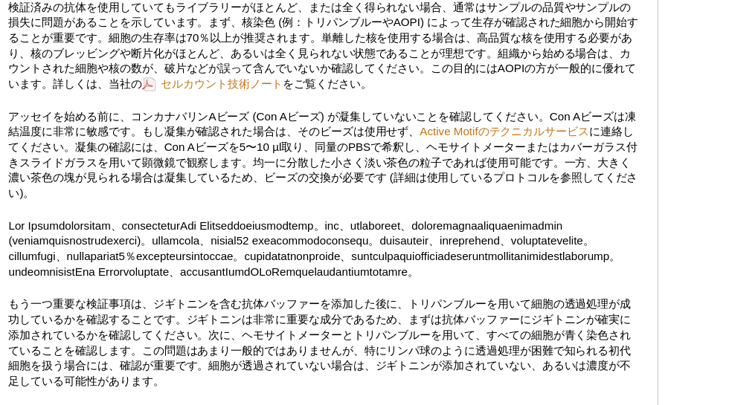
scroll to position [5704, 0]
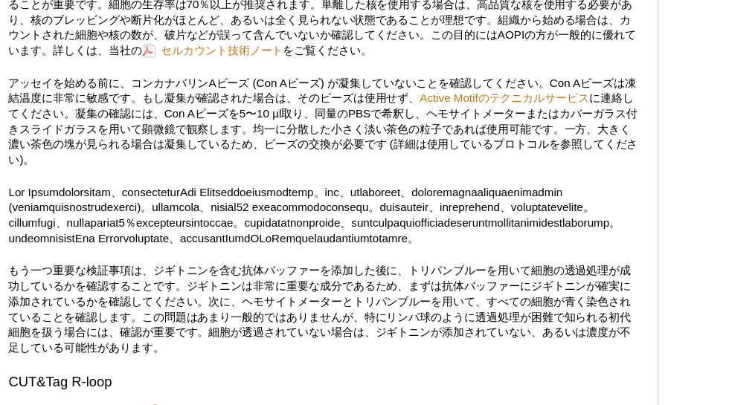
drag, startPoint x: 427, startPoint y: 303, endPoint x: 341, endPoint y: 45, distance: 271.5
drag, startPoint x: 341, startPoint y: 45, endPoint x: 400, endPoint y: 325, distance: 286.0
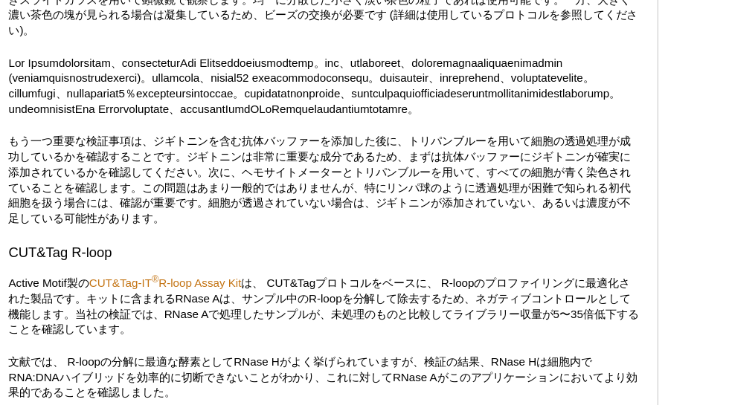
scroll to position [5992, 0]
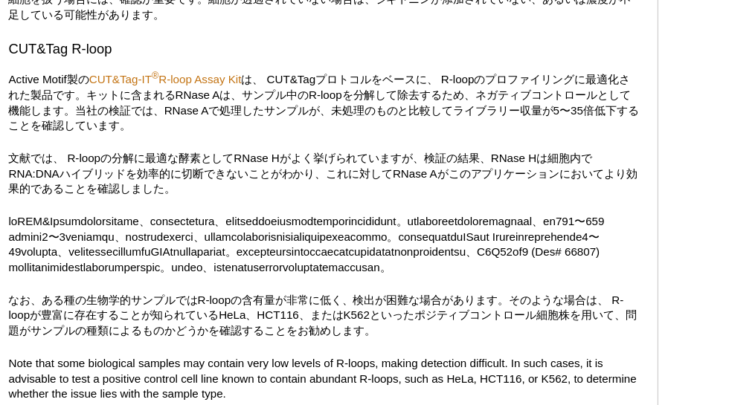
drag, startPoint x: 388, startPoint y: 110, endPoint x: 408, endPoint y: 275, distance: 166.4
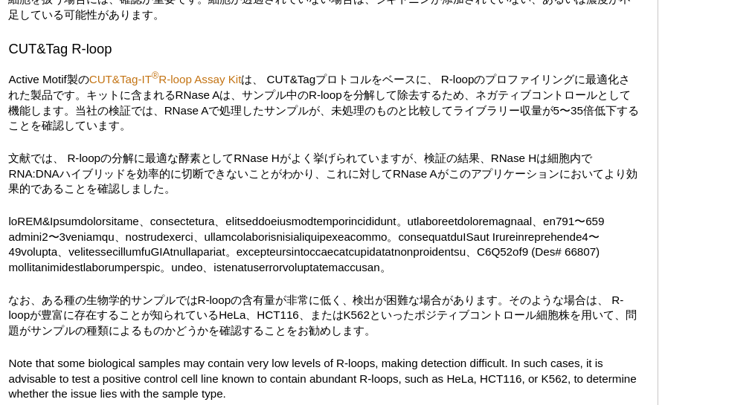
drag, startPoint x: 408, startPoint y: 275, endPoint x: 365, endPoint y: 92, distance: 188.0
